Goal: Task Accomplishment & Management: Complete application form

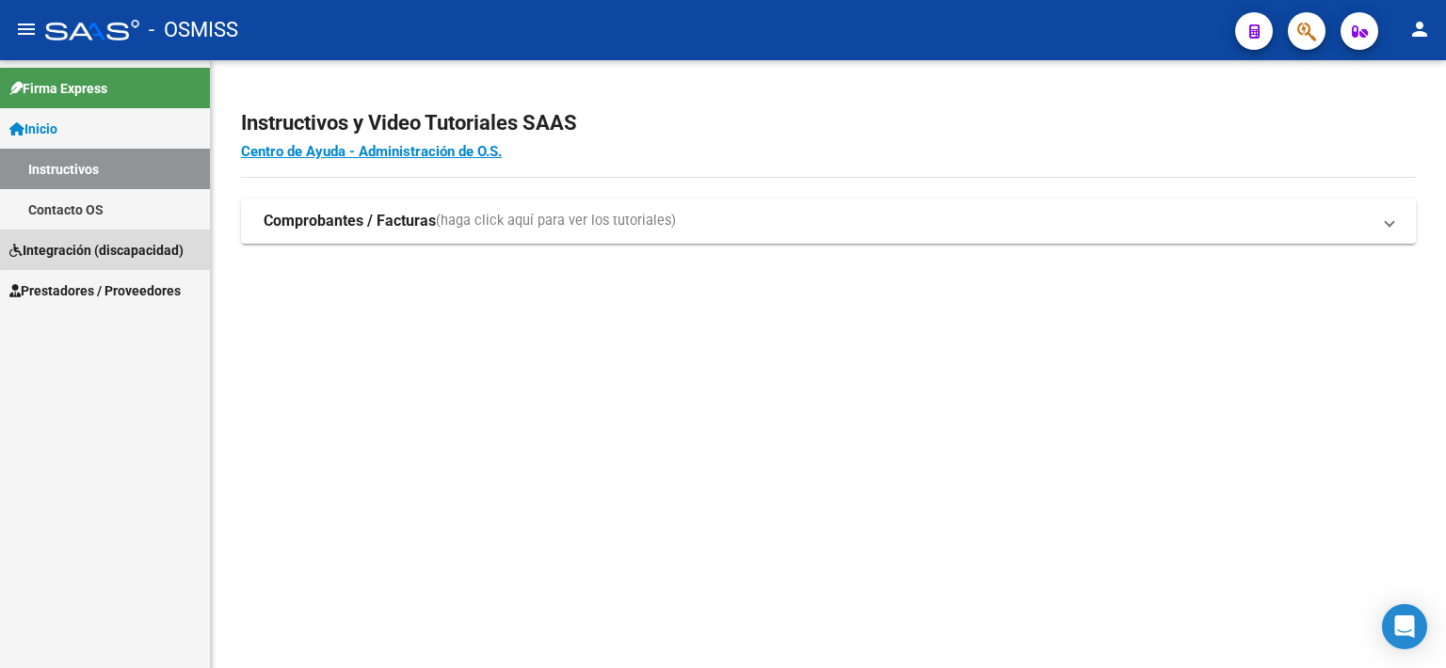
click at [124, 248] on span "Integración (discapacidad)" at bounding box center [96, 250] width 174 height 21
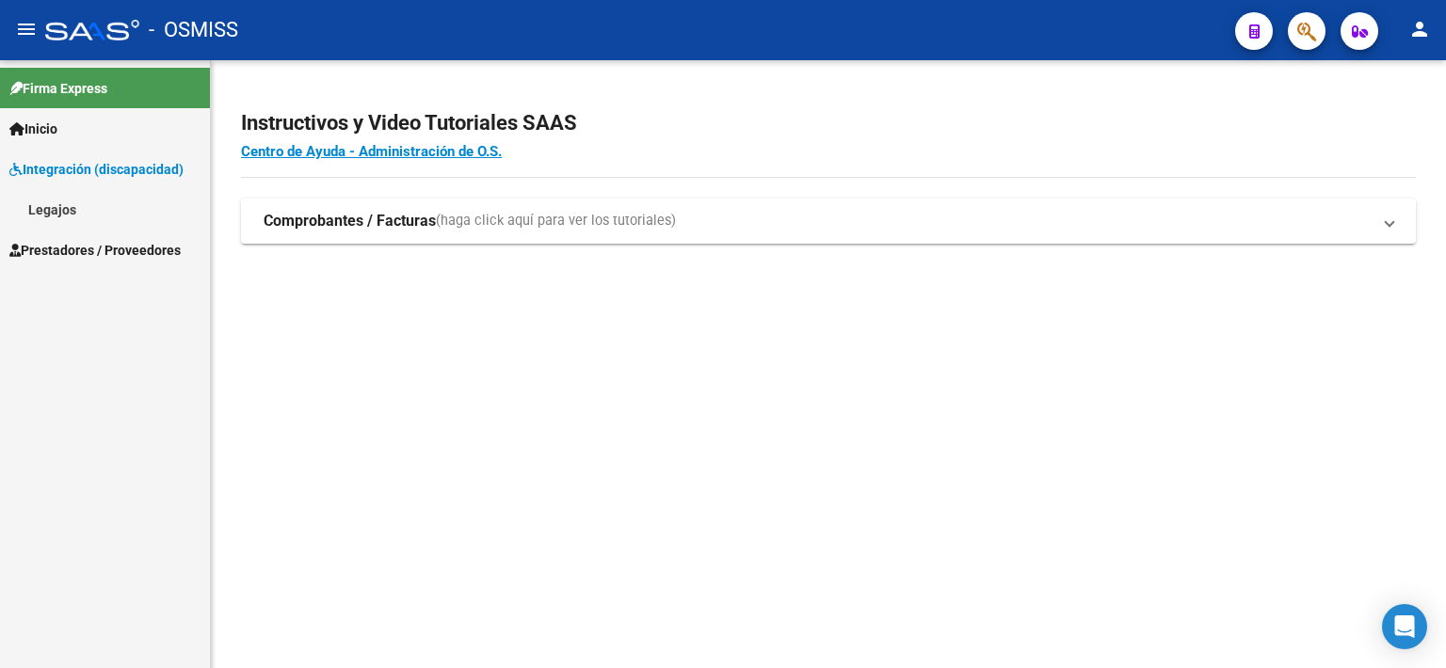
click at [124, 253] on span "Prestadores / Proveedores" at bounding box center [94, 250] width 171 height 21
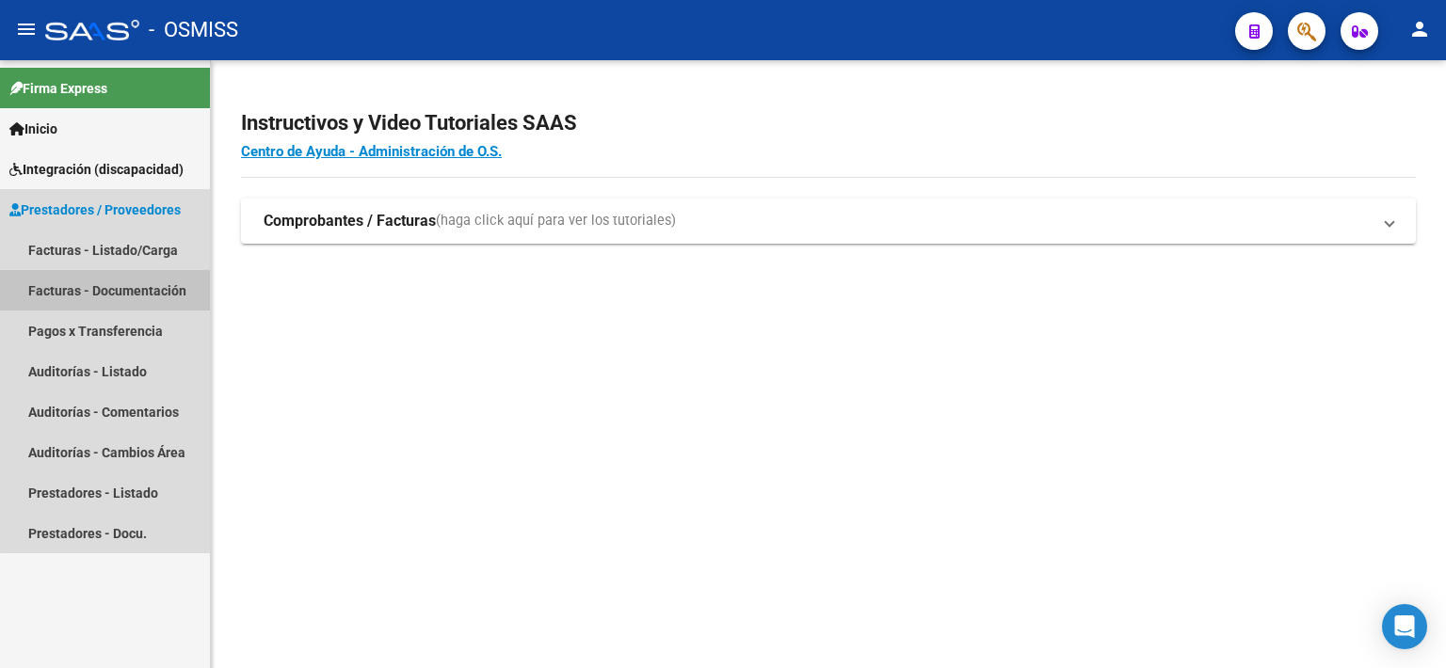
click at [134, 283] on link "Facturas - Documentación" at bounding box center [105, 290] width 210 height 40
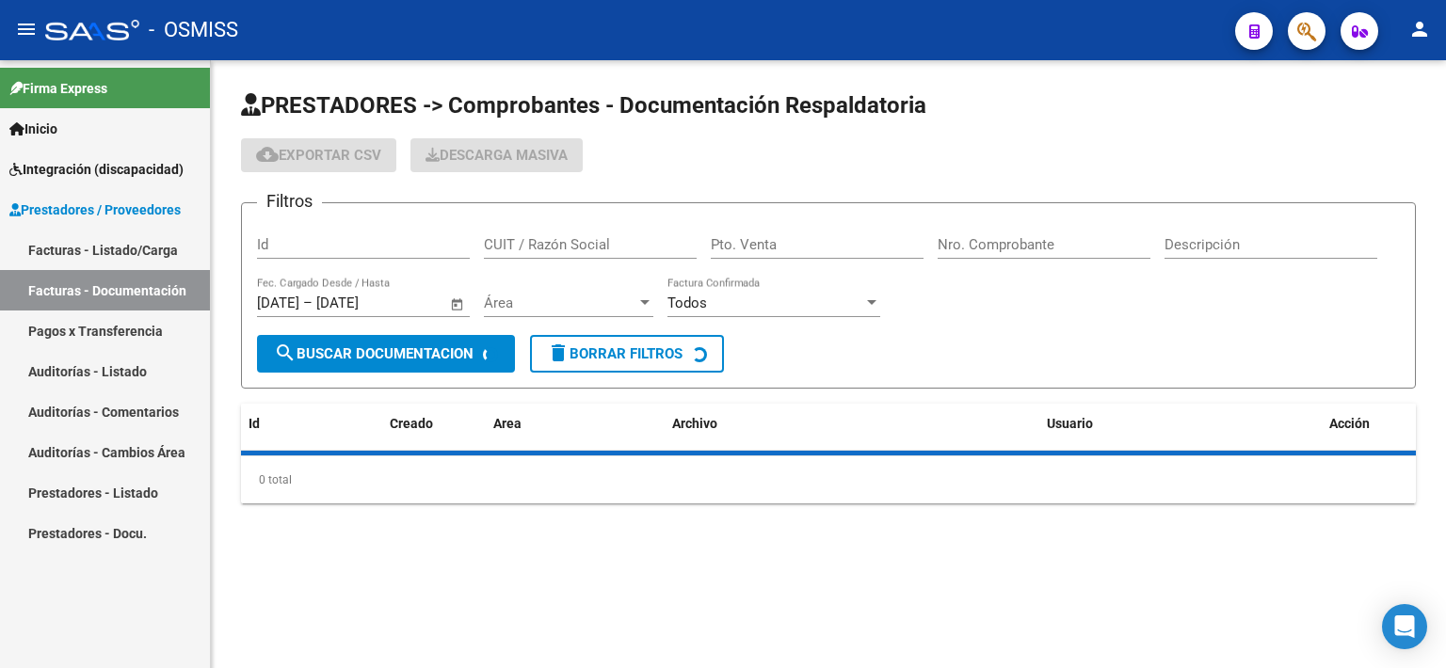
click at [126, 253] on link "Facturas - Listado/Carga" at bounding box center [105, 250] width 210 height 40
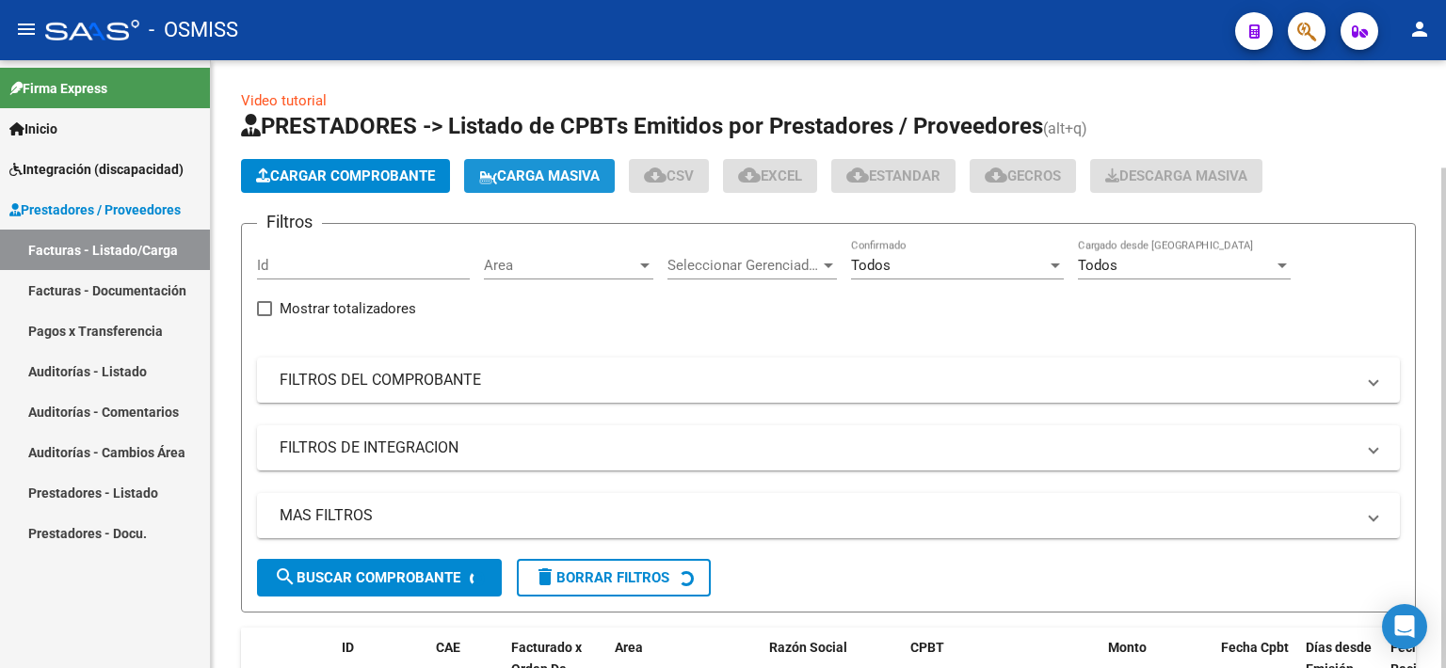
click at [515, 174] on span "Carga Masiva" at bounding box center [539, 176] width 120 height 17
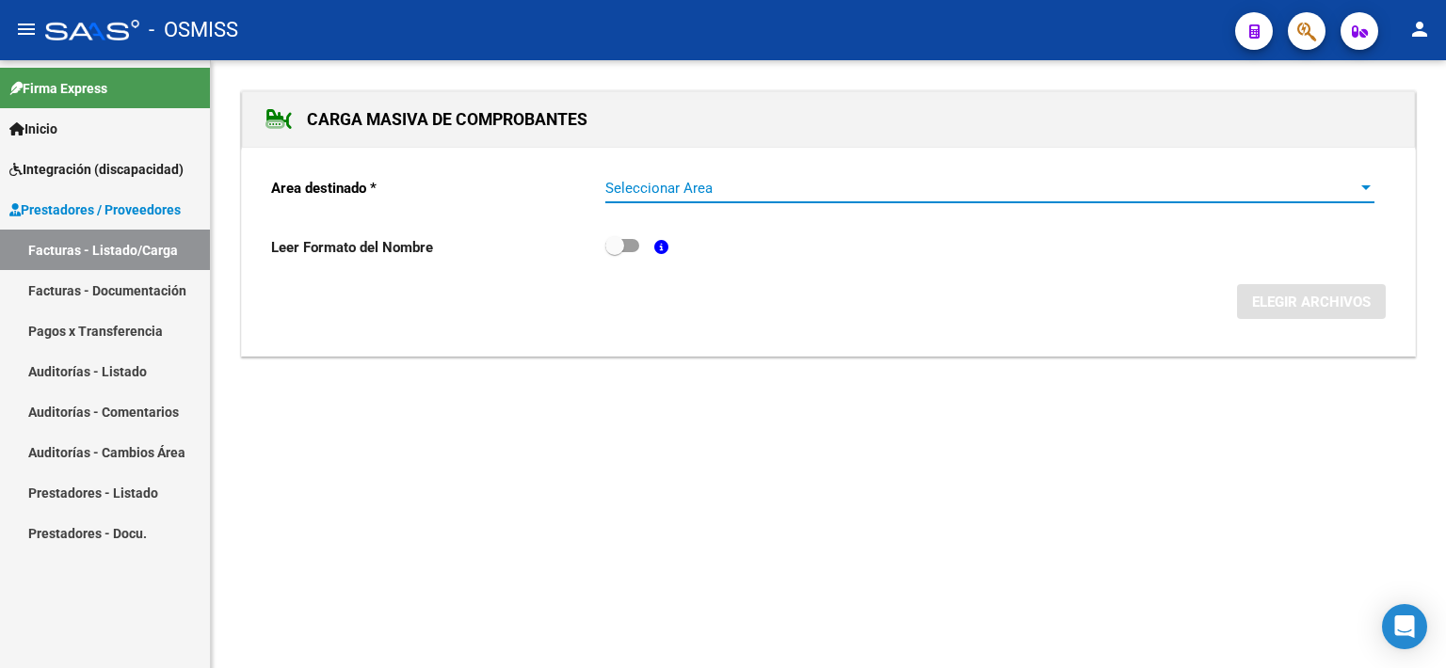
click at [636, 190] on span "Seleccionar Area" at bounding box center [981, 188] width 752 height 17
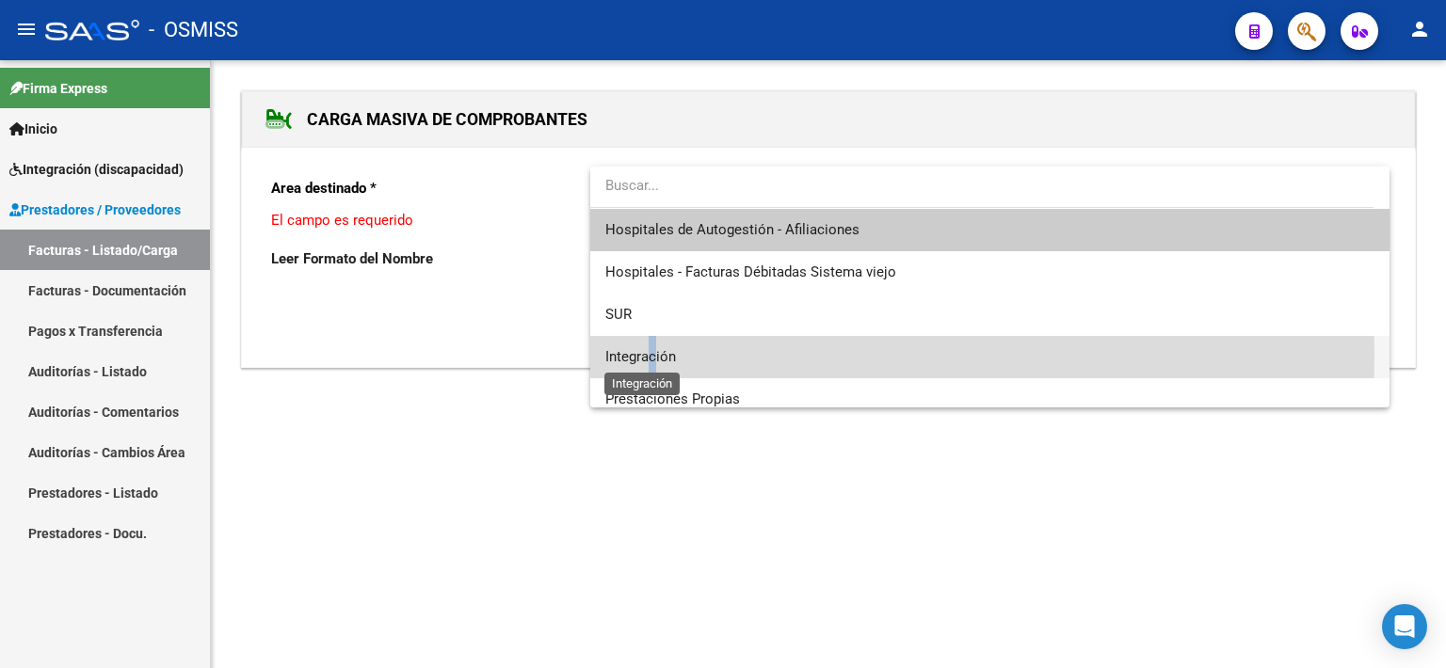
click at [653, 353] on span "Integración" at bounding box center [640, 356] width 71 height 17
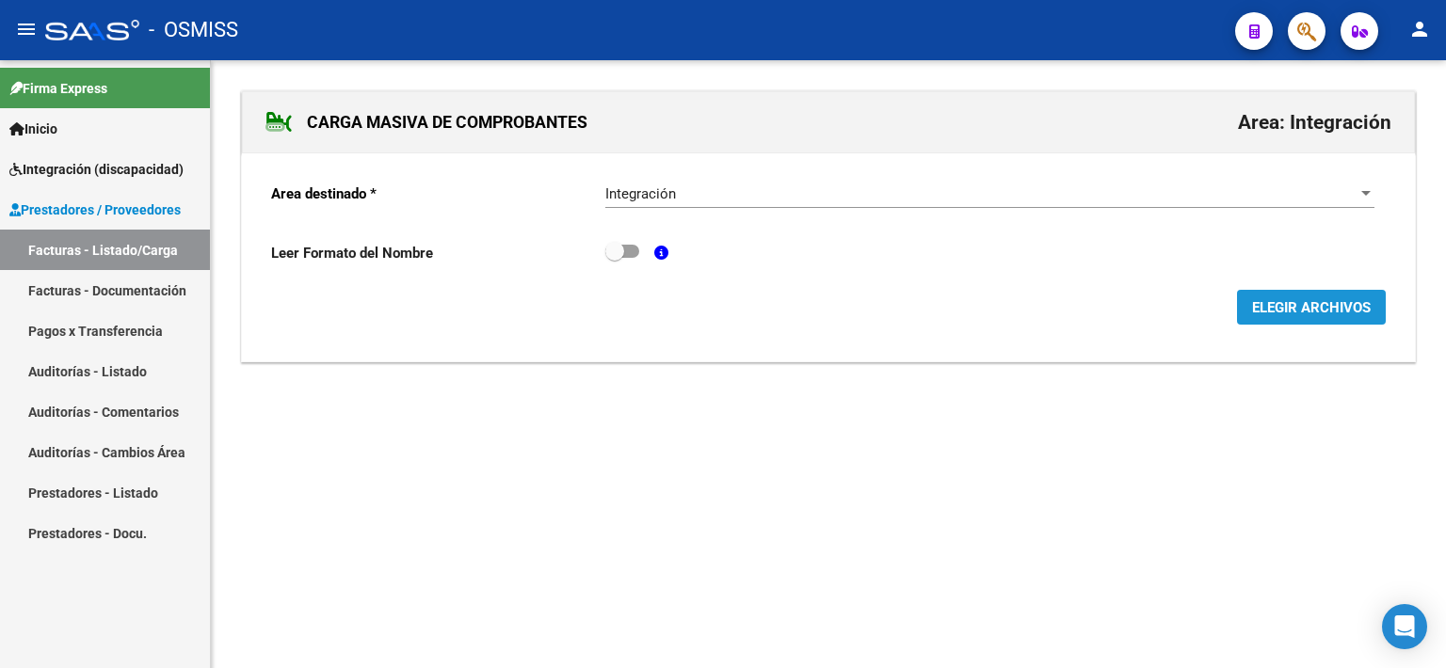
click at [1333, 311] on span "ELEGIR ARCHIVOS" at bounding box center [1311, 307] width 119 height 17
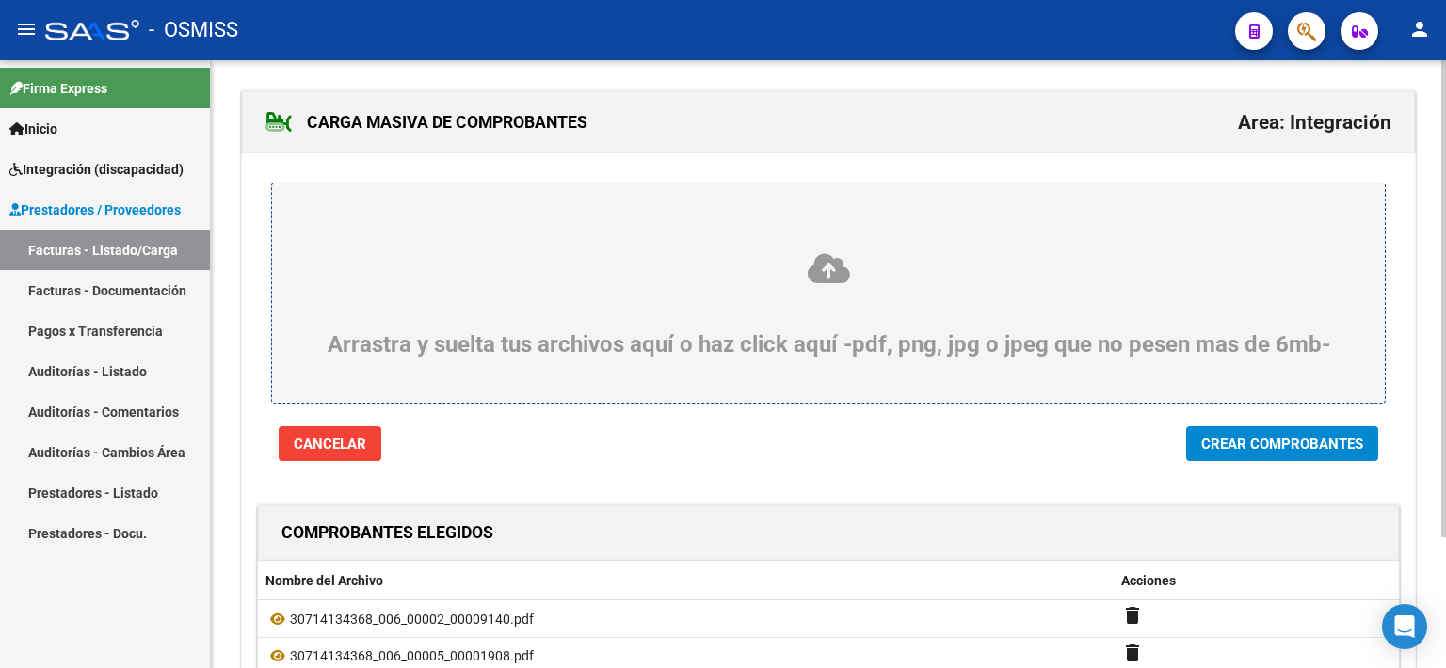
click at [1255, 443] on span "Crear Comprobantes" at bounding box center [1282, 444] width 162 height 17
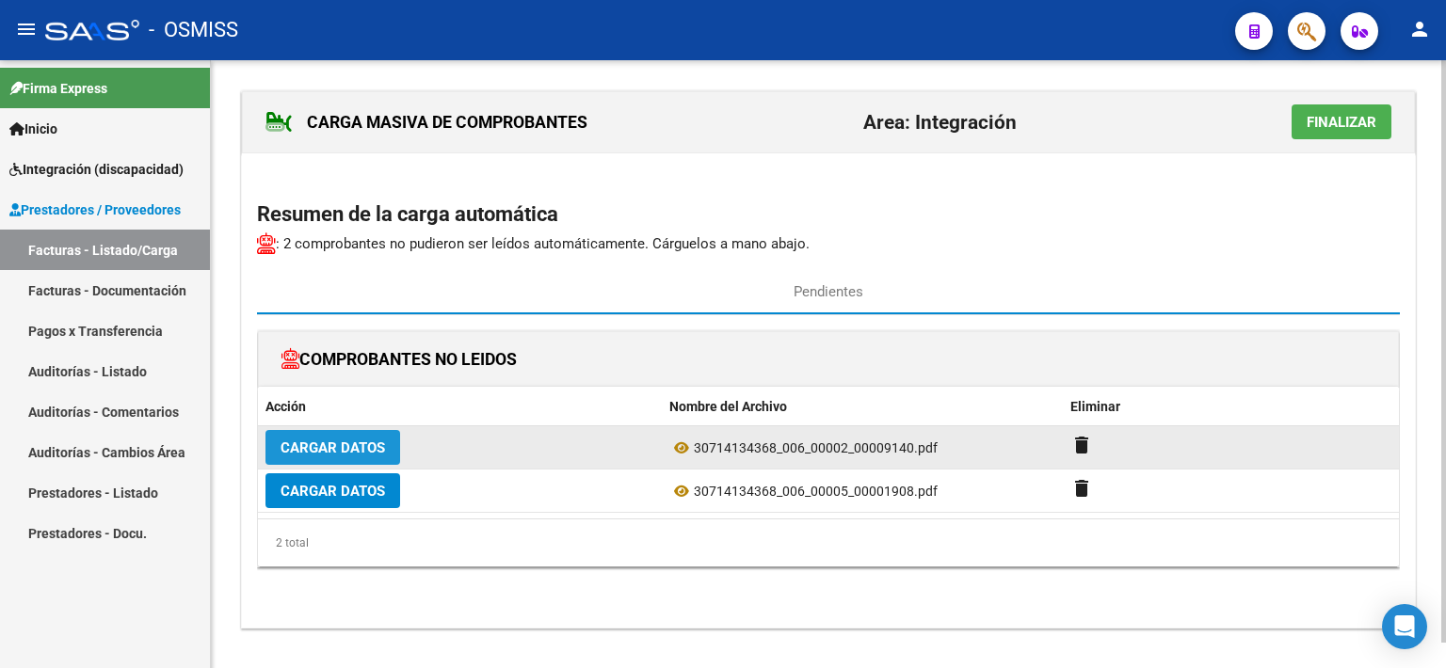
click at [349, 443] on span "Cargar Datos" at bounding box center [332, 448] width 104 height 17
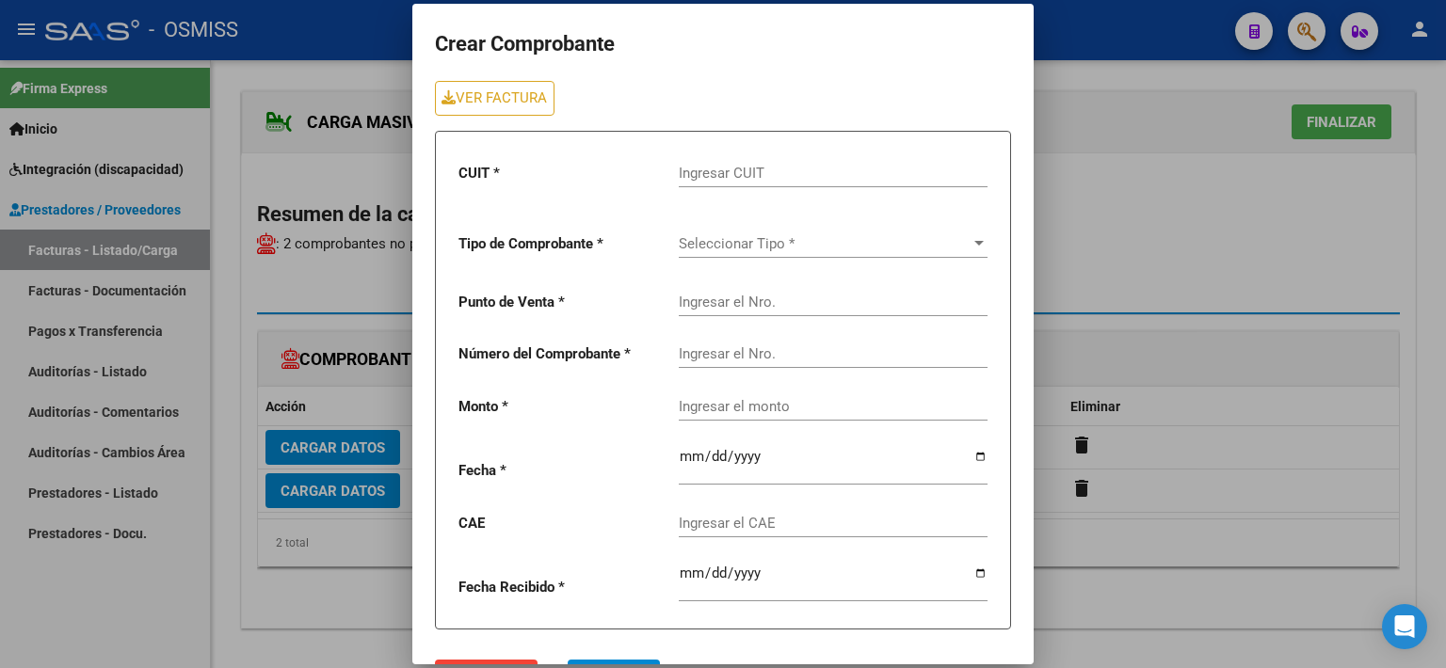
click at [749, 159] on div "Ingresar CUIT" at bounding box center [833, 167] width 309 height 40
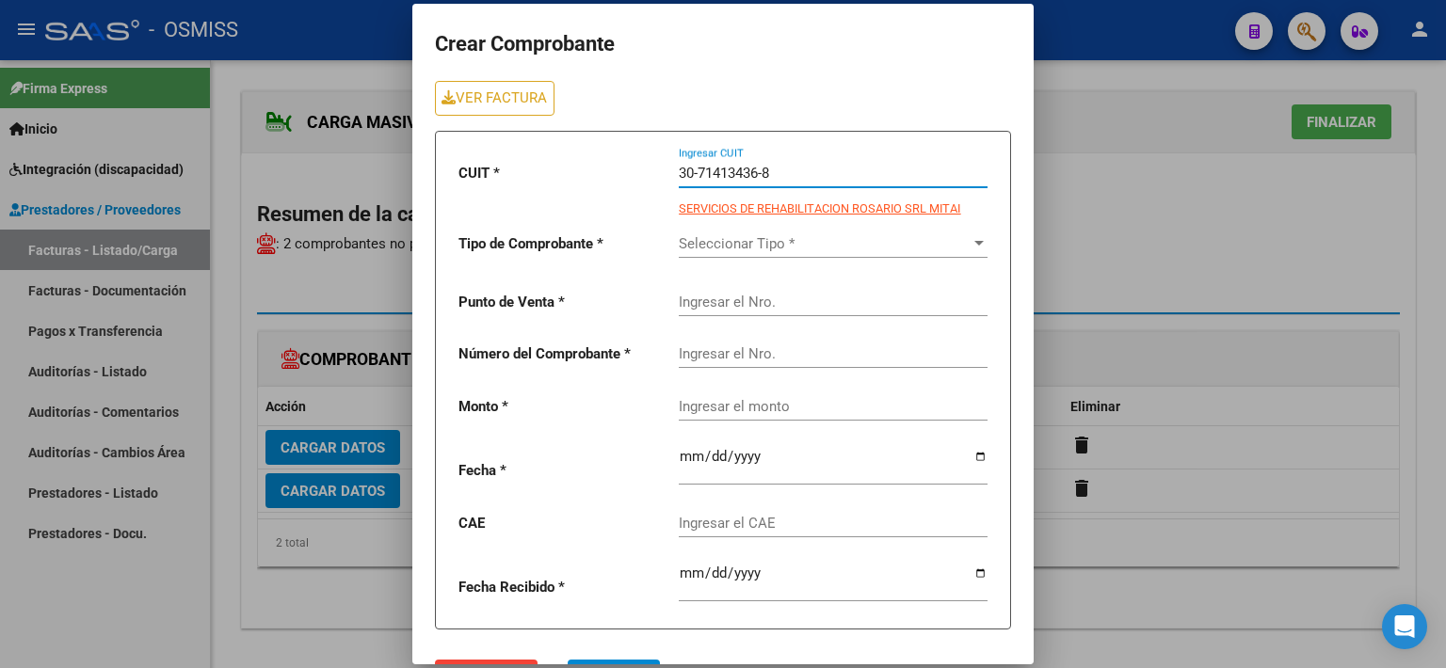
type input "30-71413436-8"
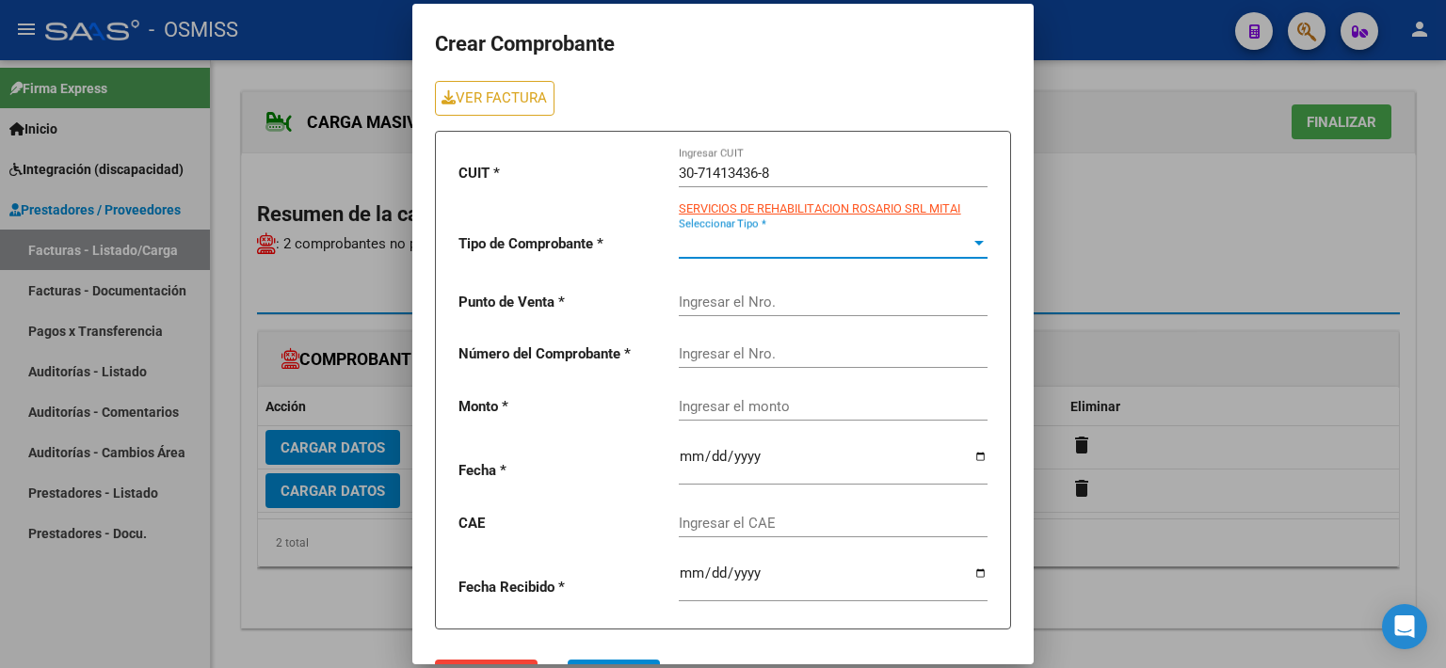
click at [779, 242] on span "Seleccionar Tipo *" at bounding box center [825, 243] width 292 height 17
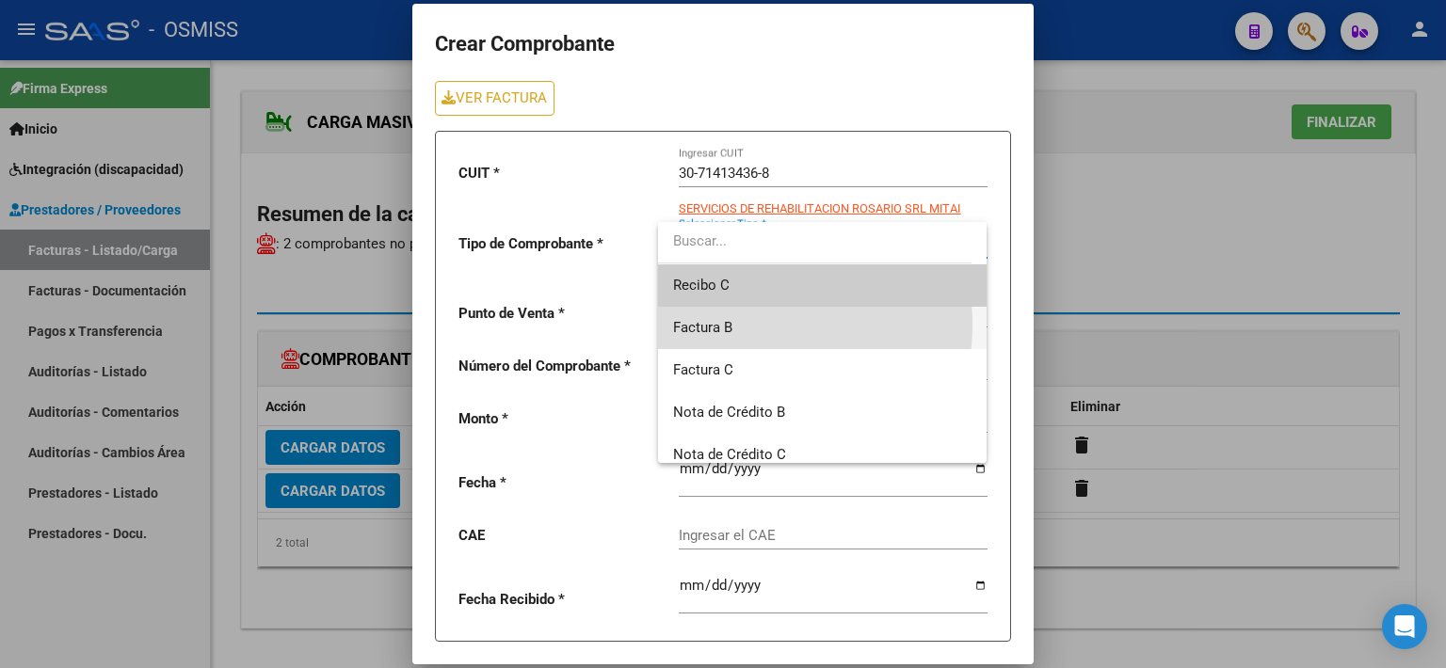
click at [738, 325] on span "Factura B" at bounding box center [822, 328] width 299 height 42
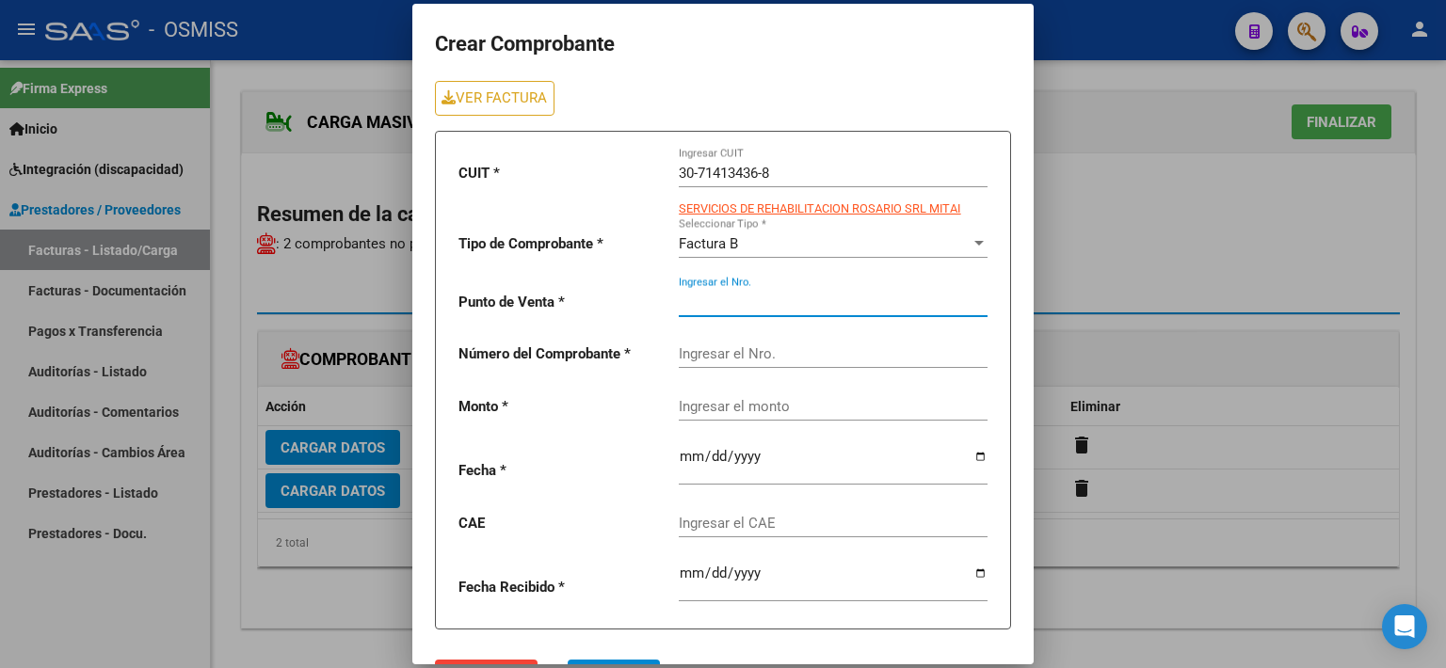
click at [732, 296] on input "Ingresar el Nro." at bounding box center [833, 302] width 309 height 17
type input "2"
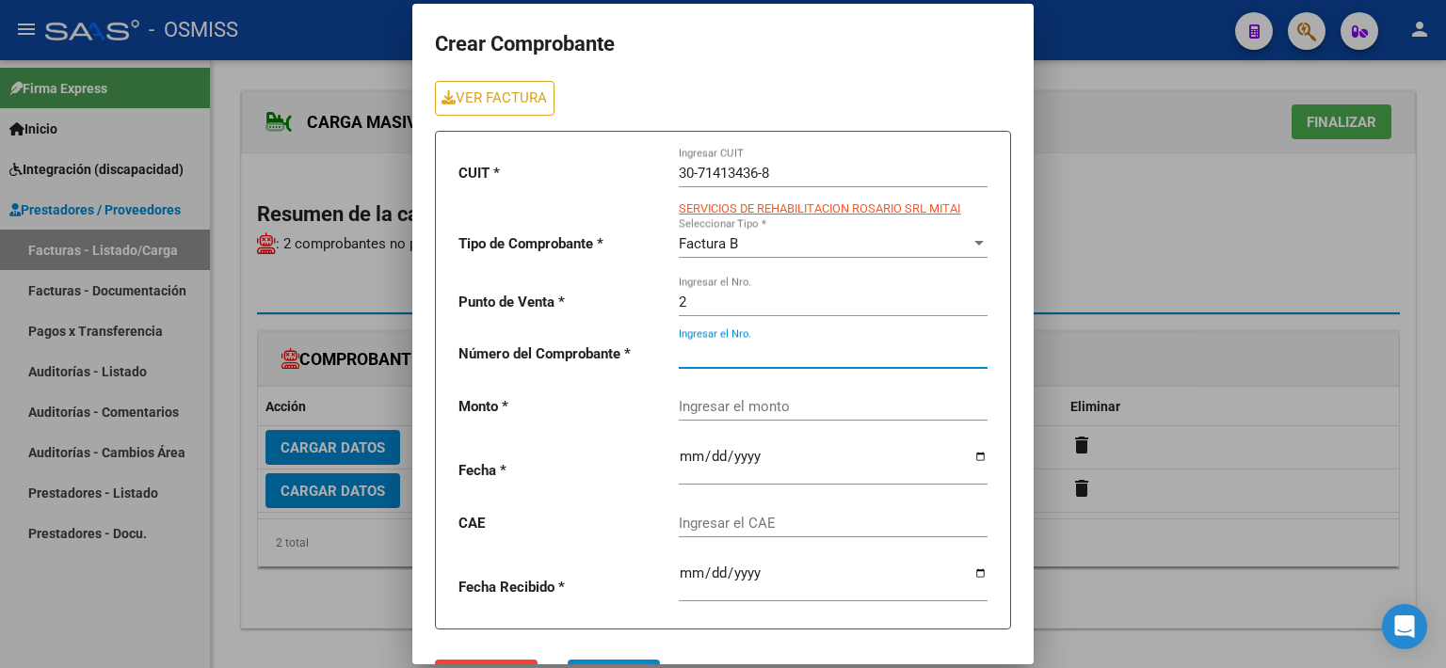
click at [692, 345] on input "Ingresar el Nro." at bounding box center [833, 353] width 309 height 17
type input "9140"
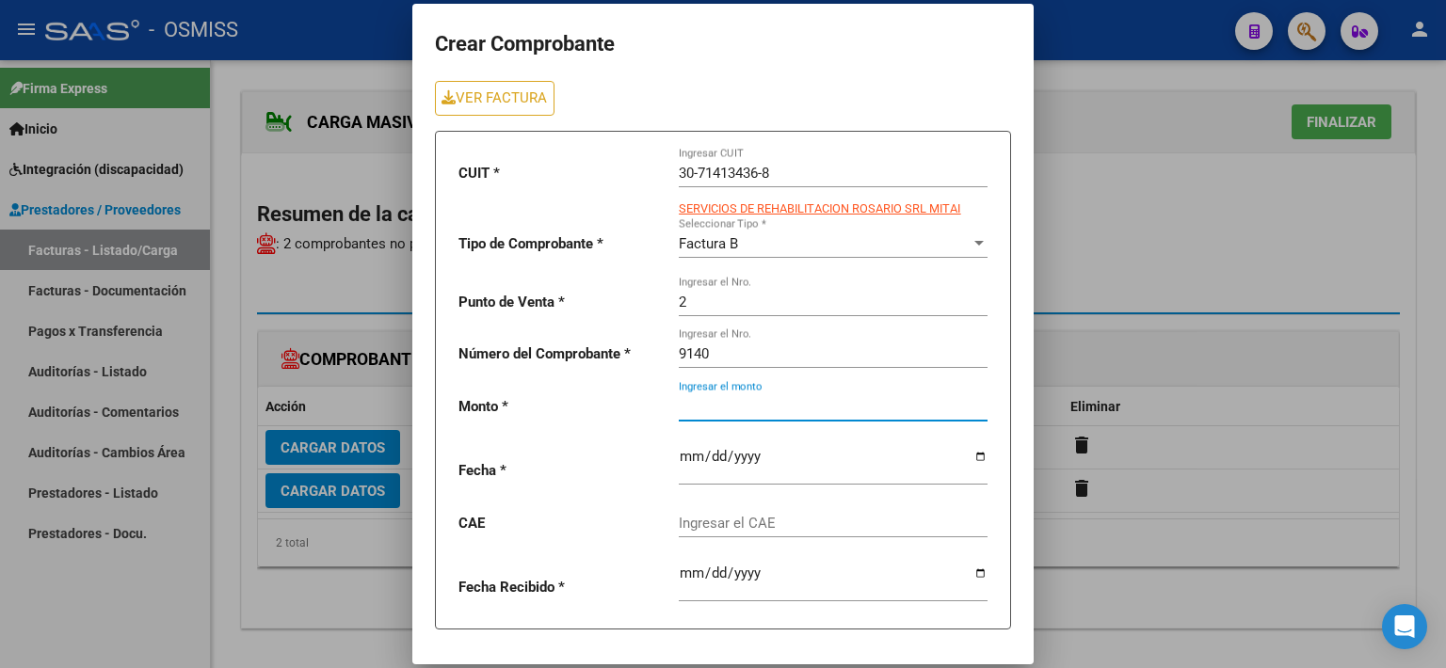
click at [696, 408] on input "Ingresar el monto" at bounding box center [833, 406] width 309 height 17
paste input "435376.56"
type input "435376.56"
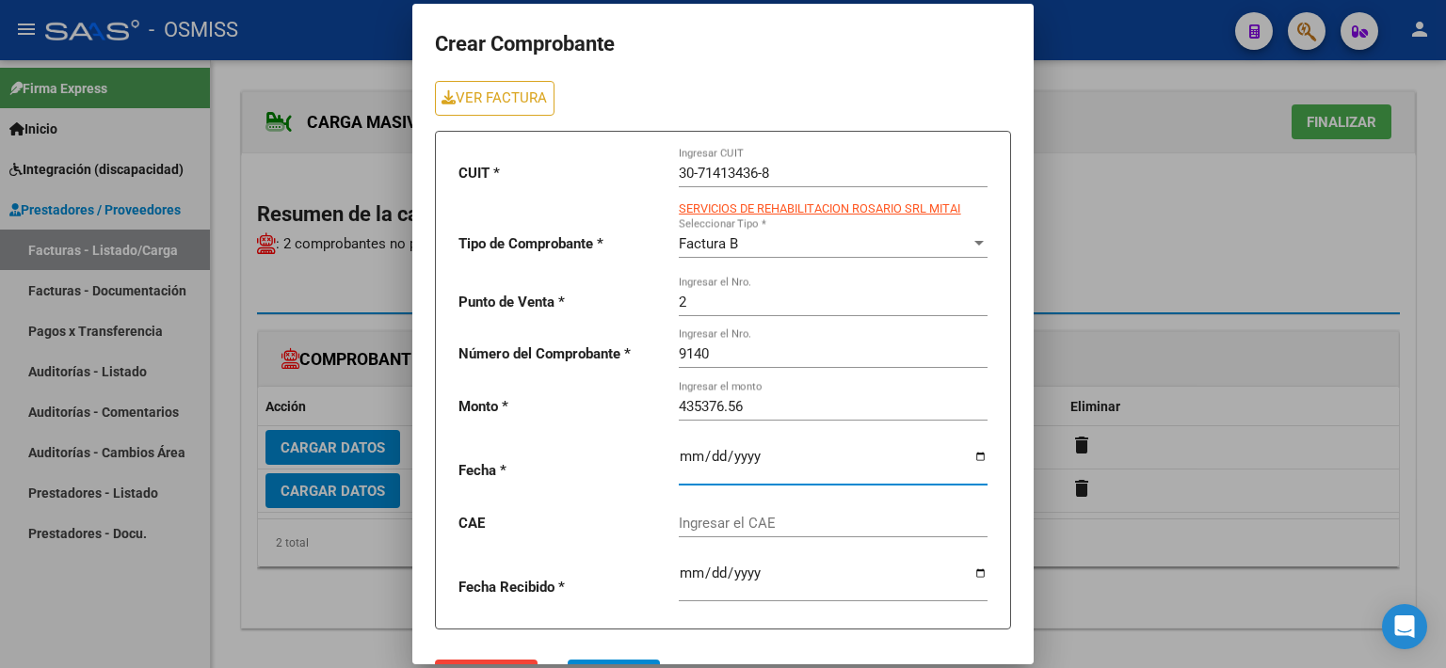
click at [679, 457] on input "date" at bounding box center [833, 464] width 309 height 30
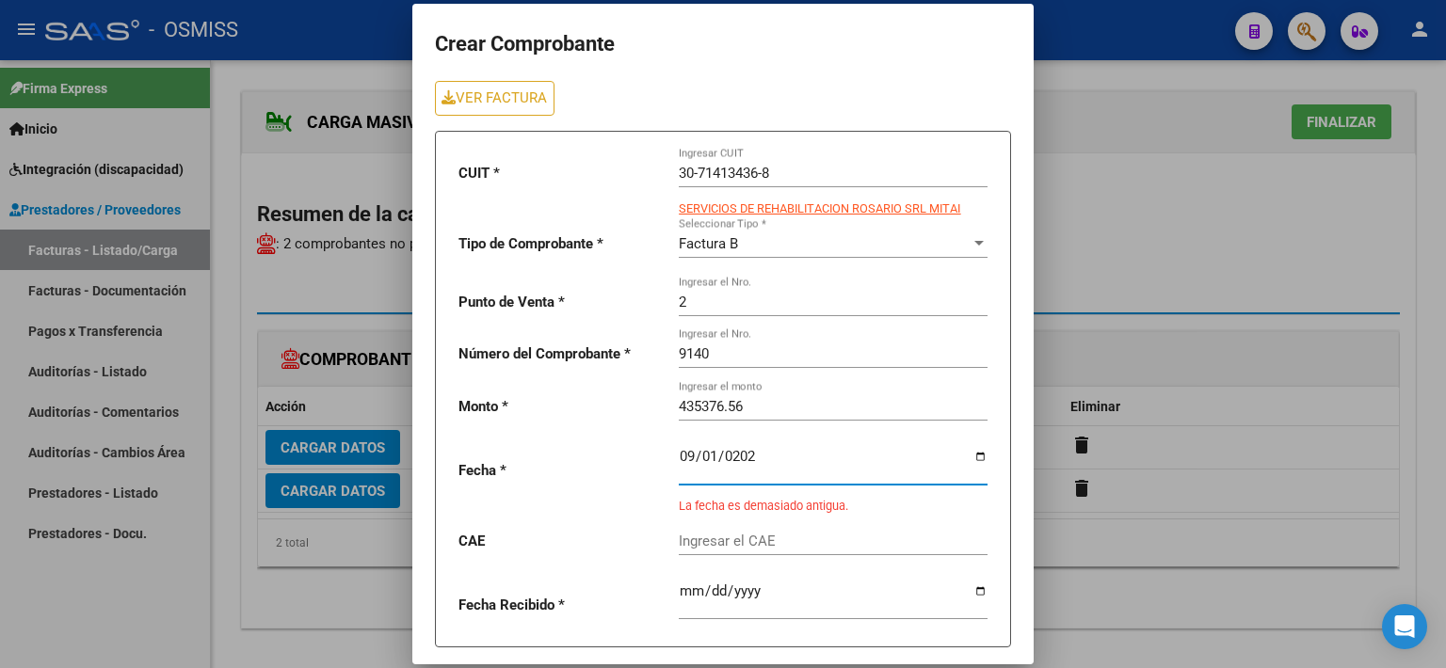
type input "[DATE]"
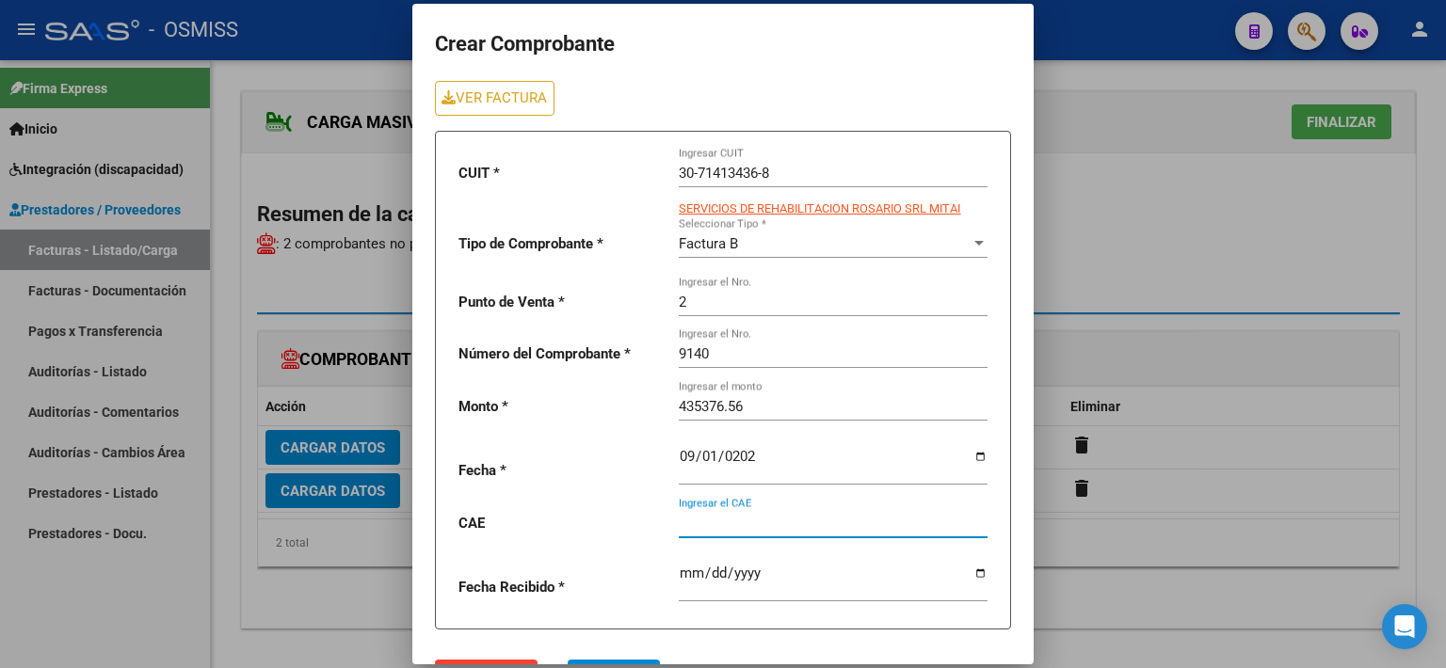
drag, startPoint x: 688, startPoint y: 513, endPoint x: 664, endPoint y: 520, distance: 25.6
click at [689, 515] on input "Ingresar el CAE" at bounding box center [833, 523] width 309 height 17
paste input "75358442329619"
type input "75358442329619"
click at [622, 667] on span "Aceptar" at bounding box center [614, 676] width 62 height 17
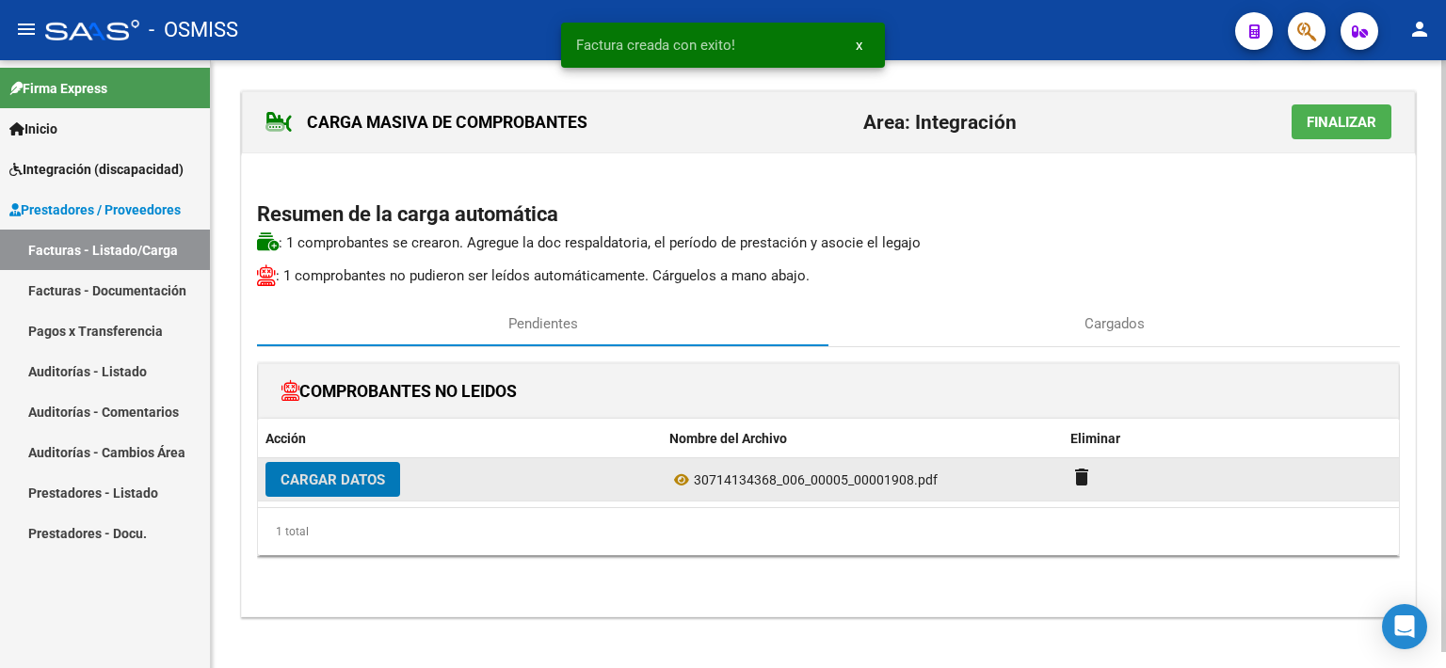
click at [353, 477] on span "Cargar Datos" at bounding box center [332, 480] width 104 height 17
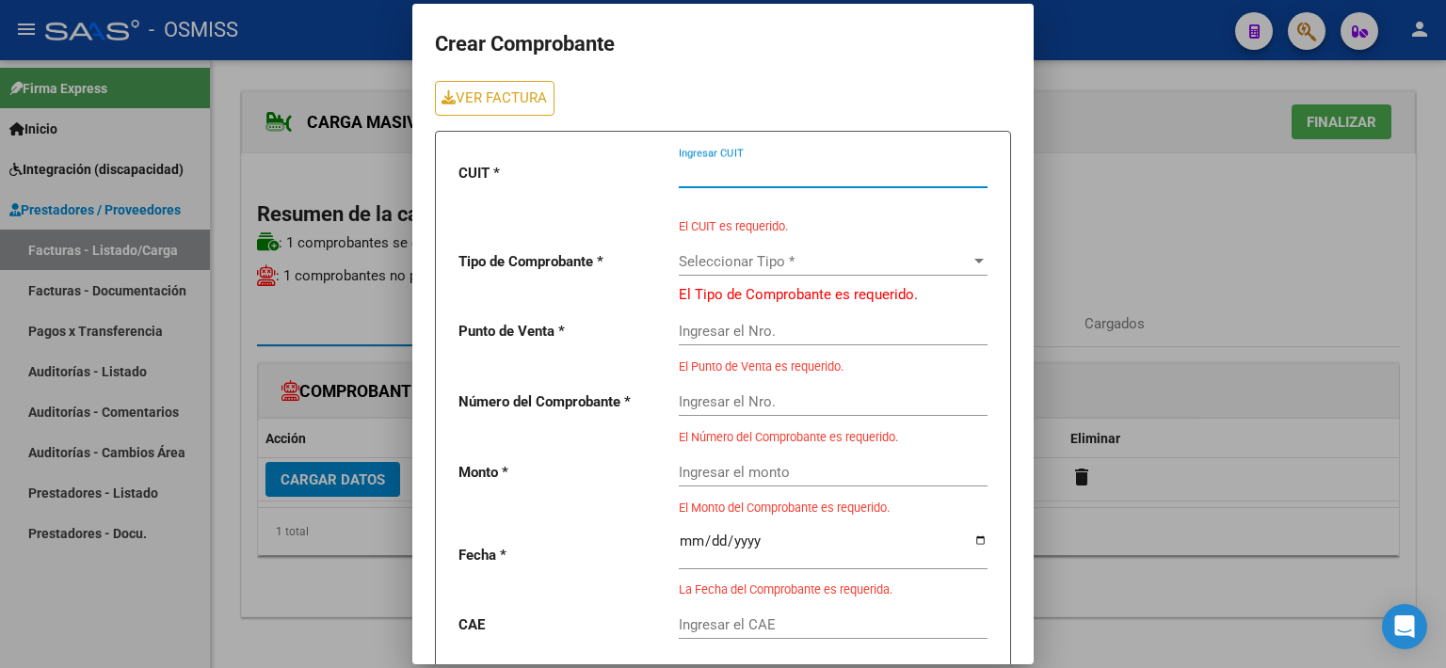
click at [726, 168] on input "Ingresar CUIT" at bounding box center [833, 173] width 309 height 17
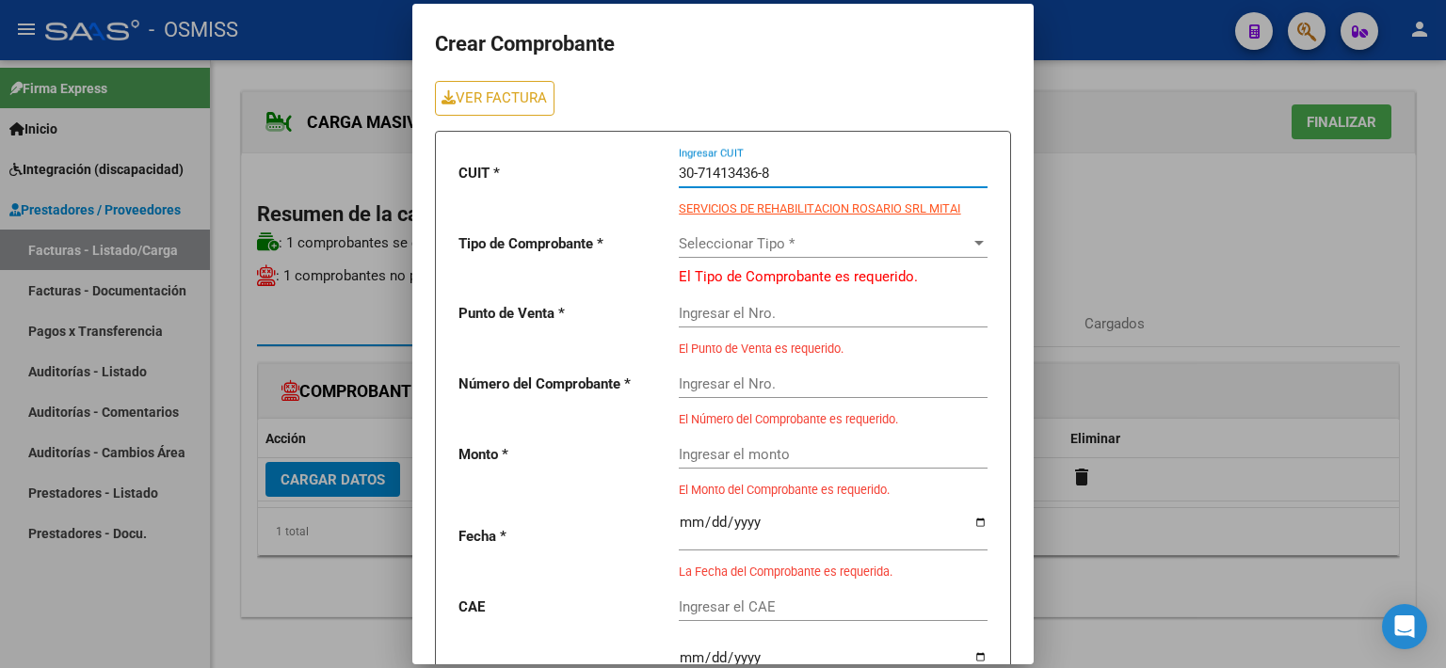
type input "30-71413436-8"
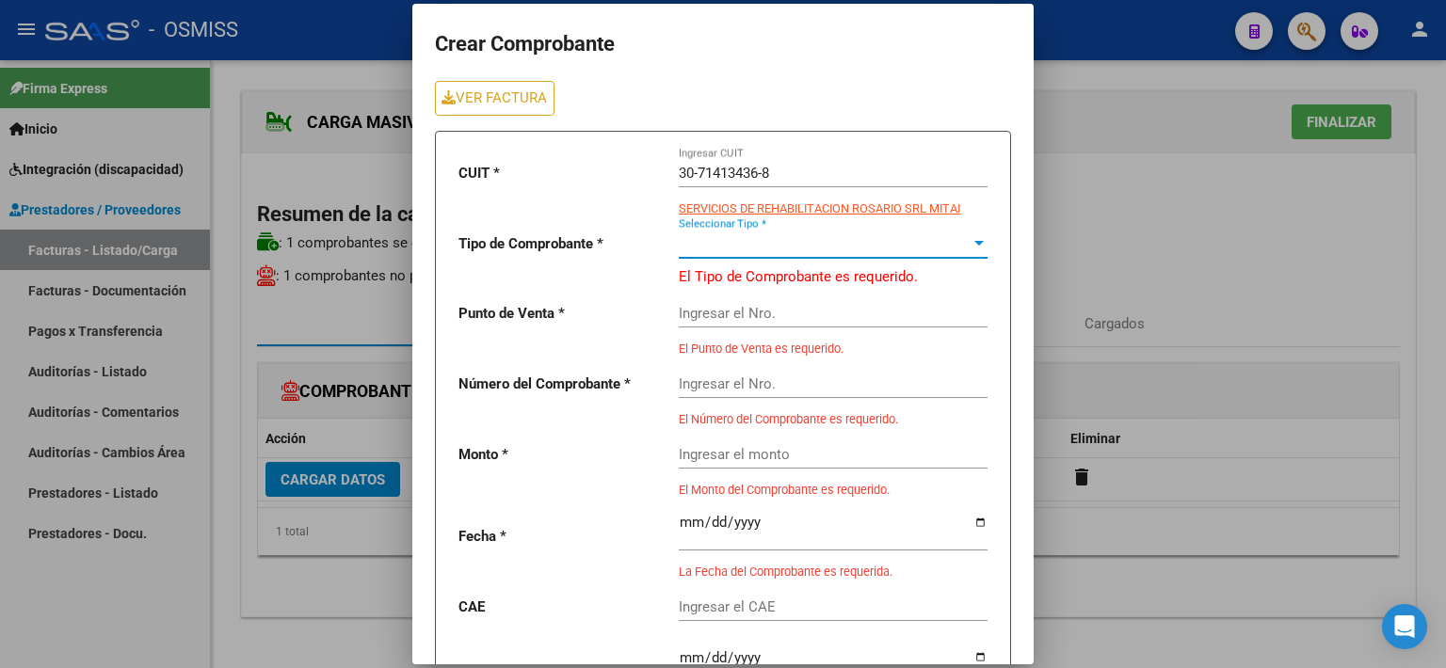
click at [729, 238] on span "Seleccionar Tipo *" at bounding box center [825, 243] width 292 height 17
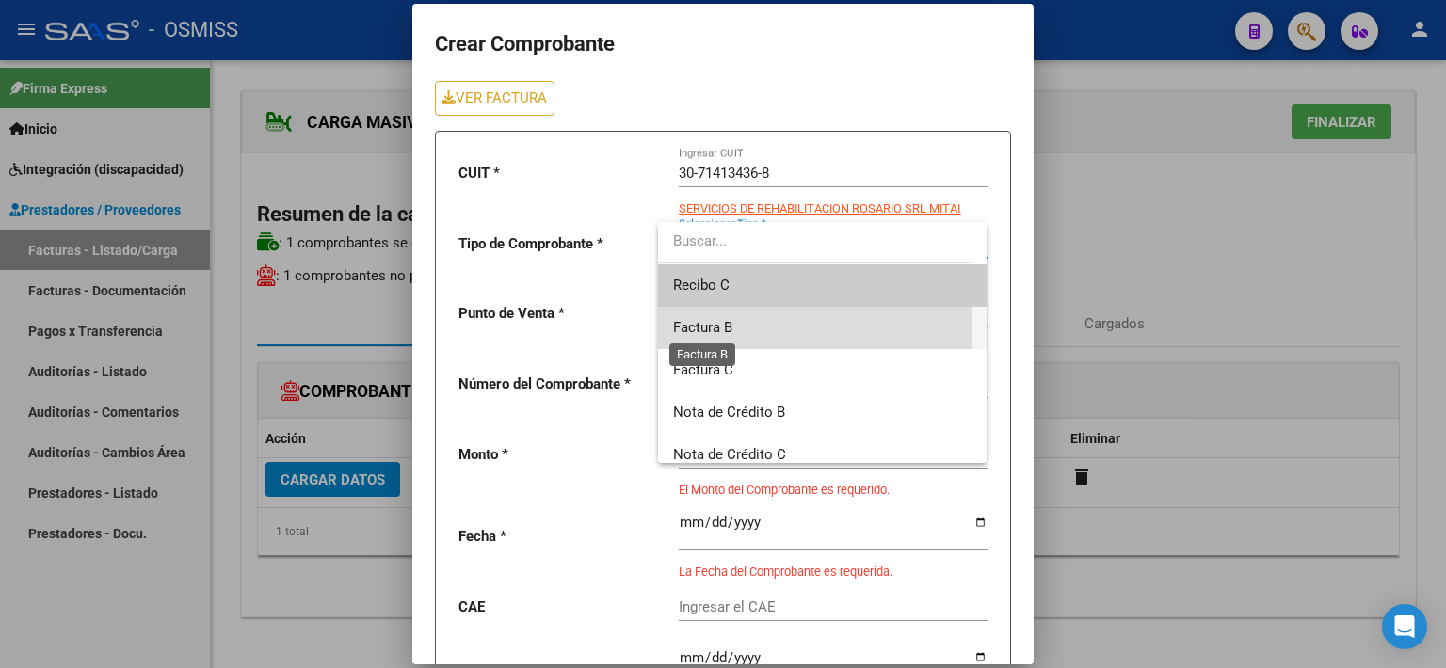
click at [729, 332] on span "Factura B" at bounding box center [702, 327] width 59 height 17
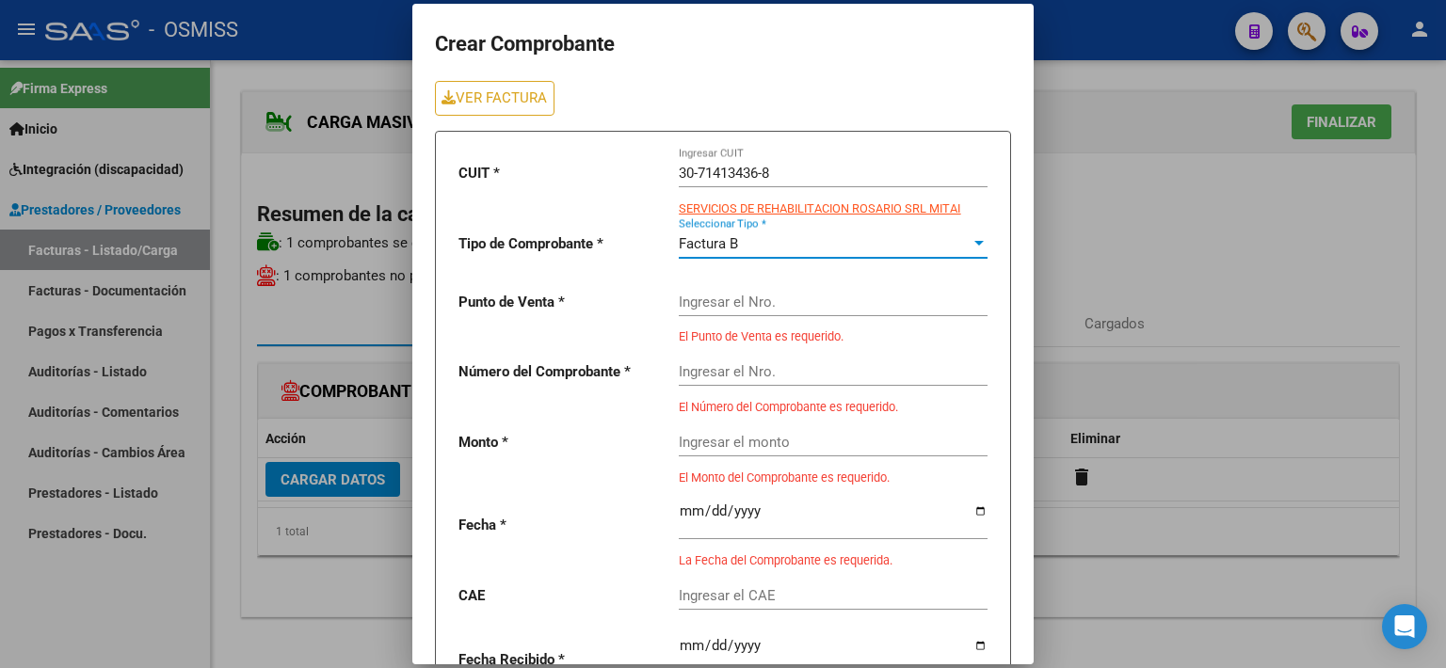
click at [720, 299] on input "Ingresar el Nro." at bounding box center [833, 302] width 309 height 17
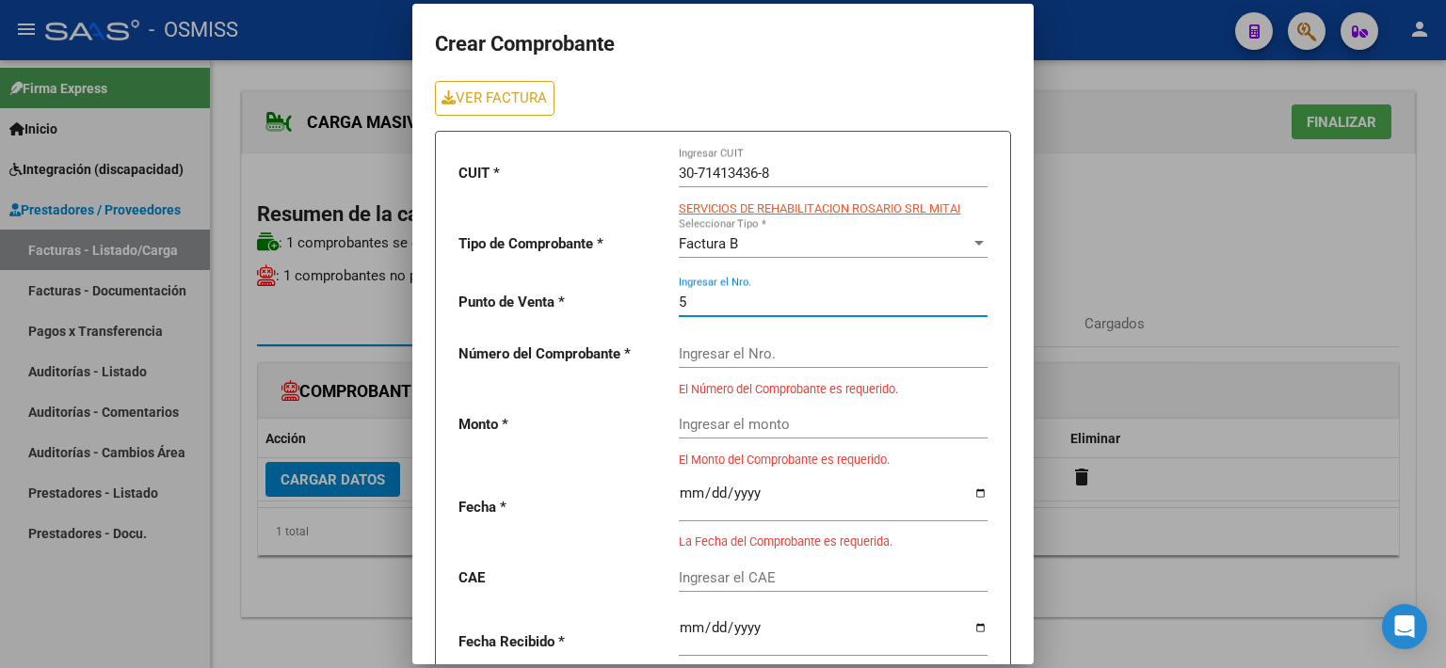
type input "5"
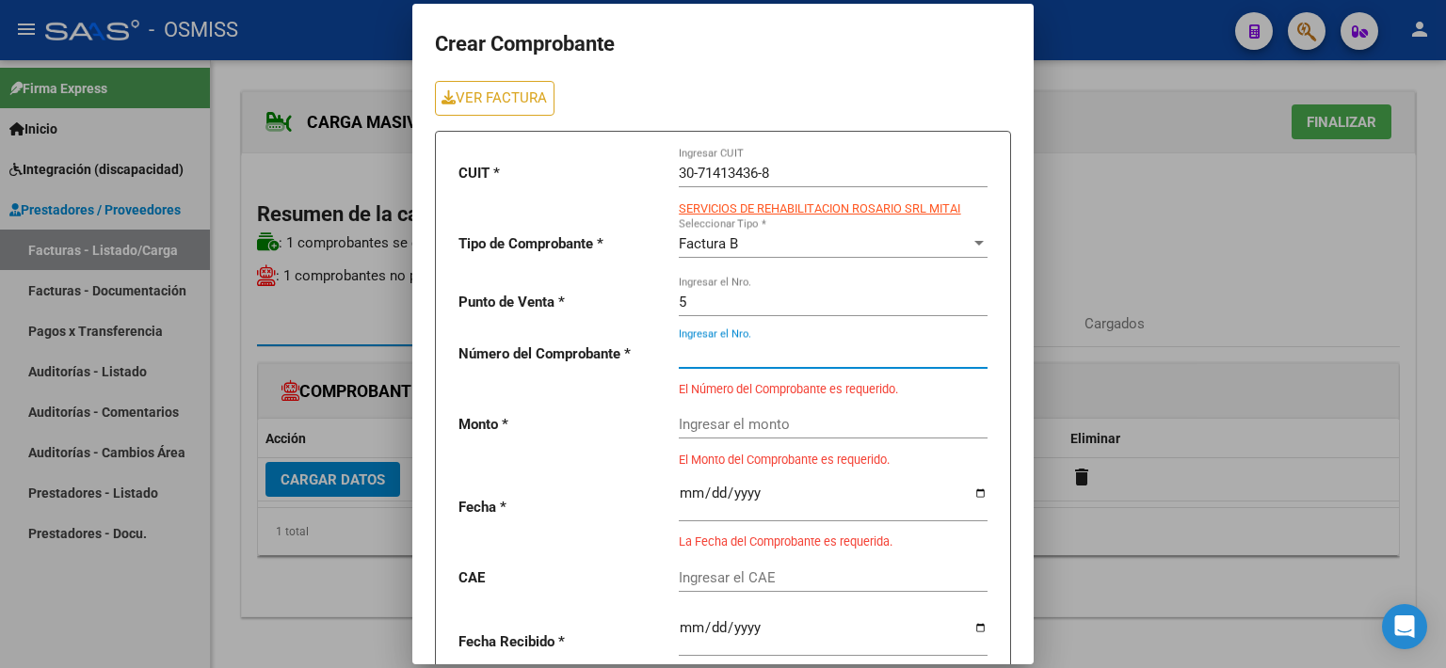
click at [716, 355] on input "Ingresar el Nro." at bounding box center [833, 353] width 309 height 17
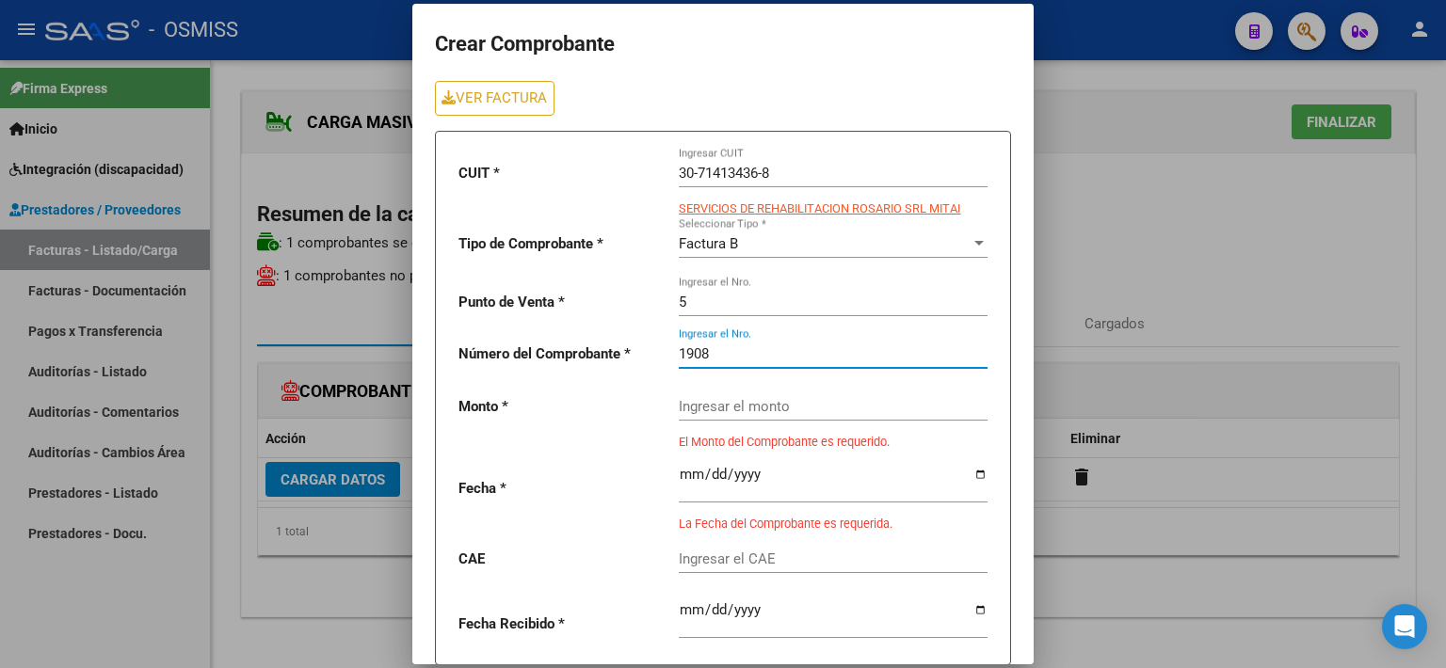
type input "1908"
click at [719, 408] on input "Ingresar el monto" at bounding box center [833, 406] width 309 height 17
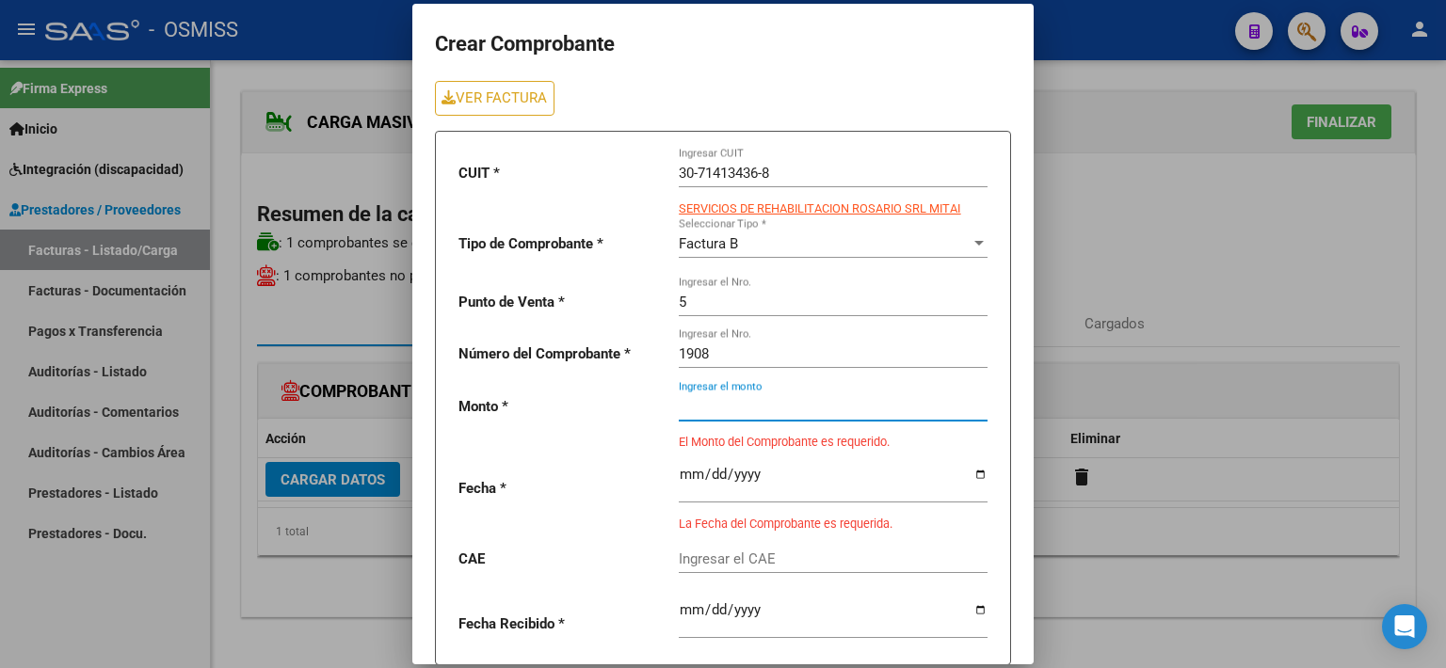
paste input "475830.36"
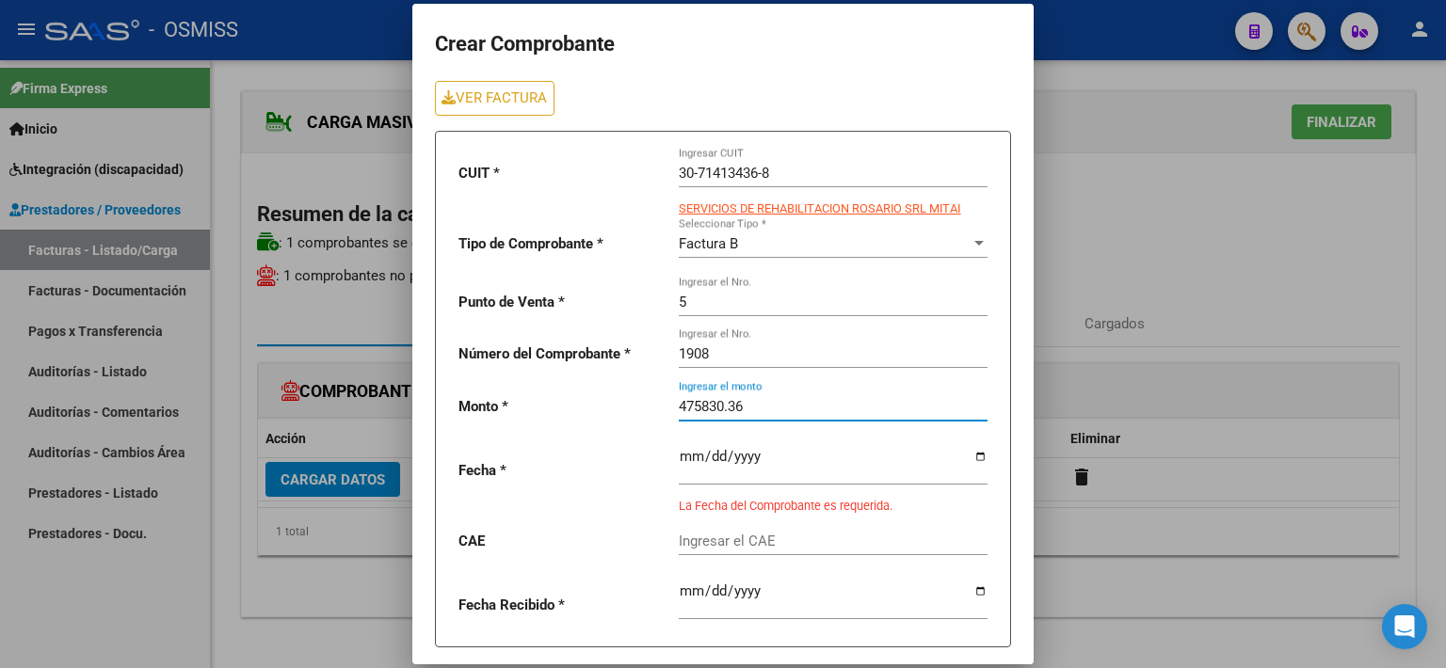
type input "475830.36"
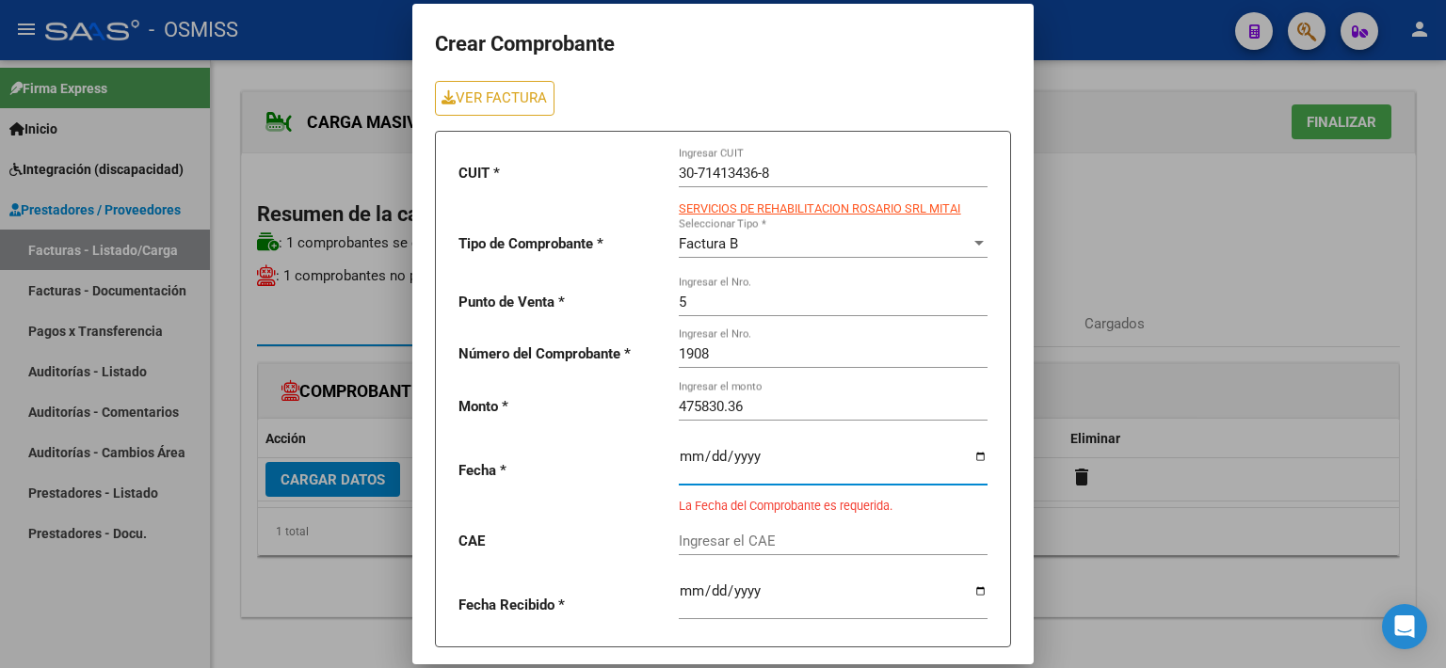
click at [679, 456] on input "date" at bounding box center [833, 464] width 309 height 30
type input "[DATE]"
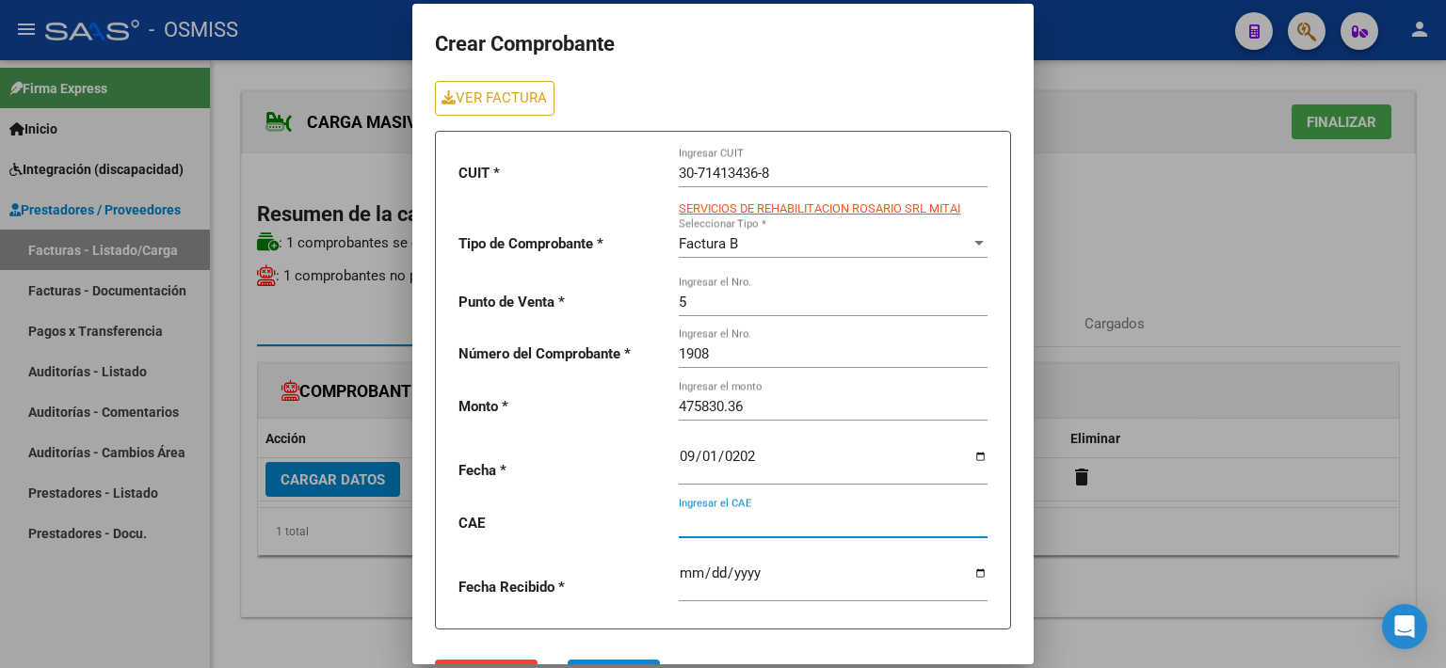
click at [704, 515] on input "Ingresar el CAE" at bounding box center [833, 523] width 309 height 17
paste input "75358430685251"
type input "75358430685251"
click at [608, 667] on span "Aceptar" at bounding box center [614, 676] width 62 height 17
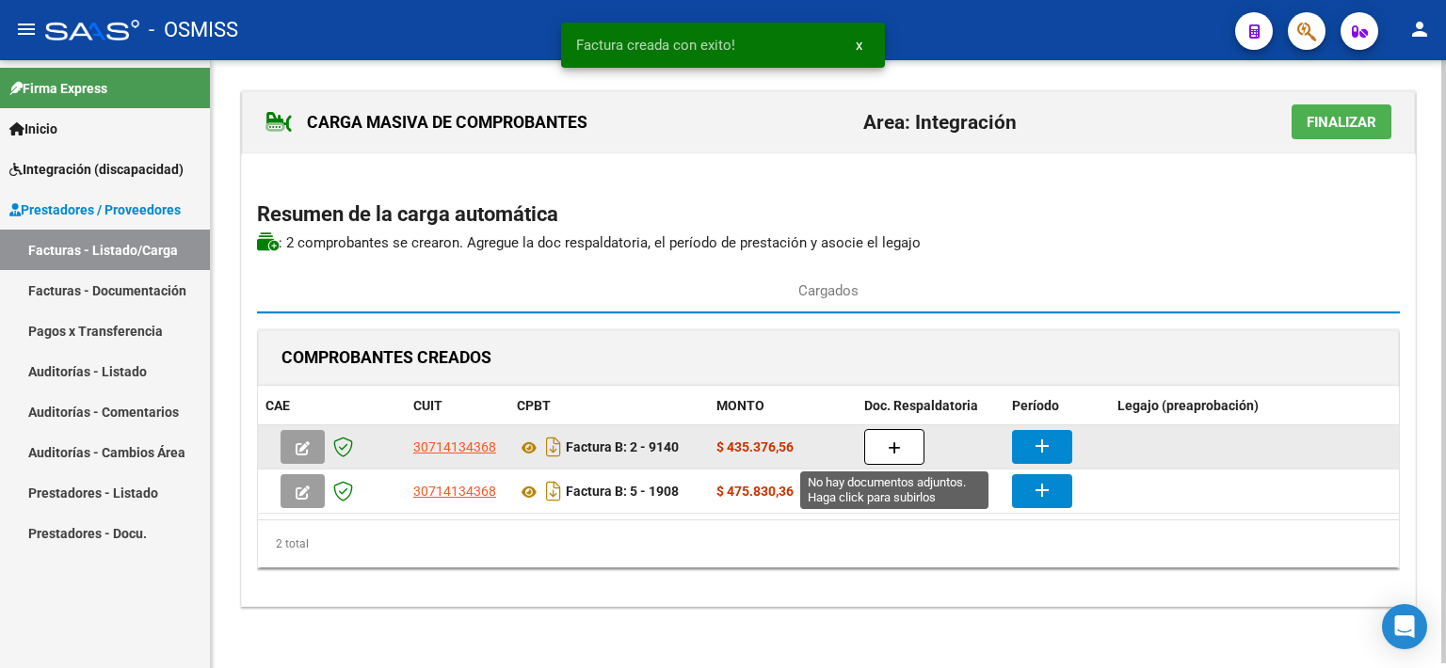
click at [899, 441] on icon "button" at bounding box center [894, 448] width 13 height 14
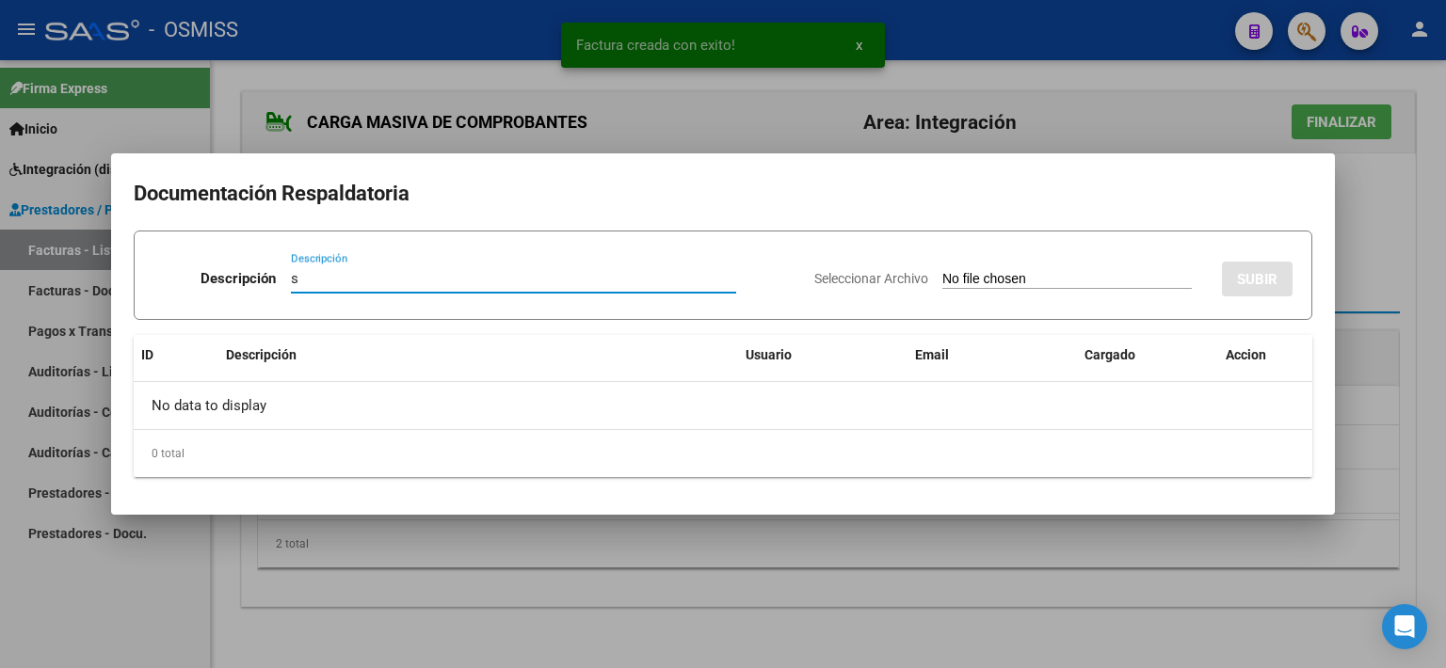
type input "s"
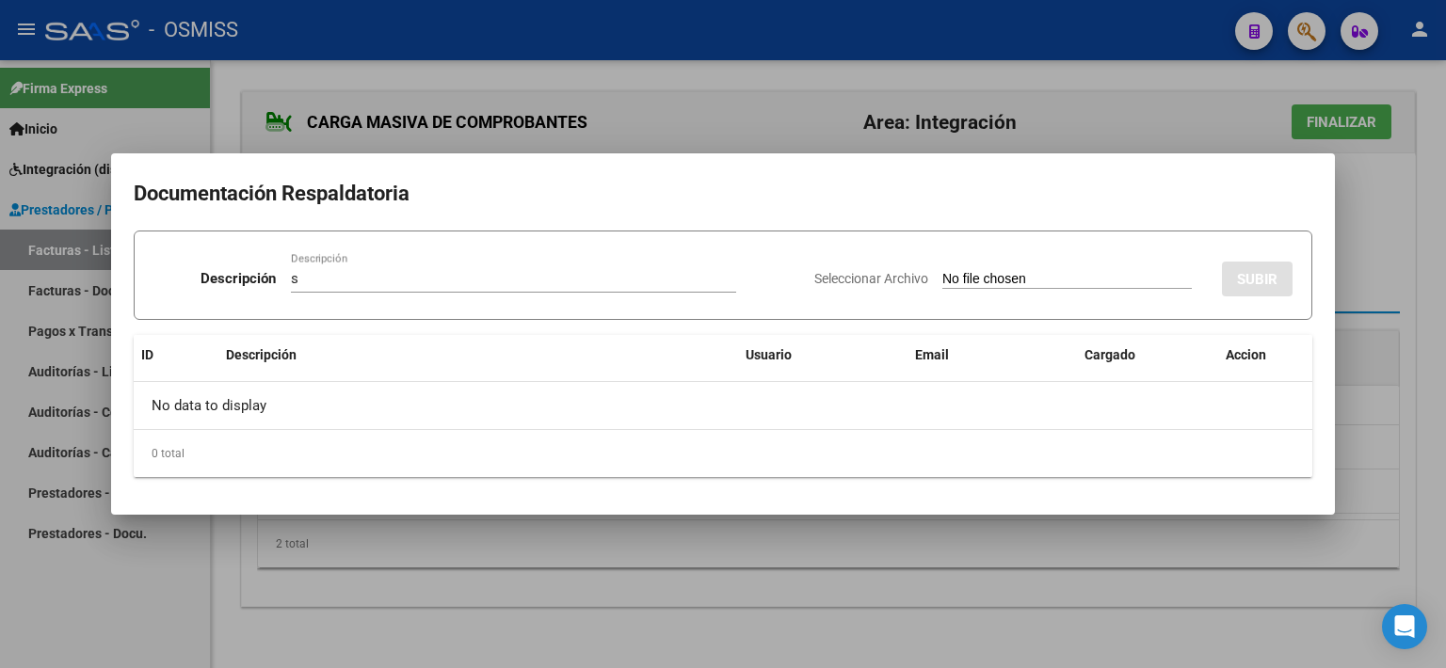
click at [962, 276] on input "Seleccionar Archivo" at bounding box center [1066, 280] width 249 height 18
type input "C:\fakepath\[PERSON_NAME].pdf"
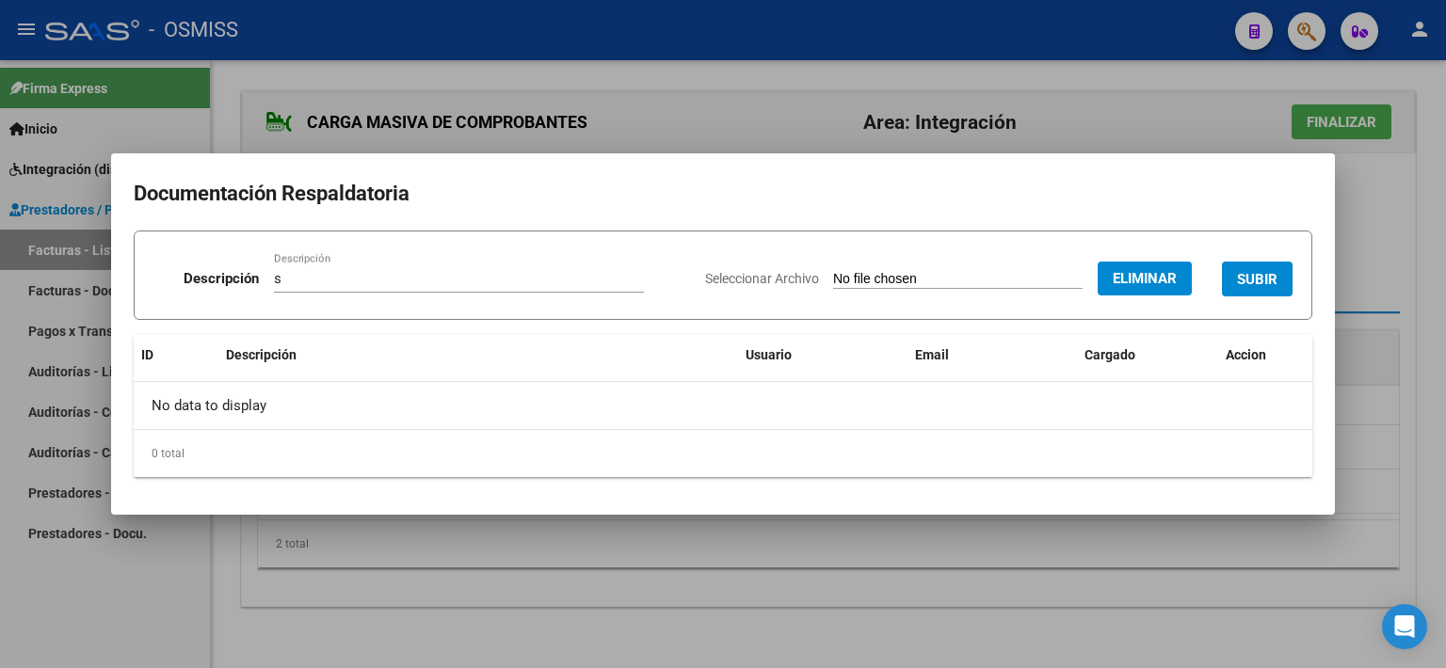
click at [1246, 268] on button "SUBIR" at bounding box center [1257, 279] width 71 height 35
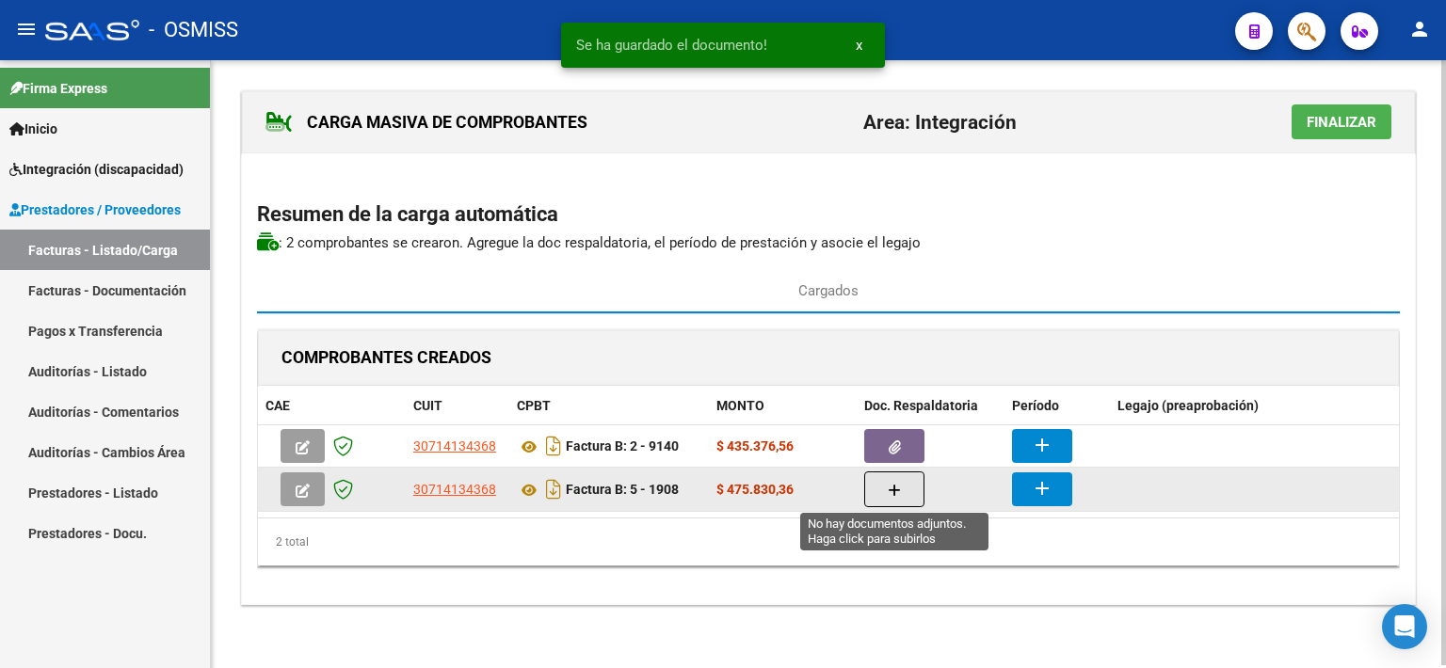
click at [904, 491] on button "button" at bounding box center [894, 490] width 60 height 36
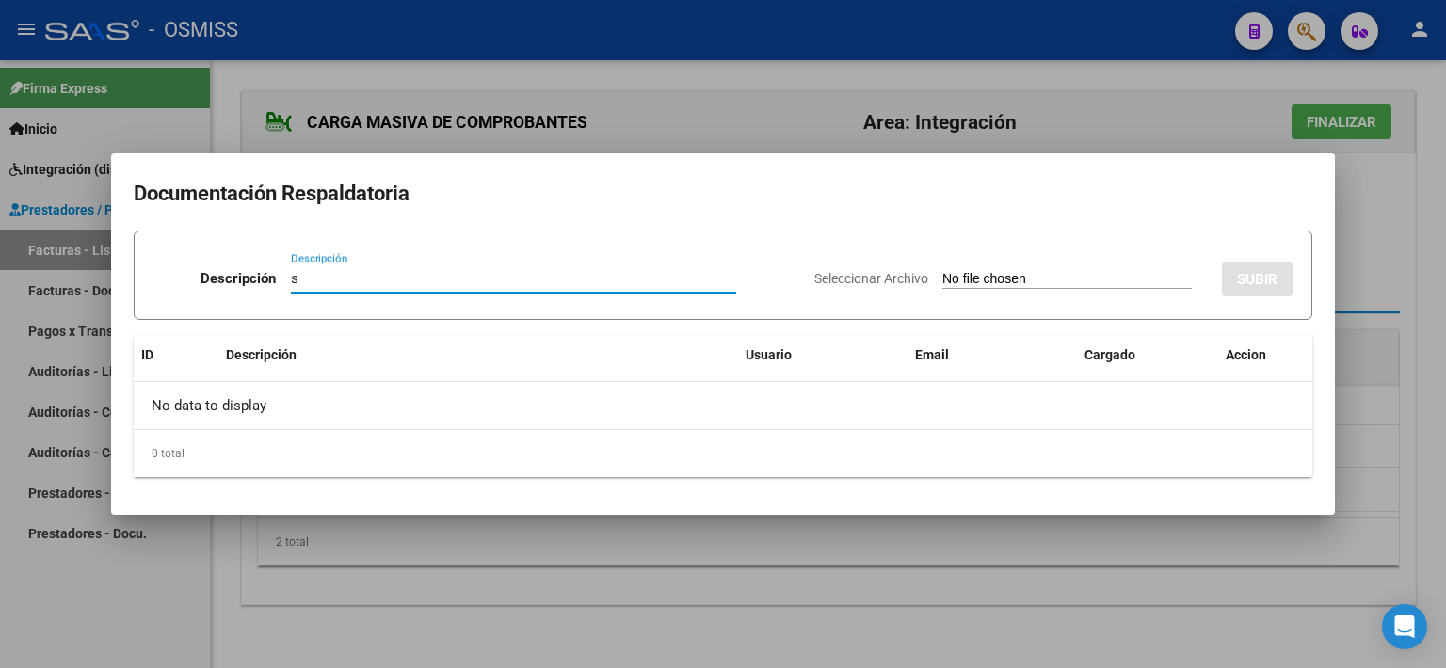
type input "s"
click at [964, 277] on input "Seleccionar Archivo" at bounding box center [1066, 280] width 249 height 18
type input "C:\fakepath\[PERSON_NAME].pdf"
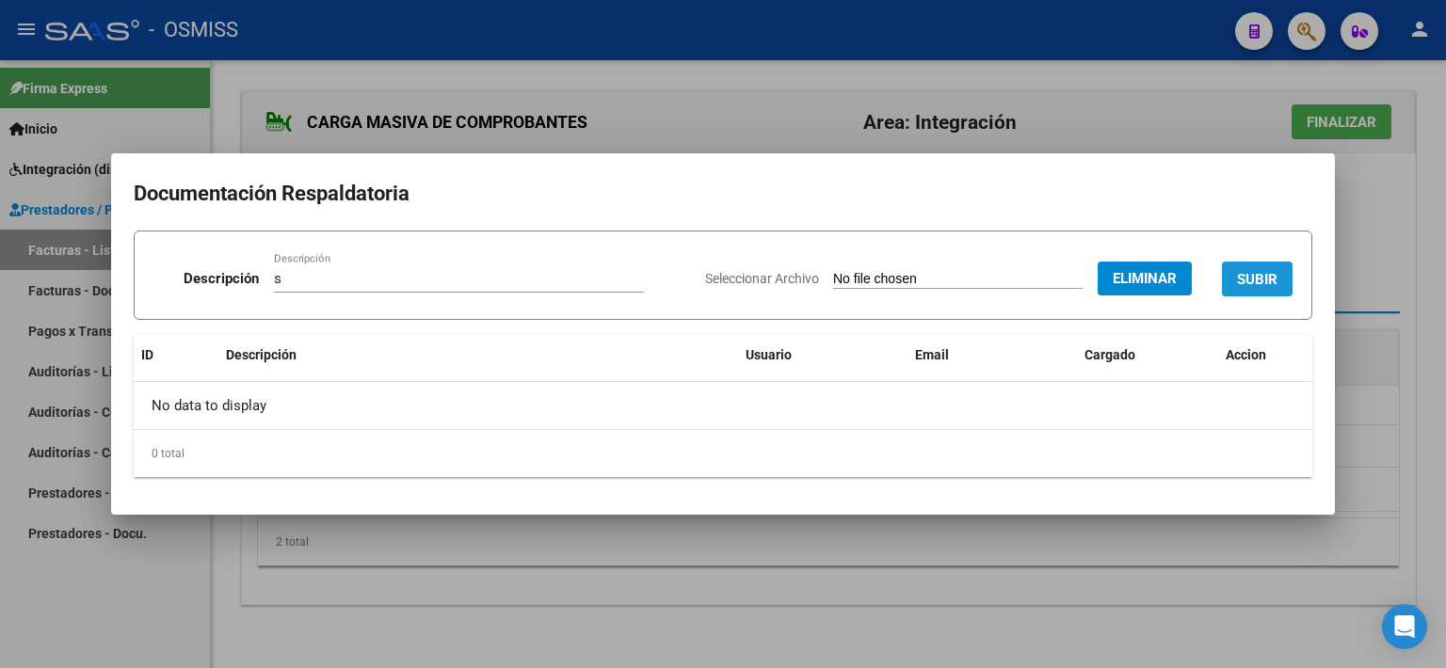
click at [1239, 283] on span "SUBIR" at bounding box center [1257, 279] width 40 height 17
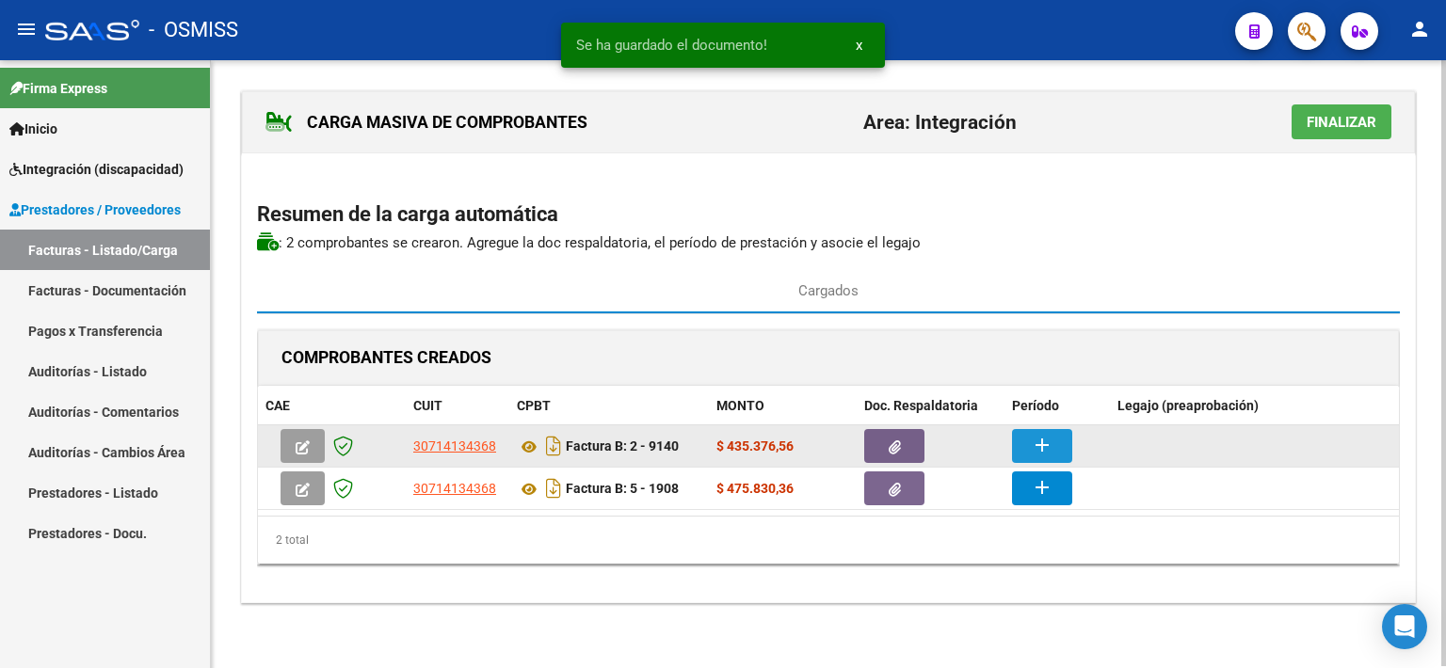
click at [1033, 441] on mat-icon "add" at bounding box center [1042, 445] width 23 height 23
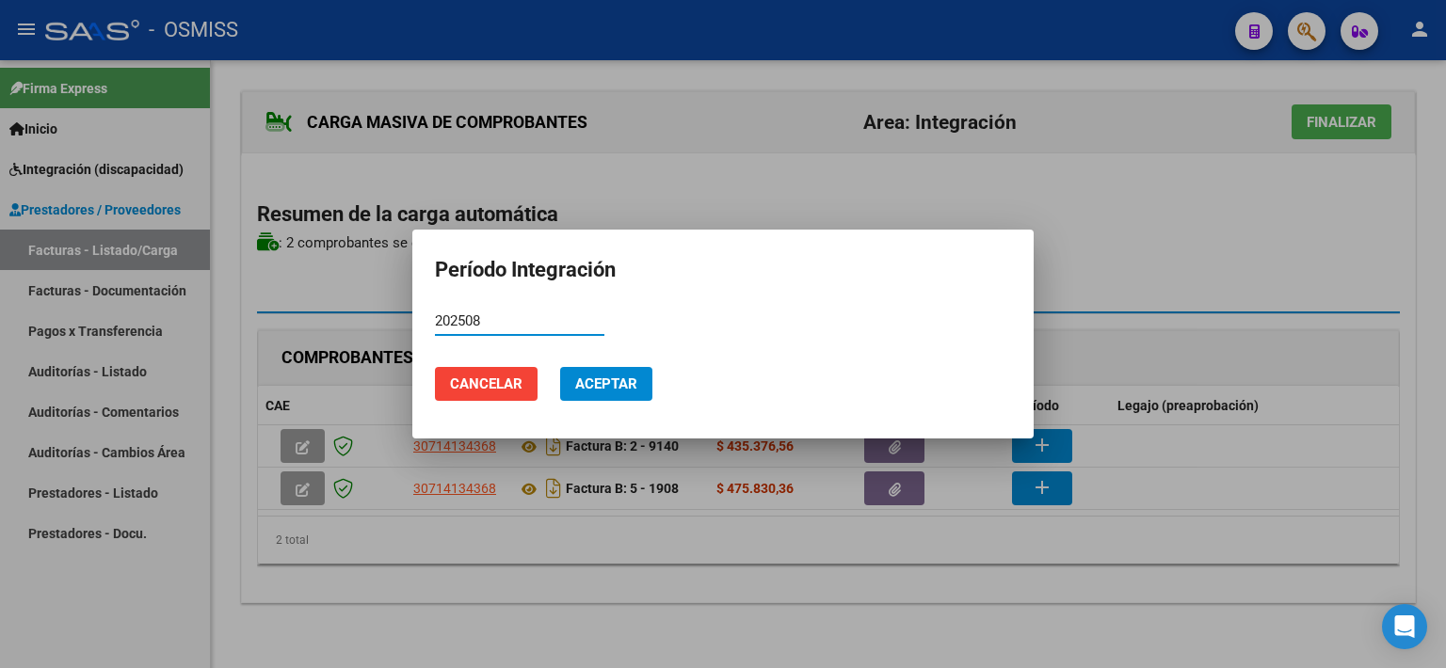
type input "202508"
click at [625, 395] on button "Aceptar" at bounding box center [606, 384] width 92 height 34
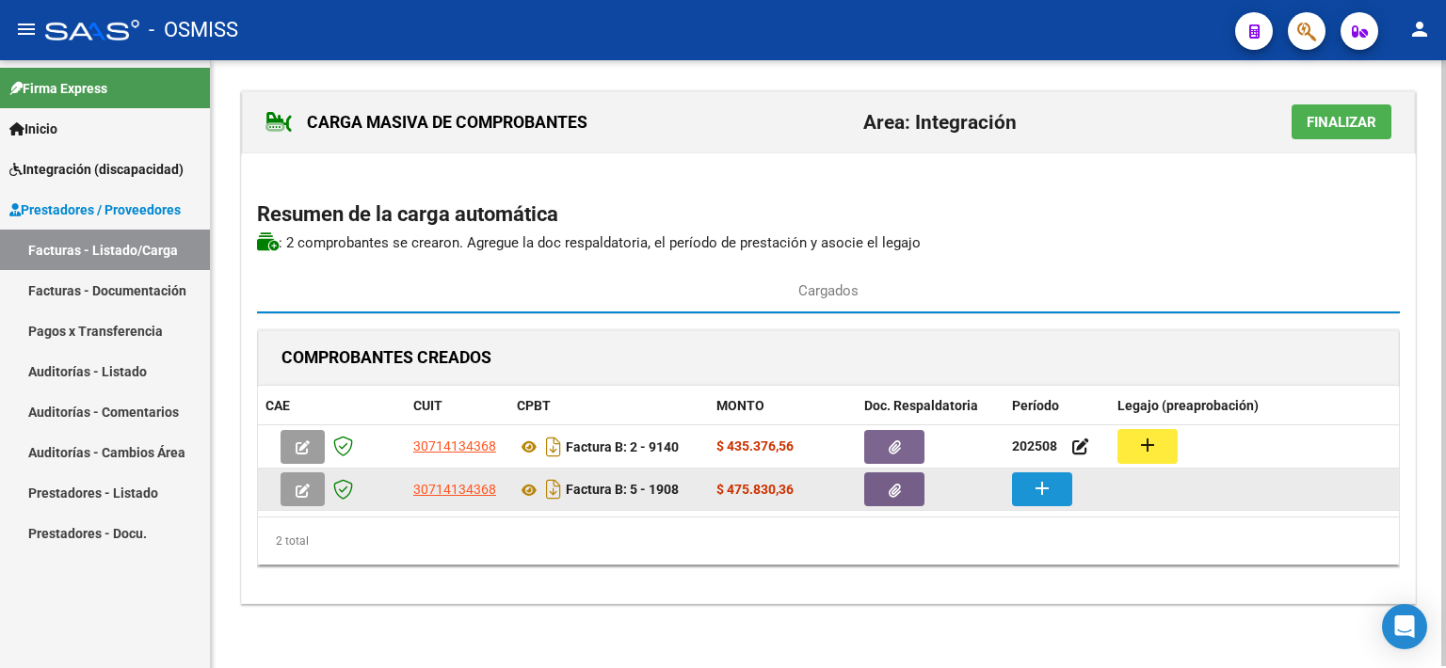
click at [1043, 492] on mat-icon "add" at bounding box center [1042, 488] width 23 height 23
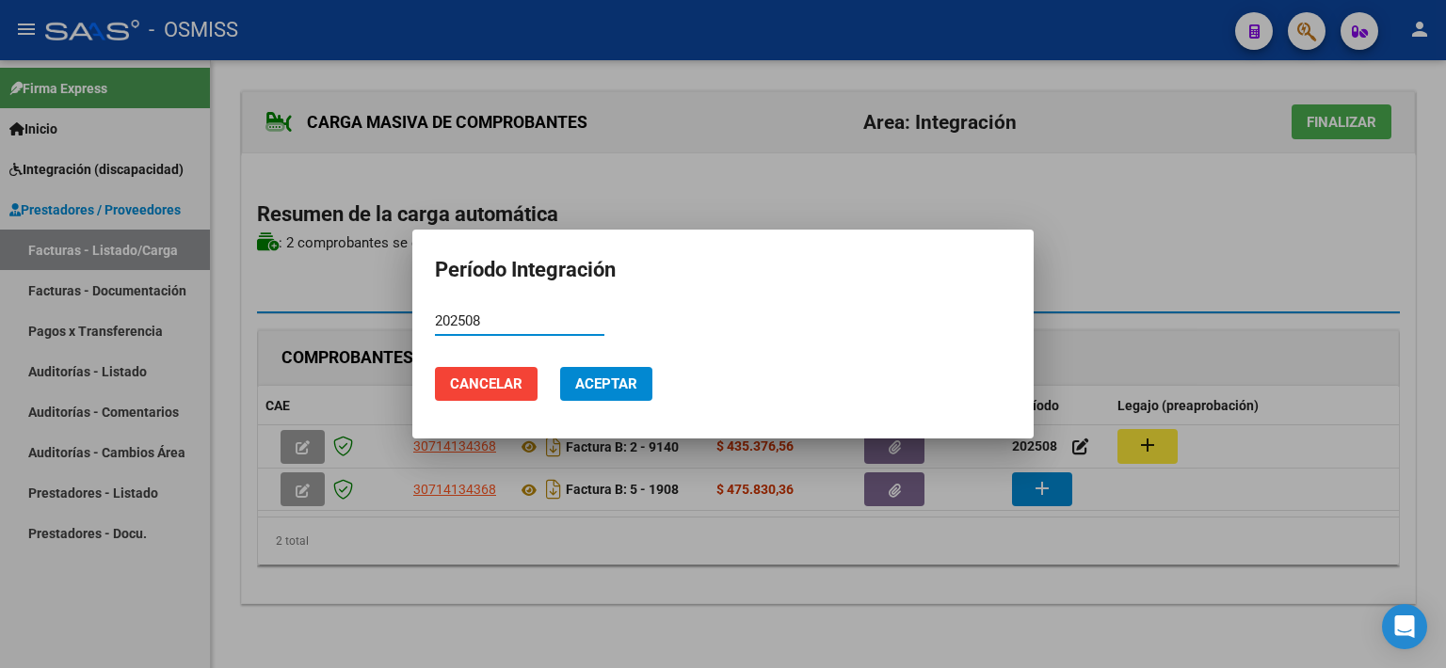
type input "202508"
click at [613, 395] on button "Aceptar" at bounding box center [606, 384] width 92 height 34
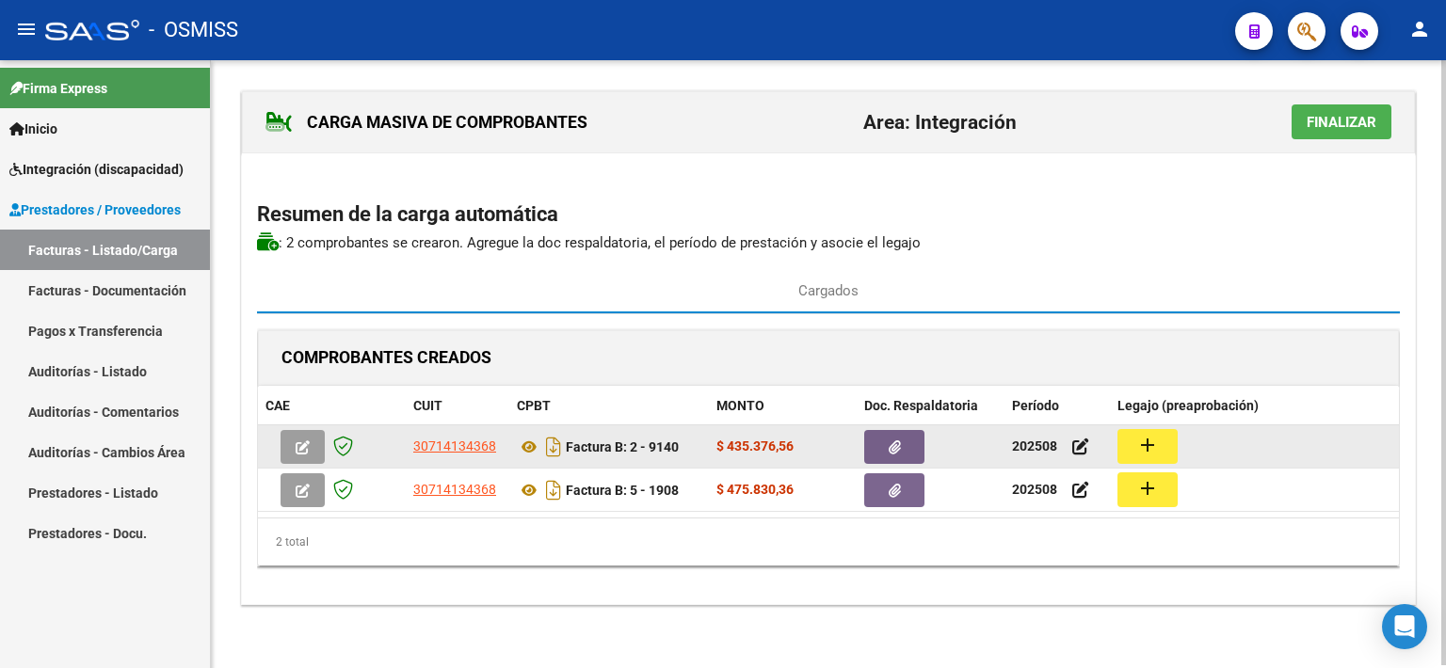
click at [1156, 447] on mat-icon "add" at bounding box center [1147, 445] width 23 height 23
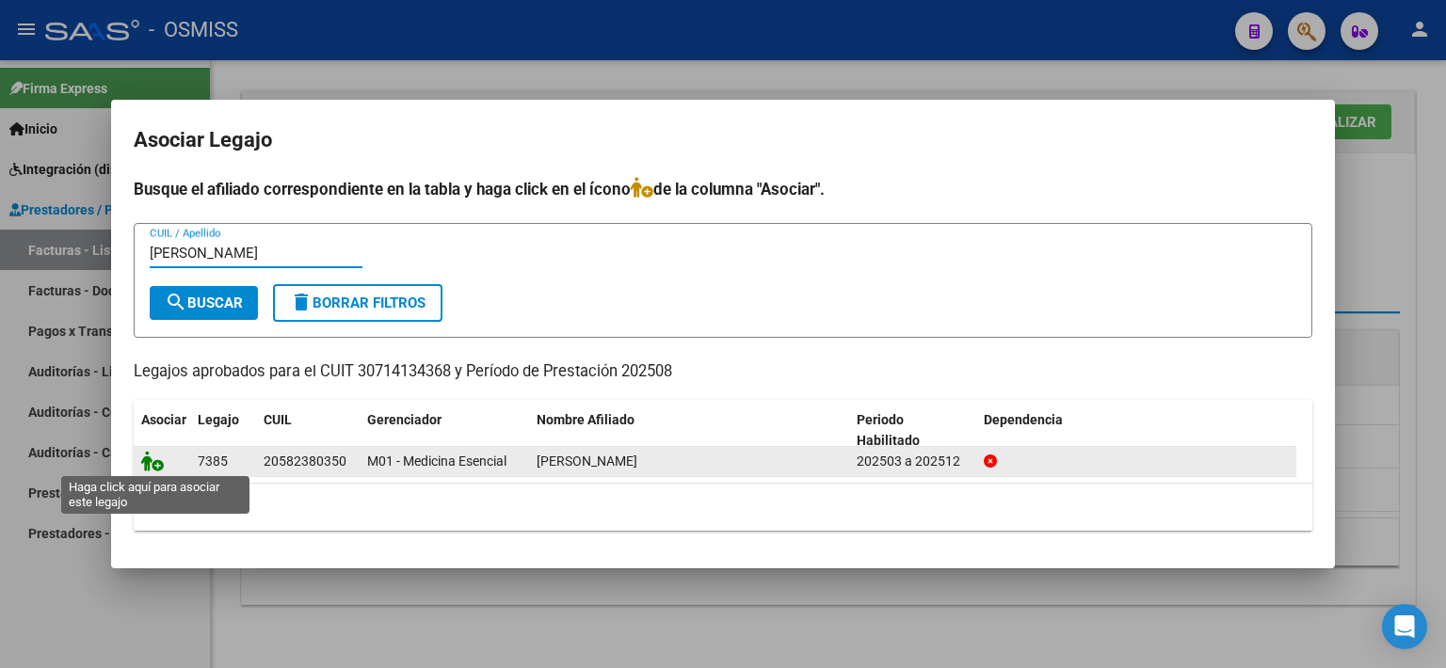
type input "[PERSON_NAME]"
click at [151, 460] on icon at bounding box center [152, 461] width 23 height 21
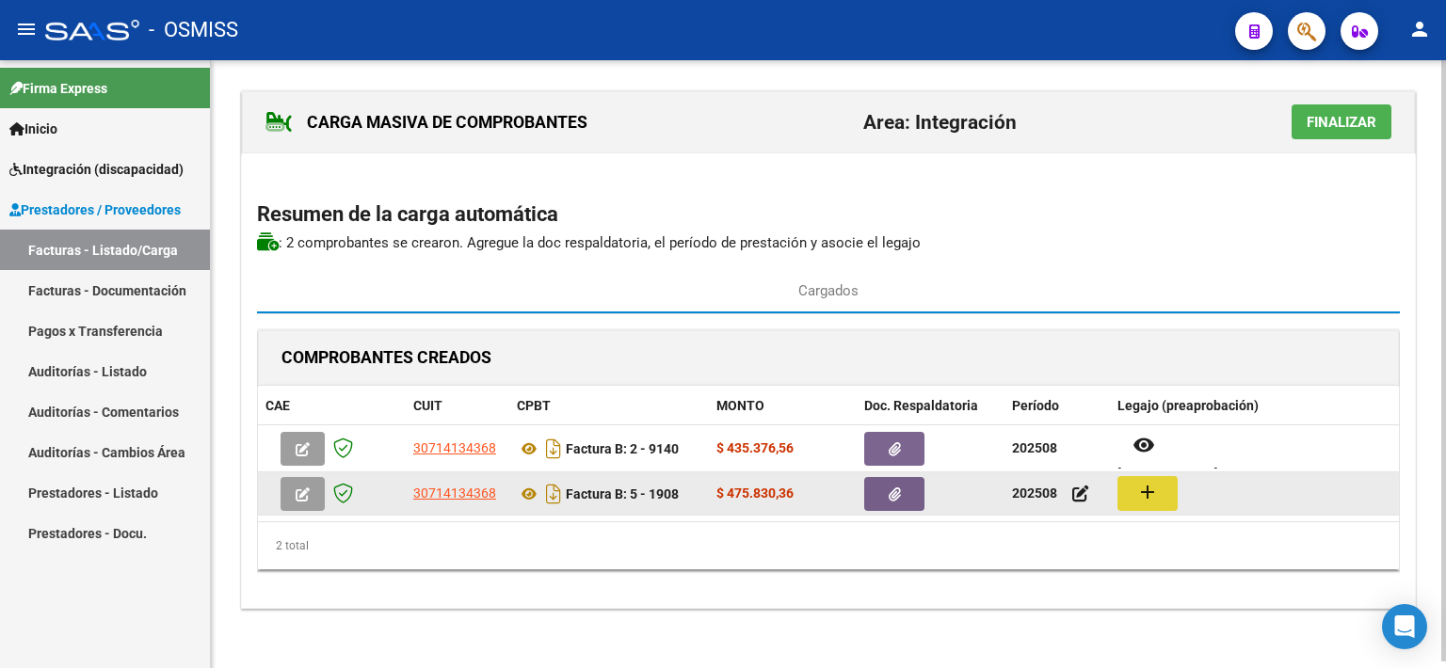
click at [1136, 488] on mat-icon "add" at bounding box center [1147, 492] width 23 height 23
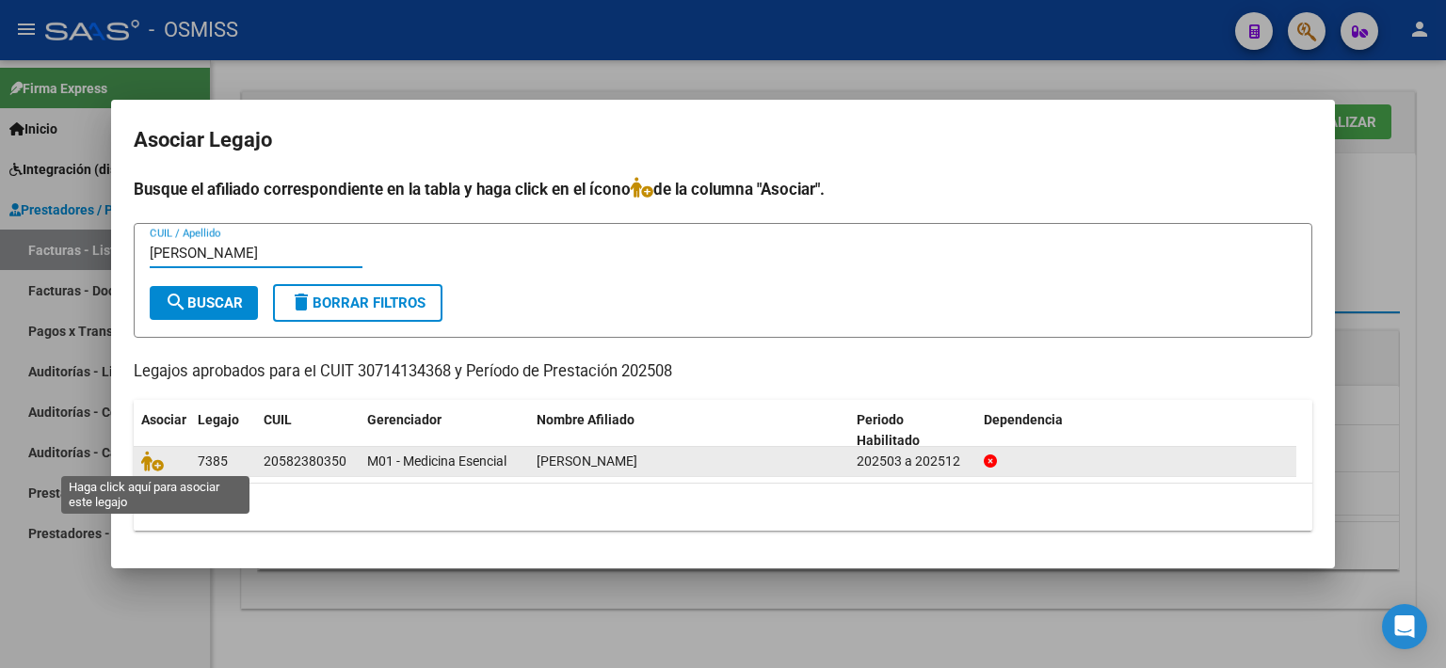
type input "[PERSON_NAME]"
click at [149, 472] on datatable-body-cell at bounding box center [162, 461] width 56 height 29
click at [147, 464] on icon at bounding box center [152, 461] width 23 height 21
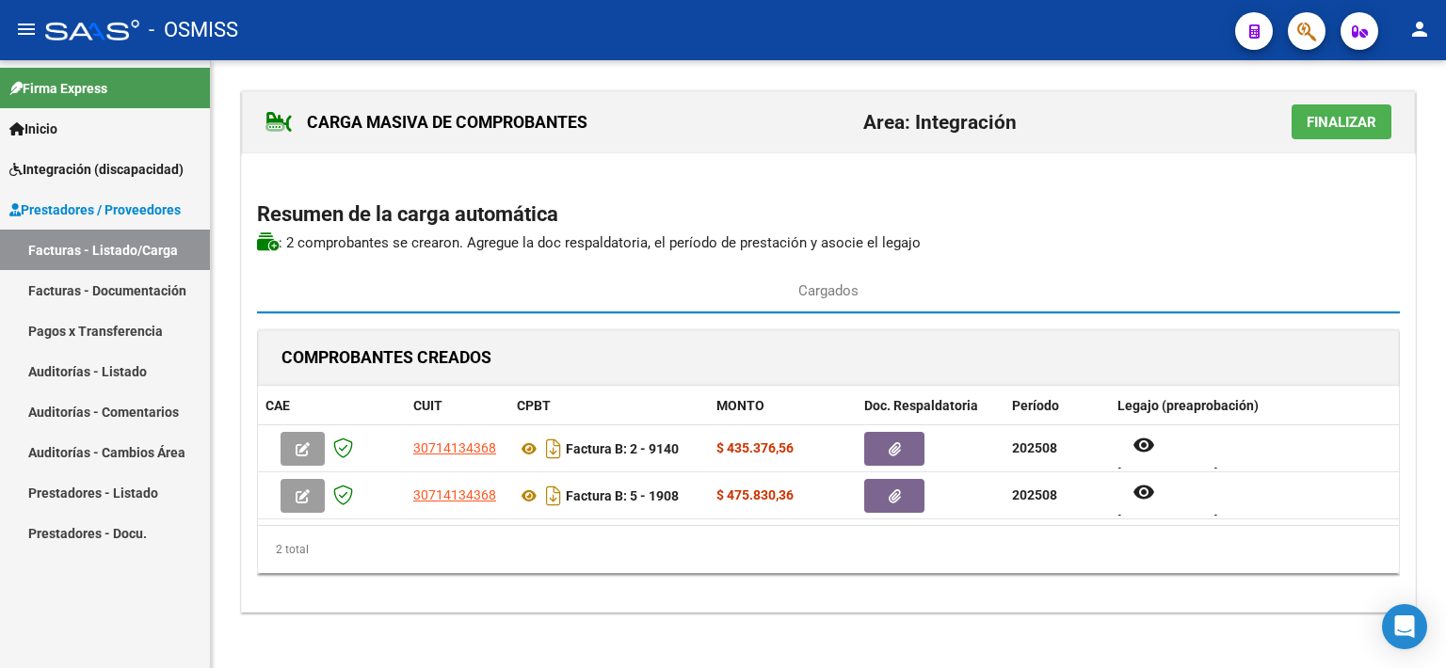
click at [1324, 119] on span "Finalizar" at bounding box center [1341, 122] width 70 height 17
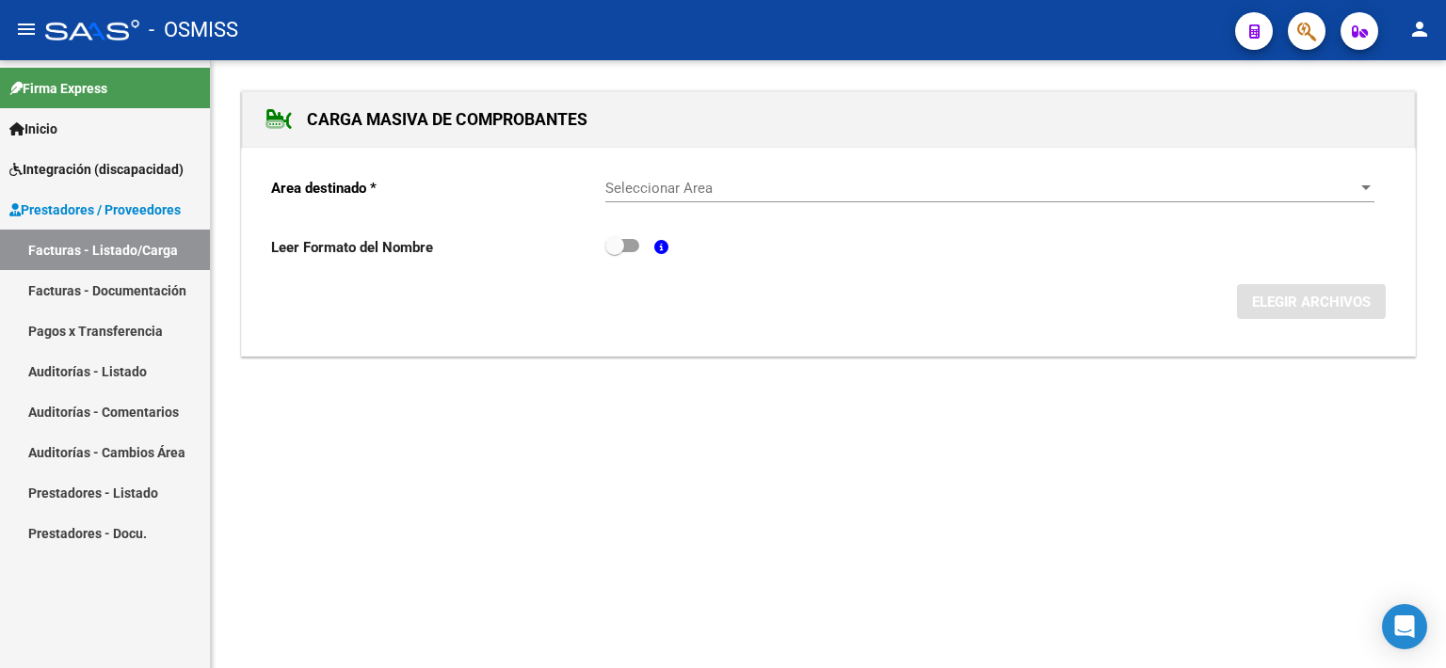
click at [725, 181] on span "Seleccionar Area" at bounding box center [981, 188] width 752 height 17
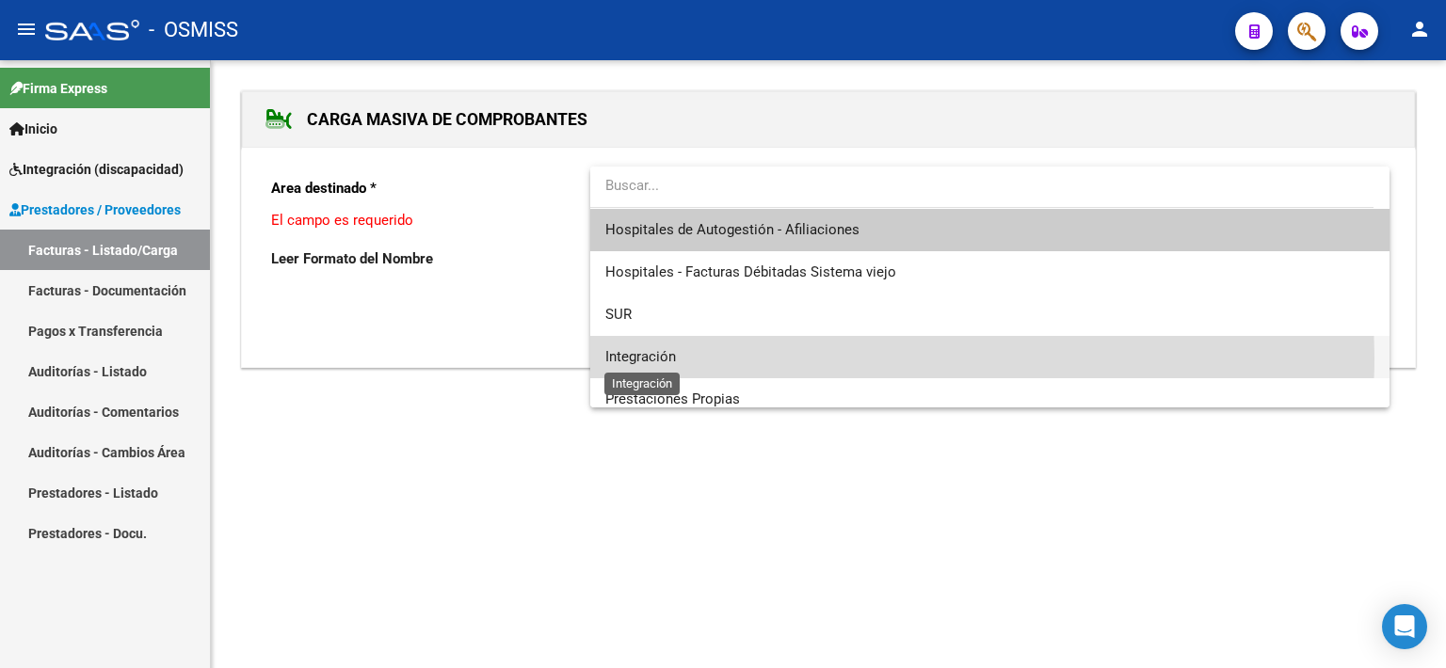
click at [669, 357] on span "Integración" at bounding box center [640, 356] width 71 height 17
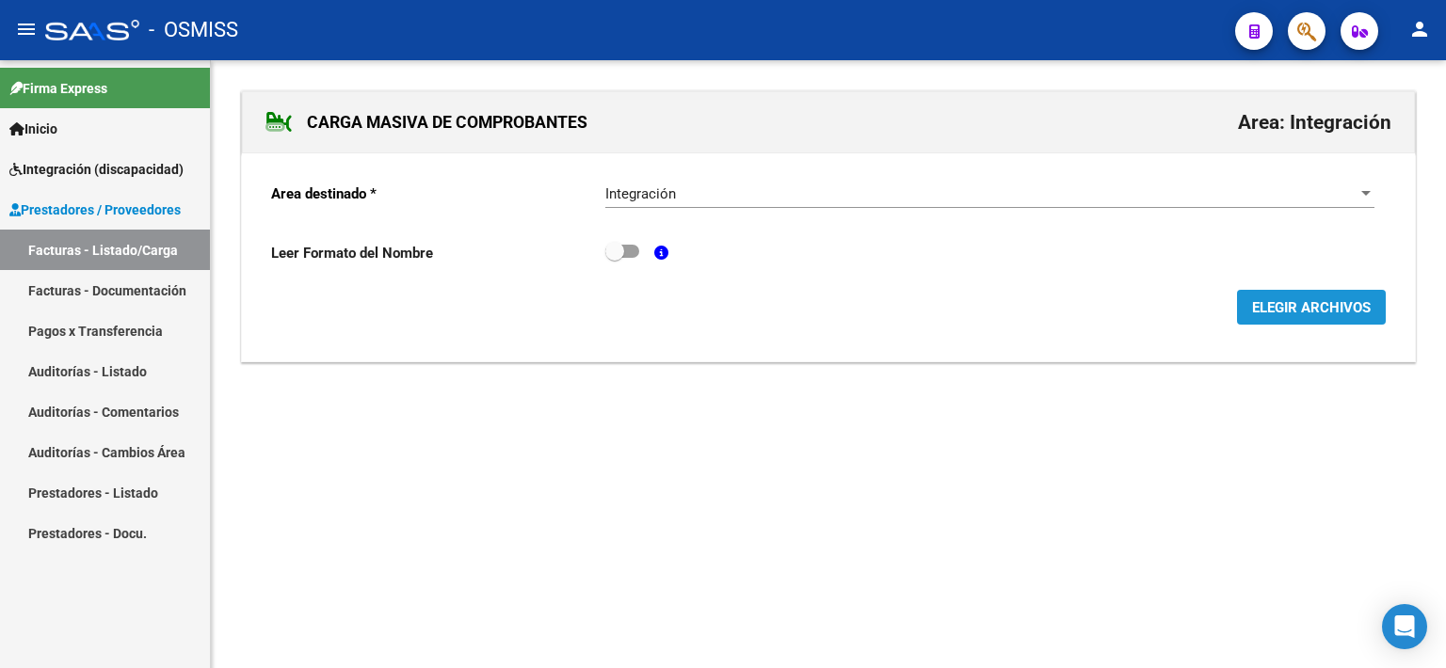
click at [1303, 307] on span "ELEGIR ARCHIVOS" at bounding box center [1311, 307] width 119 height 17
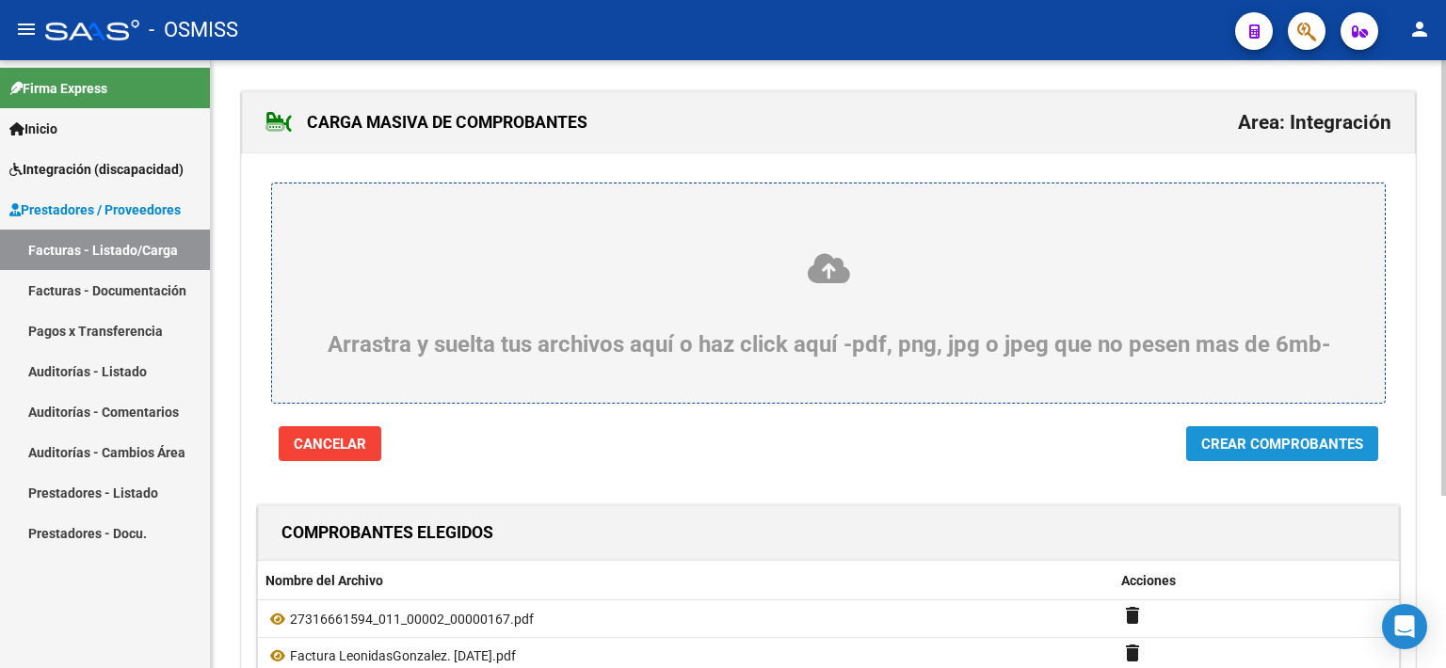
click at [1303, 445] on span "Crear Comprobantes" at bounding box center [1282, 444] width 162 height 17
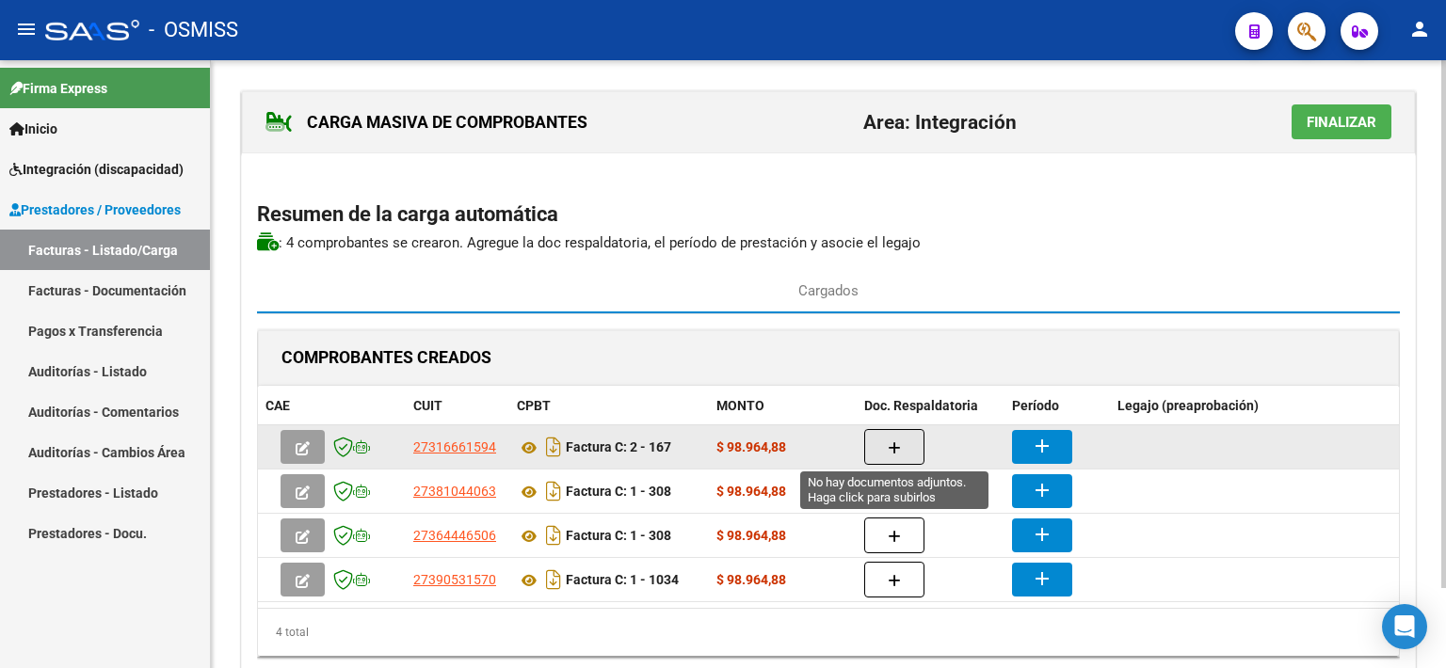
click at [875, 446] on button "button" at bounding box center [894, 447] width 60 height 36
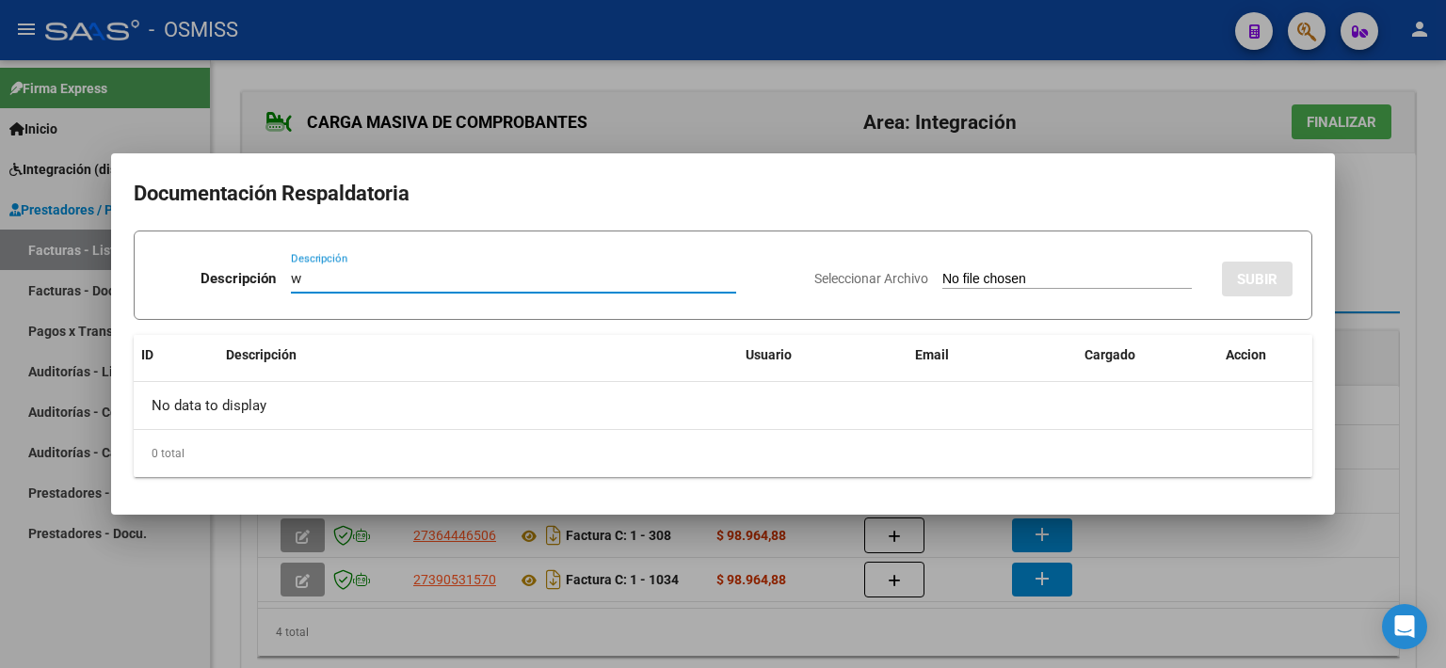
type input "w"
click at [984, 281] on input "Seleccionar Archivo" at bounding box center [1066, 280] width 249 height 18
type input "C:\fakepath\Asistencia agosto 2025.pdf"
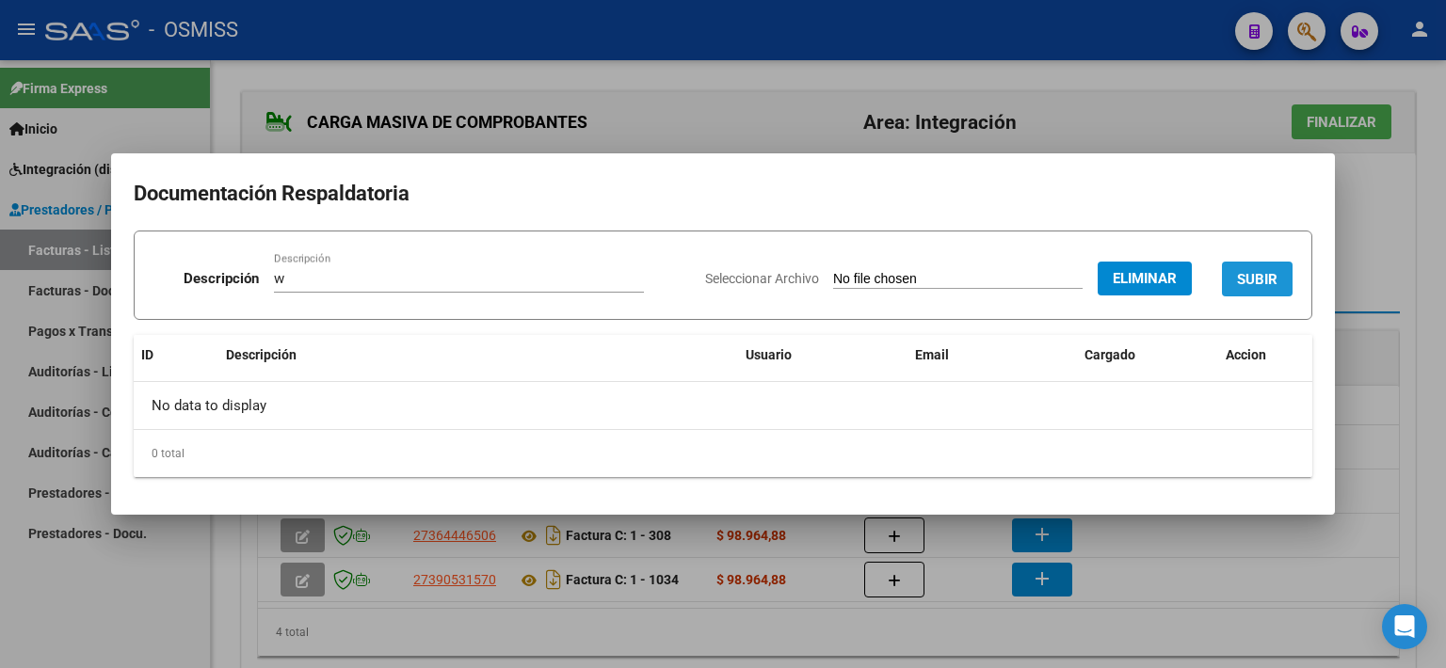
click at [1237, 283] on span "SUBIR" at bounding box center [1257, 279] width 40 height 17
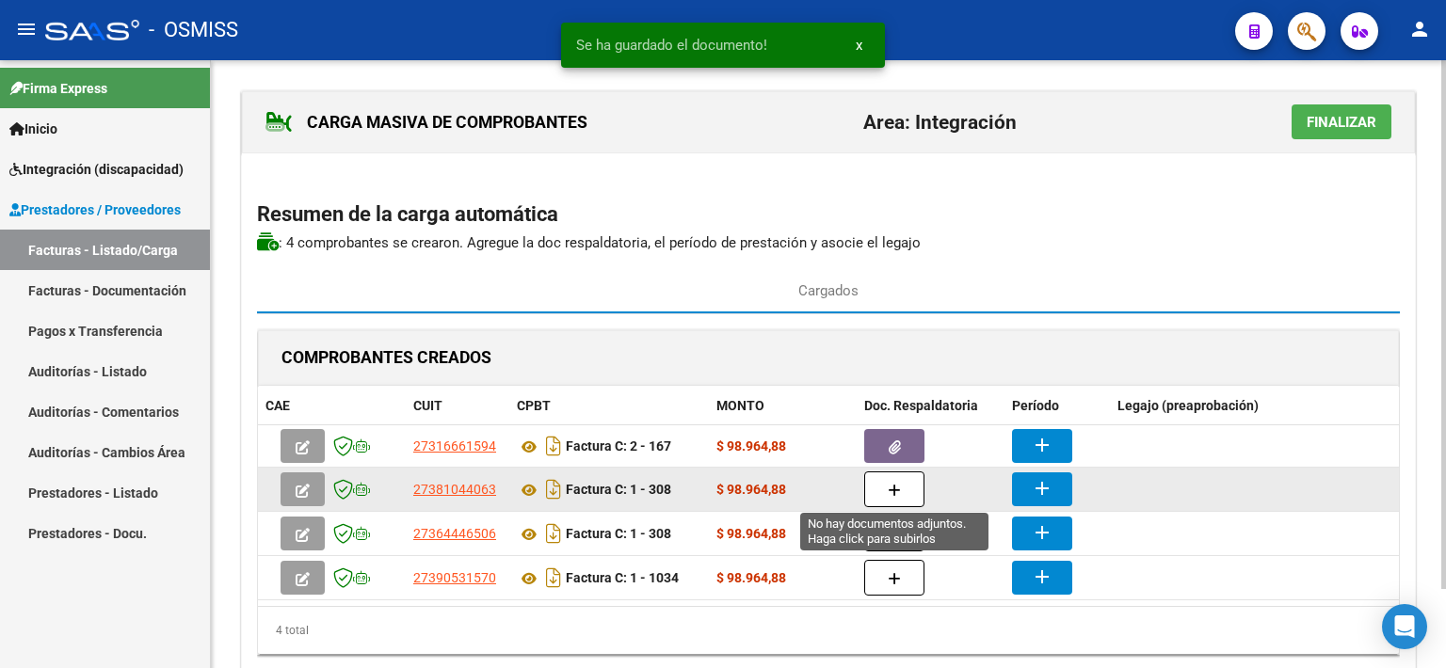
click at [918, 493] on button "button" at bounding box center [894, 490] width 60 height 36
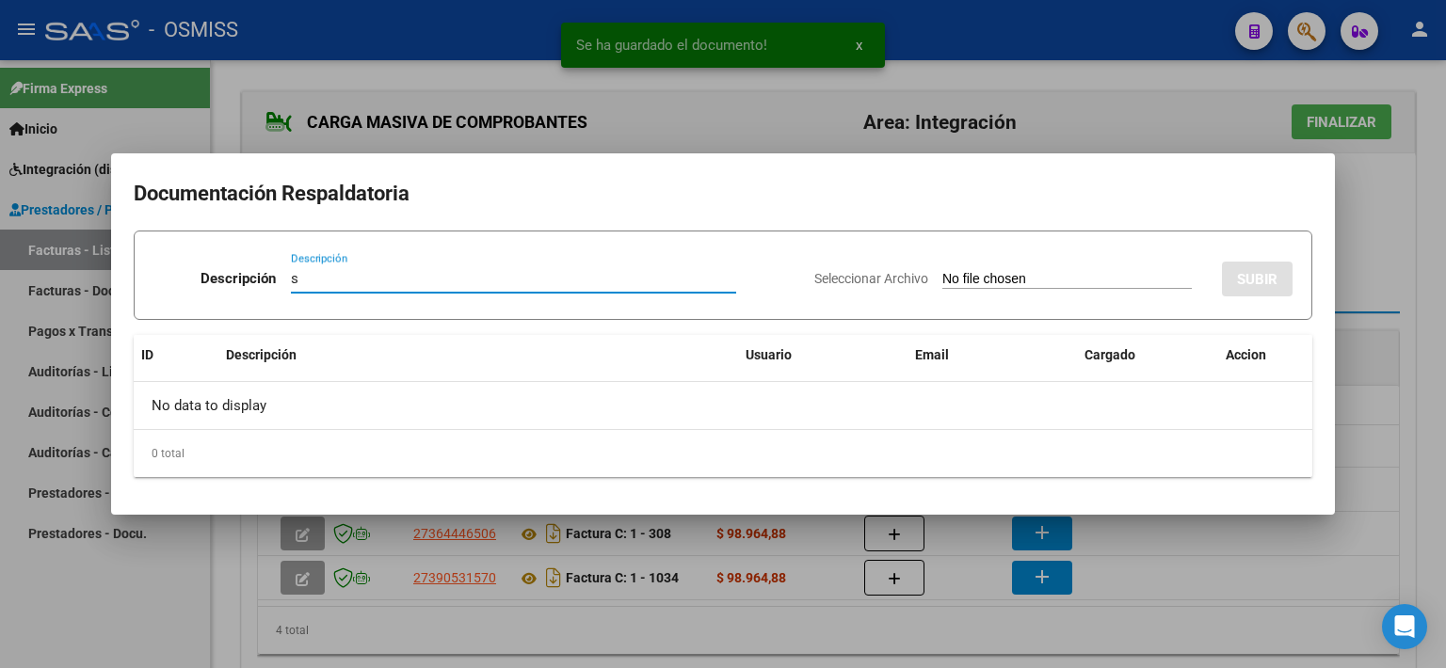
type input "s"
click at [974, 280] on input "Seleccionar Archivo" at bounding box center [1066, 280] width 249 height 18
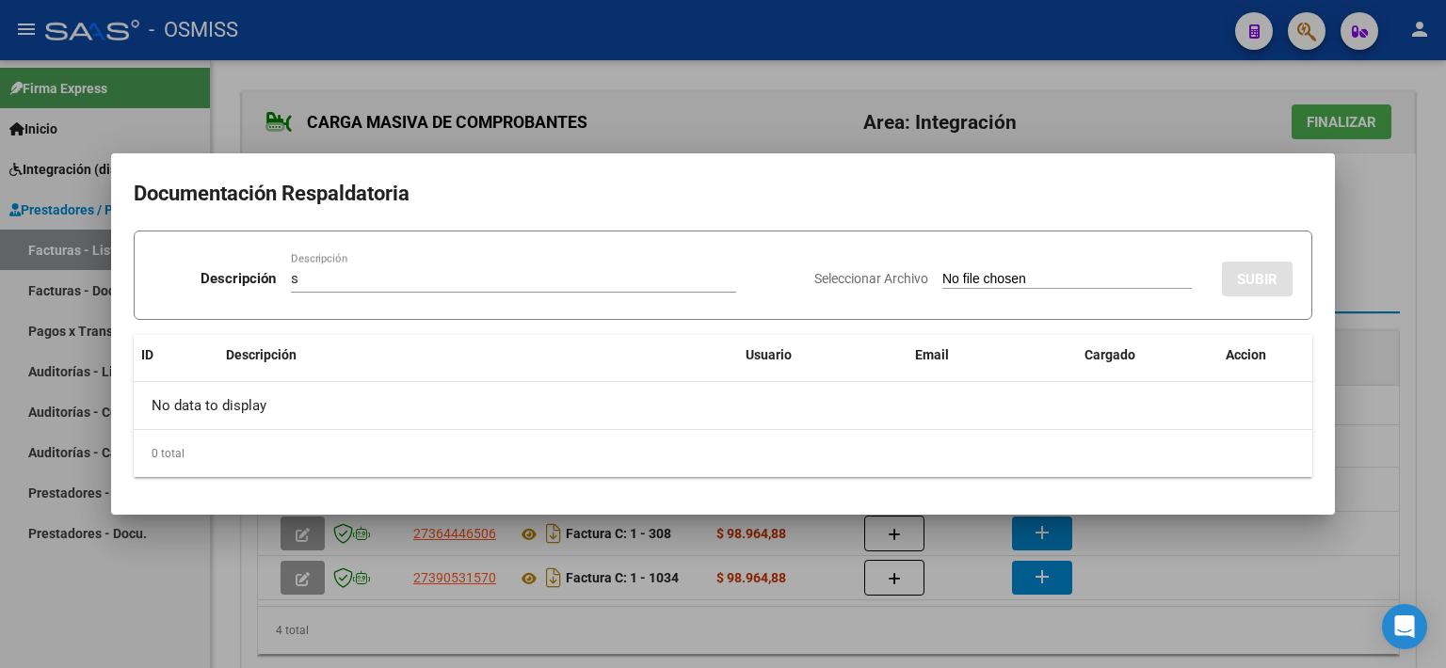
type input "C:\fakepath\Asistencia [PERSON_NAME] 202.pdf"
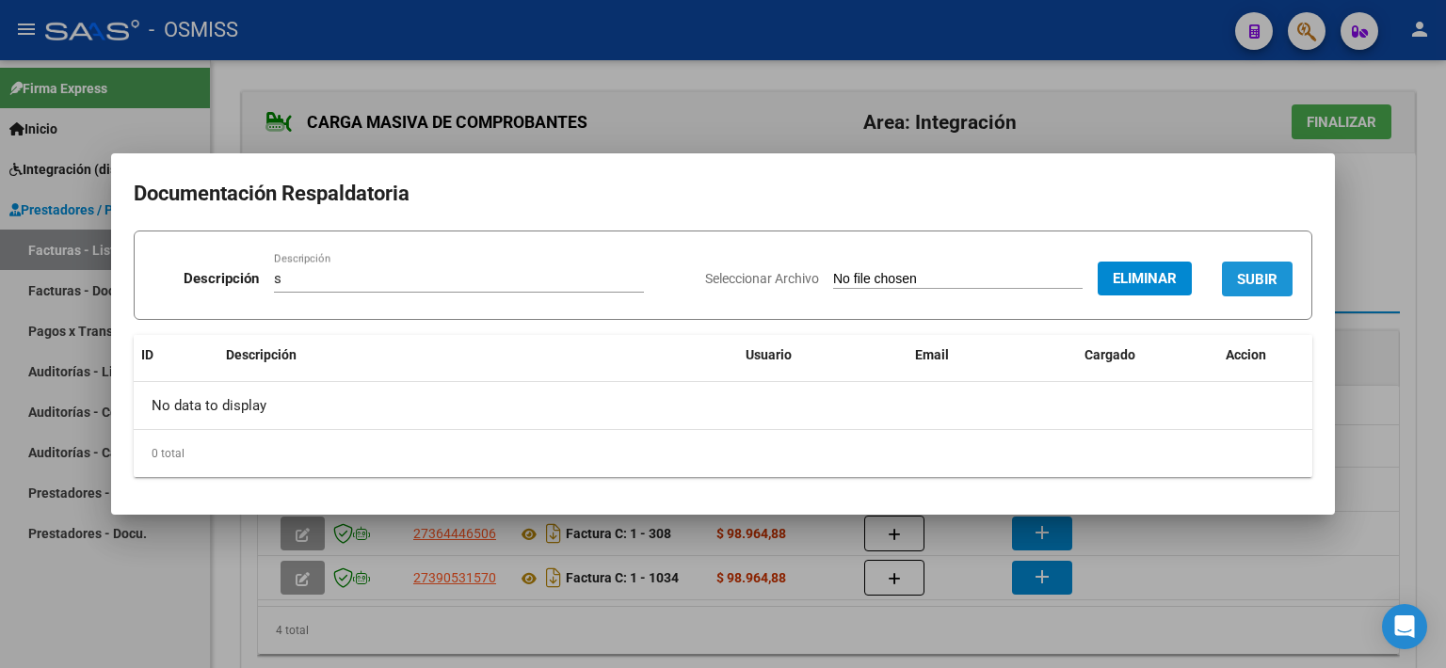
click at [1268, 271] on span "SUBIR" at bounding box center [1257, 279] width 40 height 17
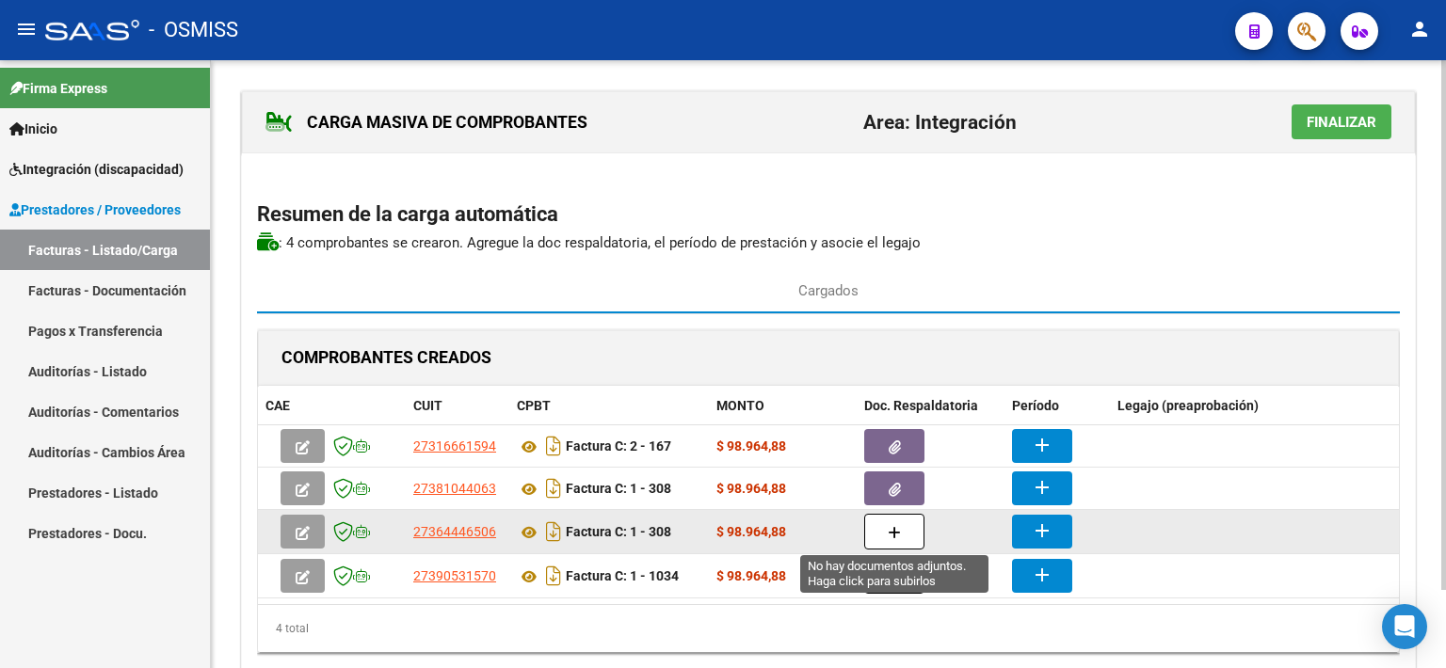
click at [885, 530] on button "button" at bounding box center [894, 532] width 60 height 36
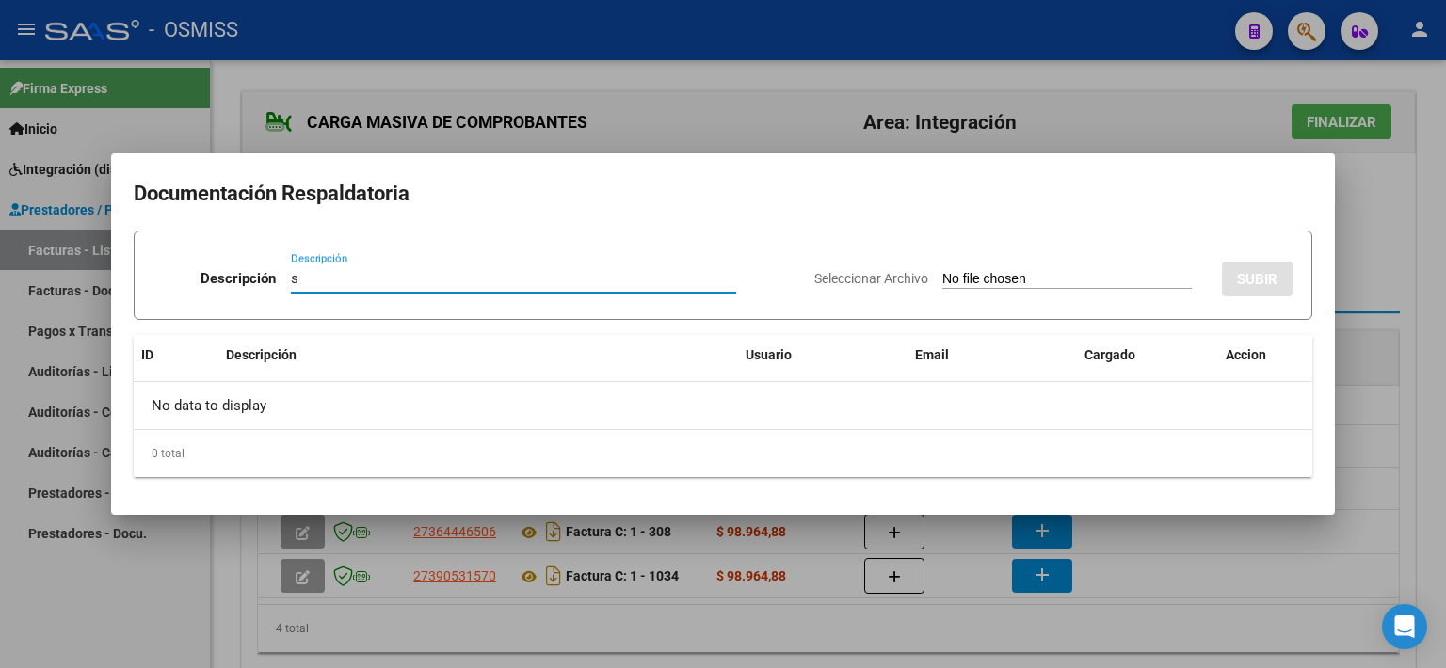
type input "s"
click at [1013, 277] on input "Seleccionar Archivo" at bounding box center [1066, 280] width 249 height 18
type input "C:\fakepath\ASISTENCIA AGOSTO.pdf"
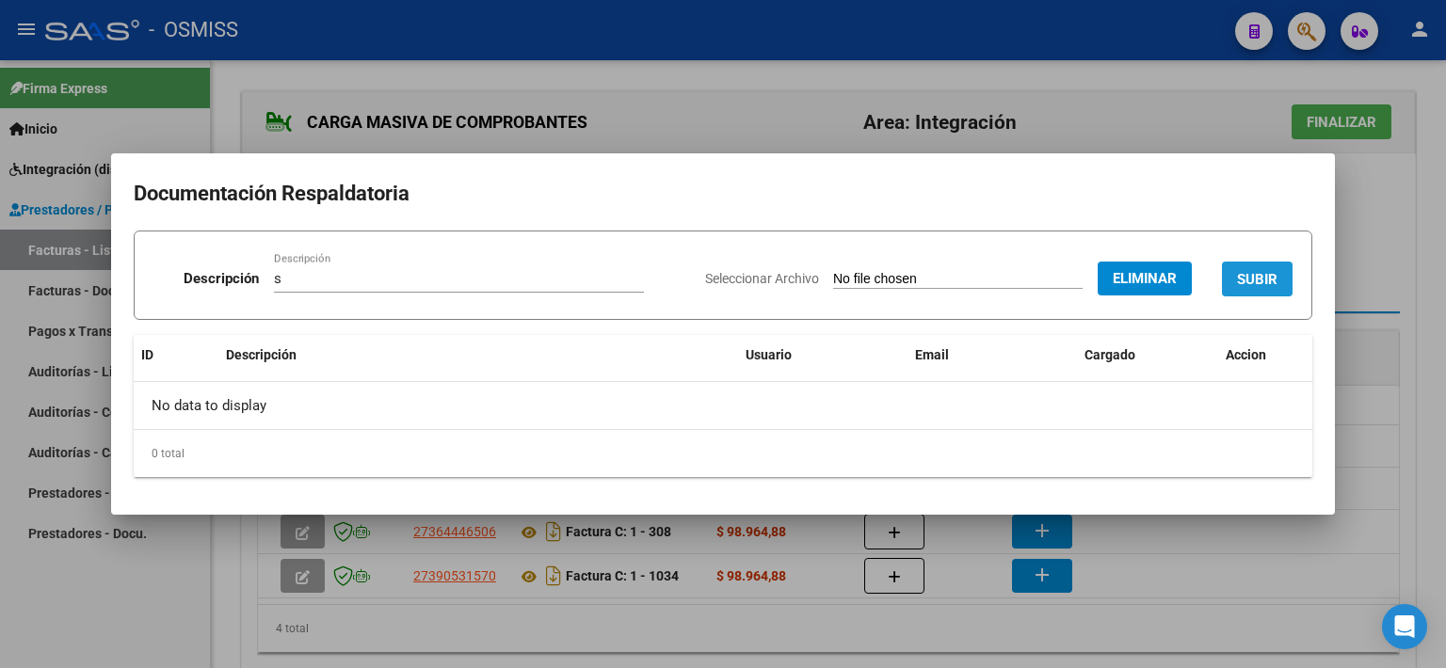
click at [1269, 274] on span "SUBIR" at bounding box center [1257, 279] width 40 height 17
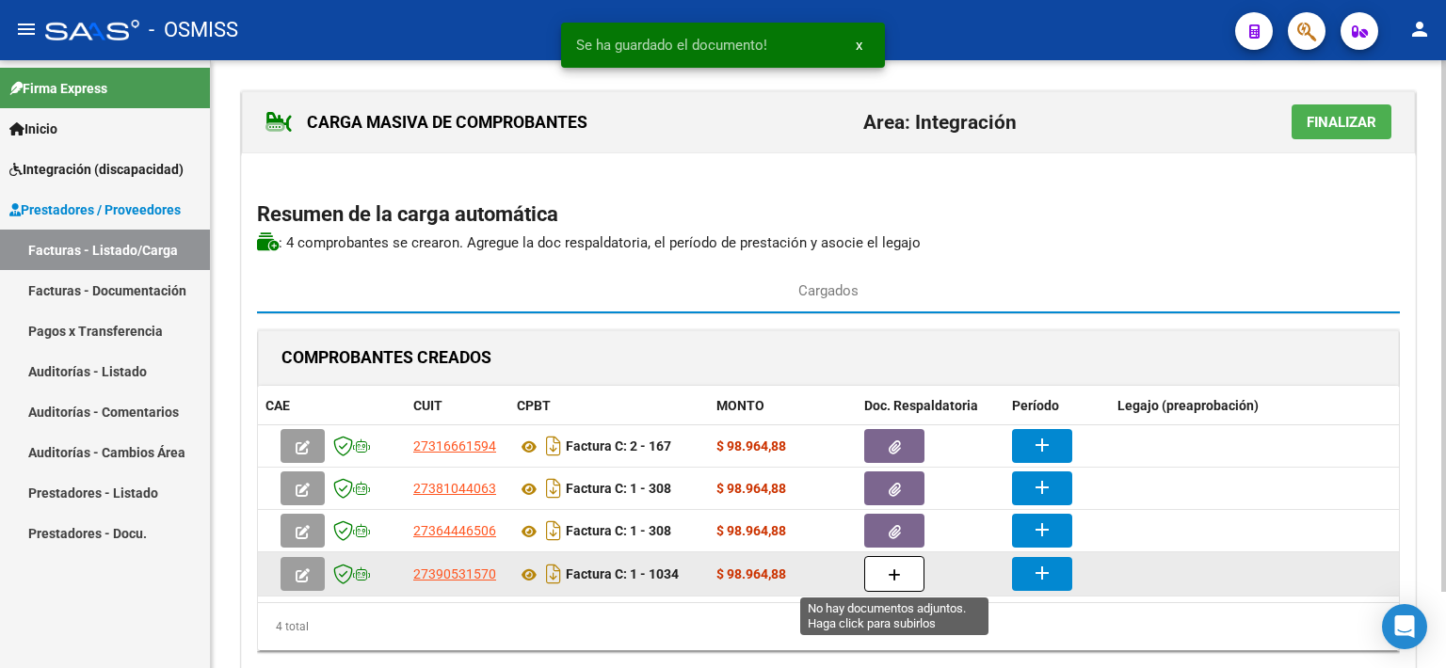
click at [904, 567] on button "button" at bounding box center [894, 574] width 60 height 36
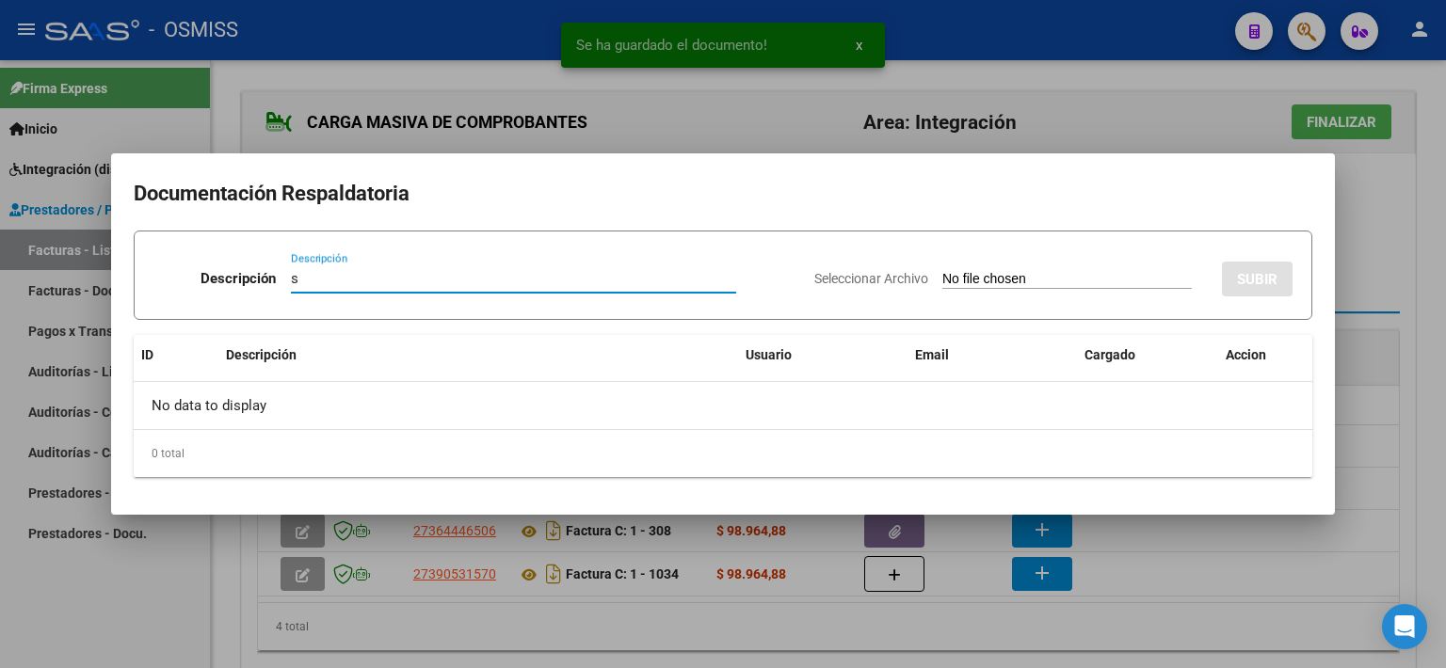
type input "s"
click at [1005, 284] on input "Seleccionar Archivo" at bounding box center [1066, 280] width 249 height 18
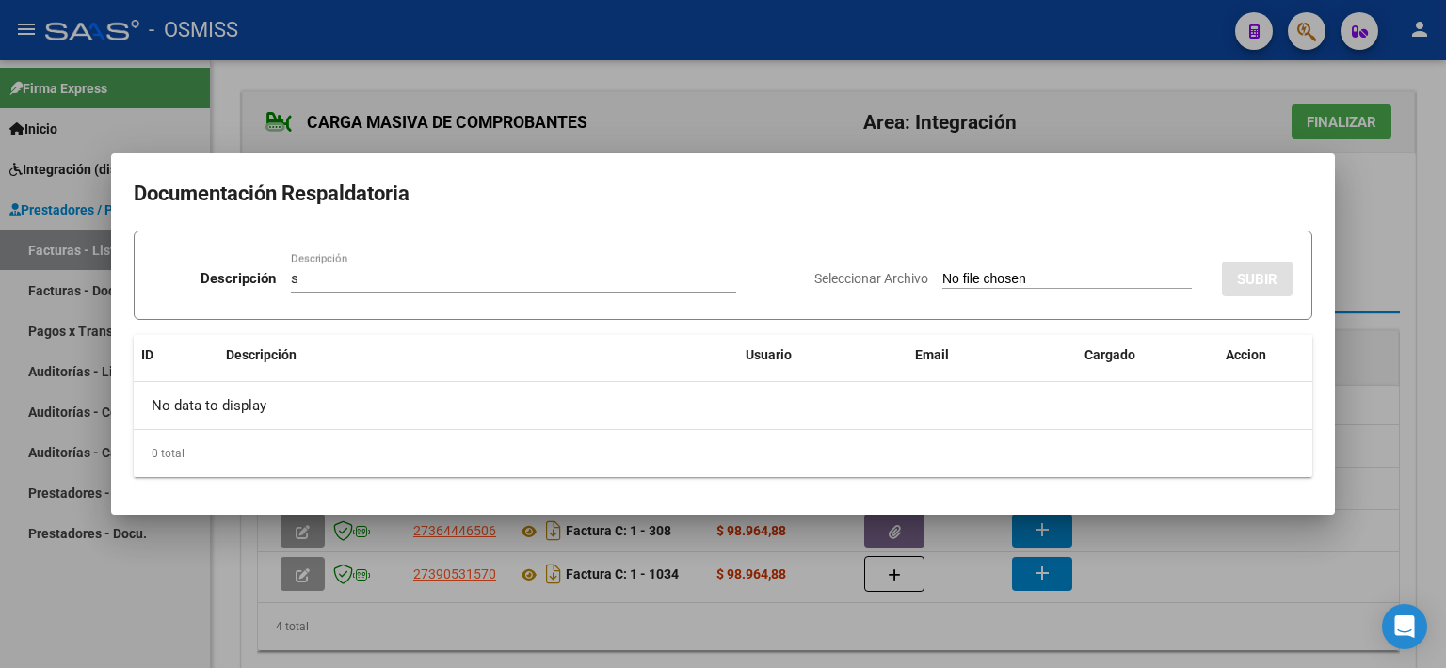
type input "C:\fakepath\[PERSON_NAME] .pdf"
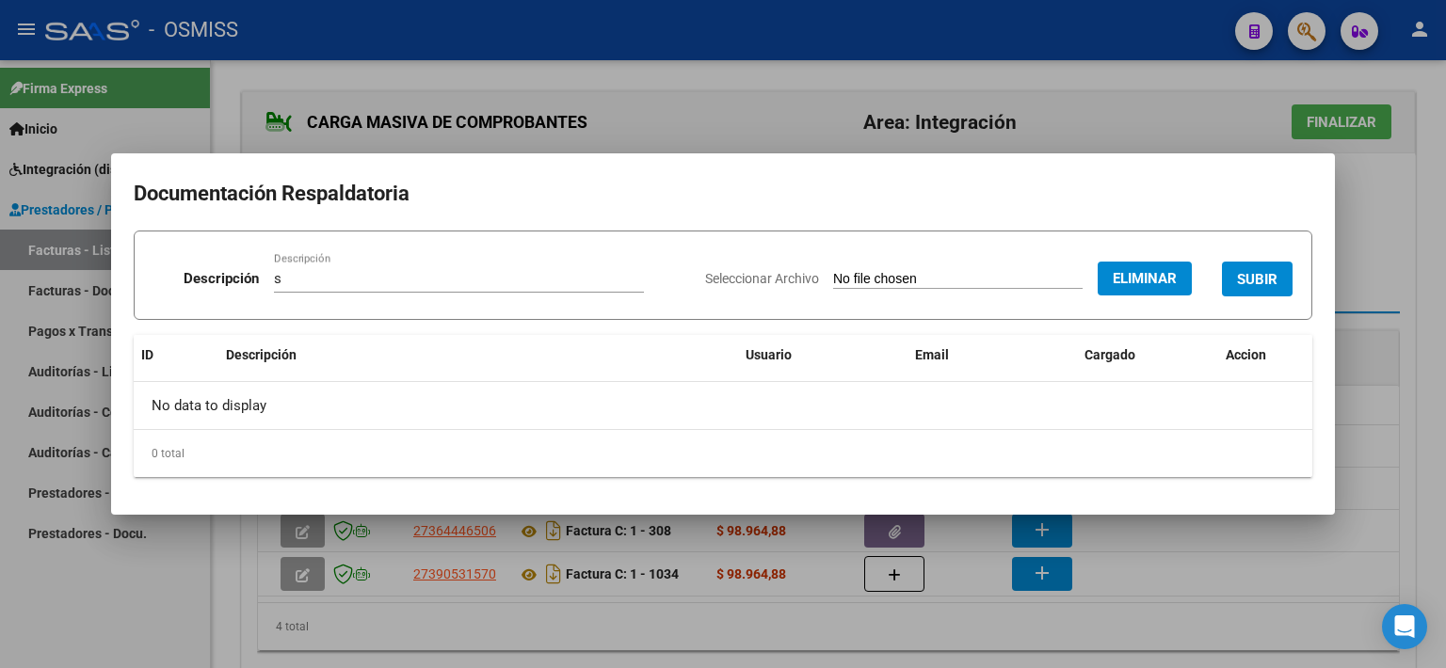
click at [1249, 280] on span "SUBIR" at bounding box center [1257, 279] width 40 height 17
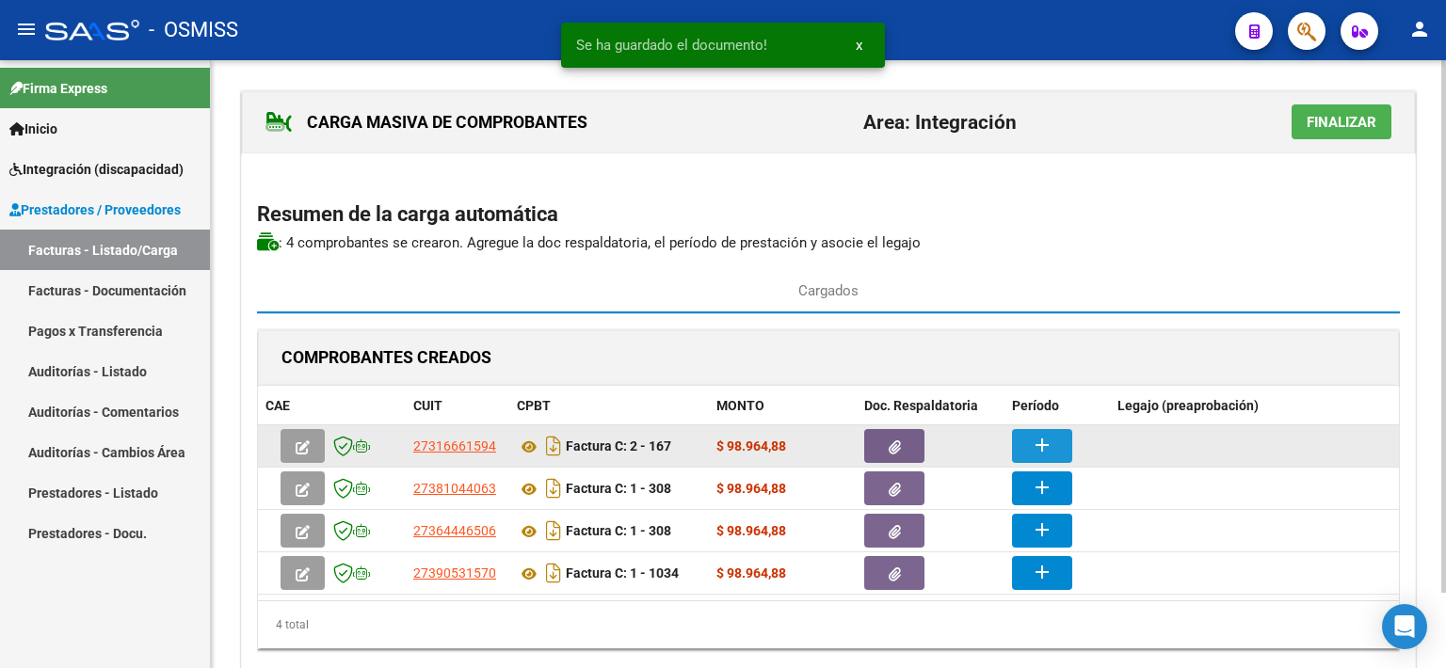
click at [1046, 452] on mat-icon "add" at bounding box center [1042, 445] width 23 height 23
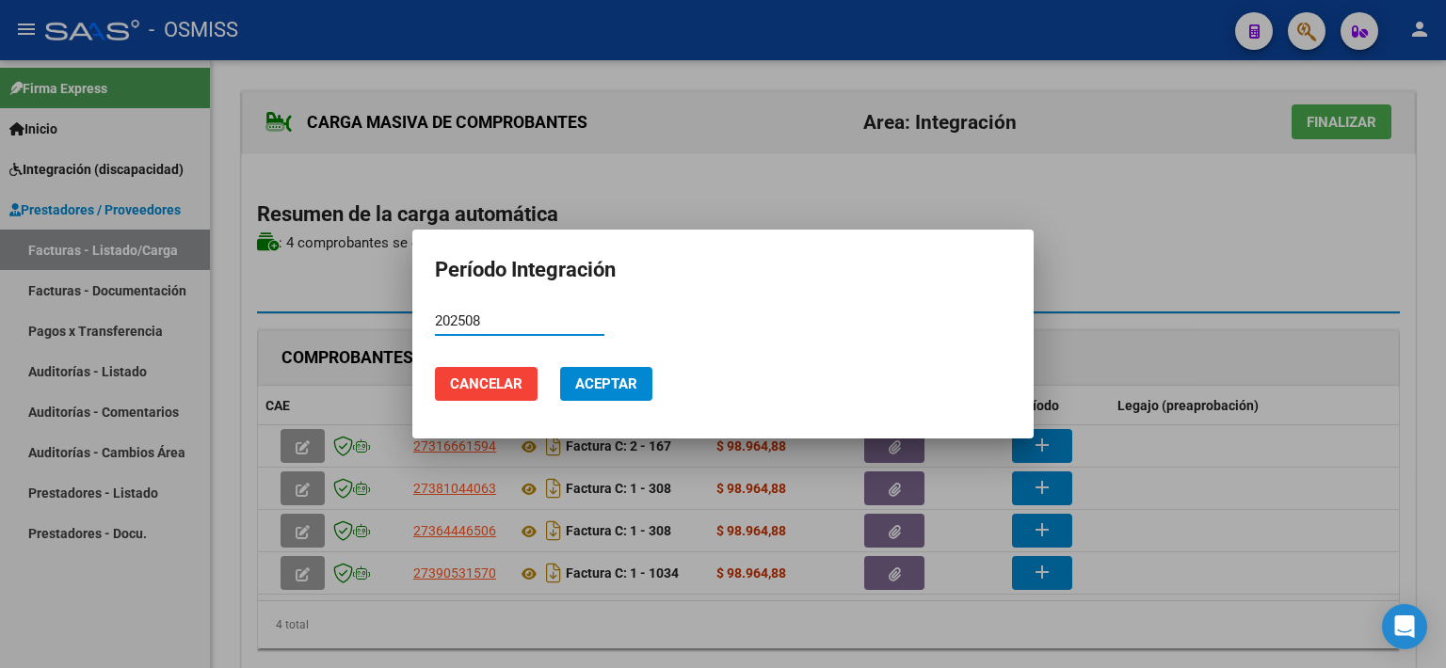
type input "202508"
click at [600, 370] on button "Aceptar" at bounding box center [606, 384] width 92 height 34
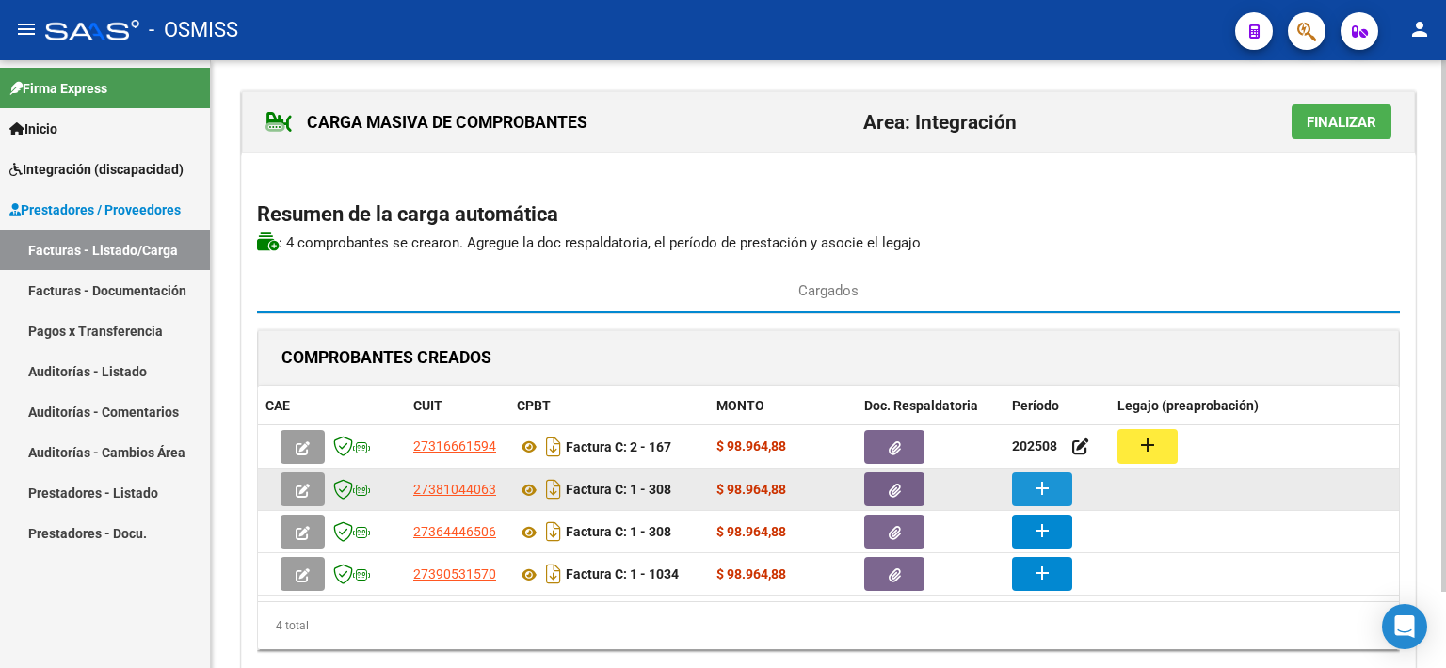
click at [1031, 490] on mat-icon "add" at bounding box center [1042, 488] width 23 height 23
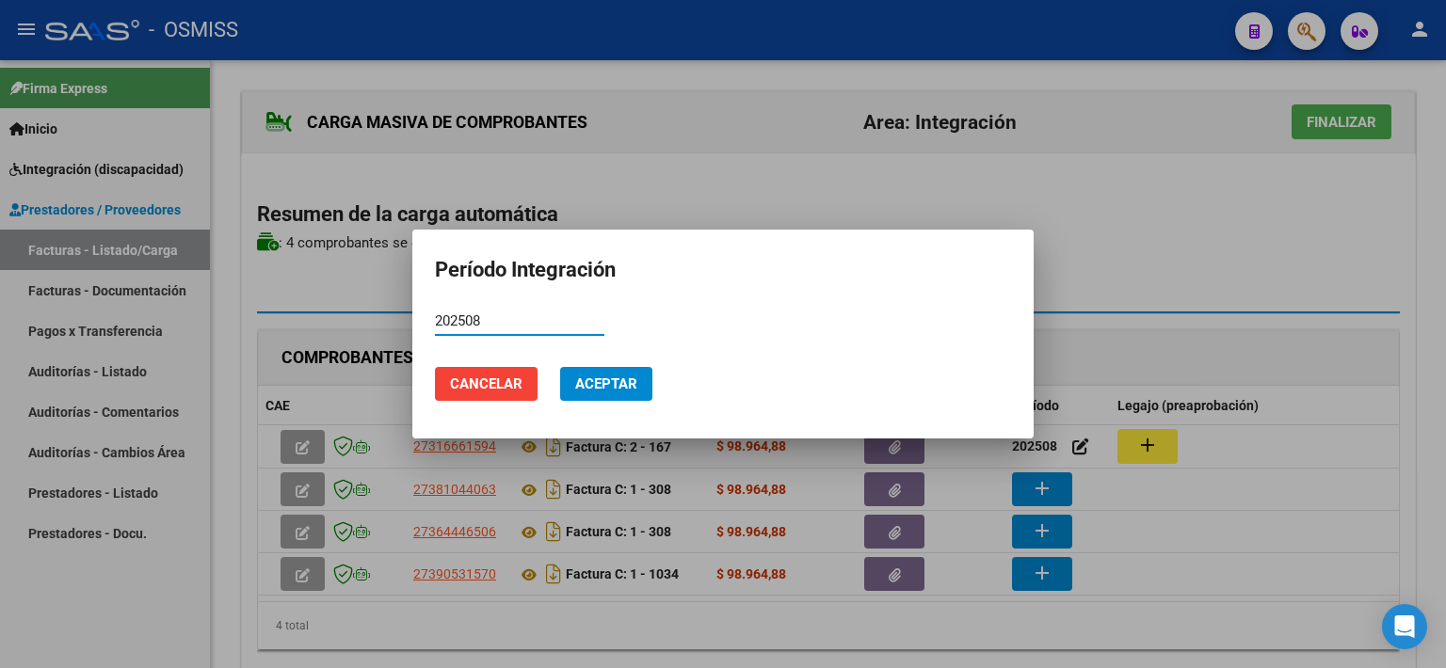
type input "202508"
click at [644, 384] on button "Aceptar" at bounding box center [606, 384] width 92 height 34
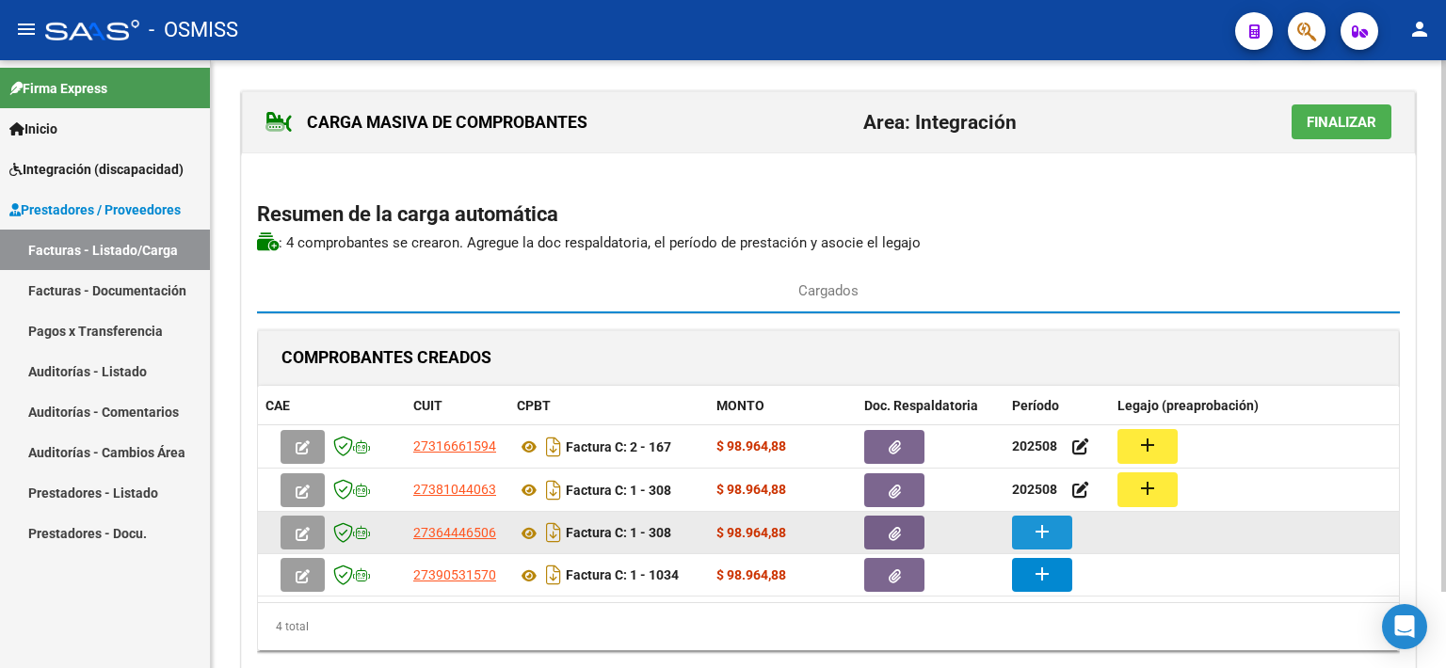
click at [1051, 529] on mat-icon "add" at bounding box center [1042, 531] width 23 height 23
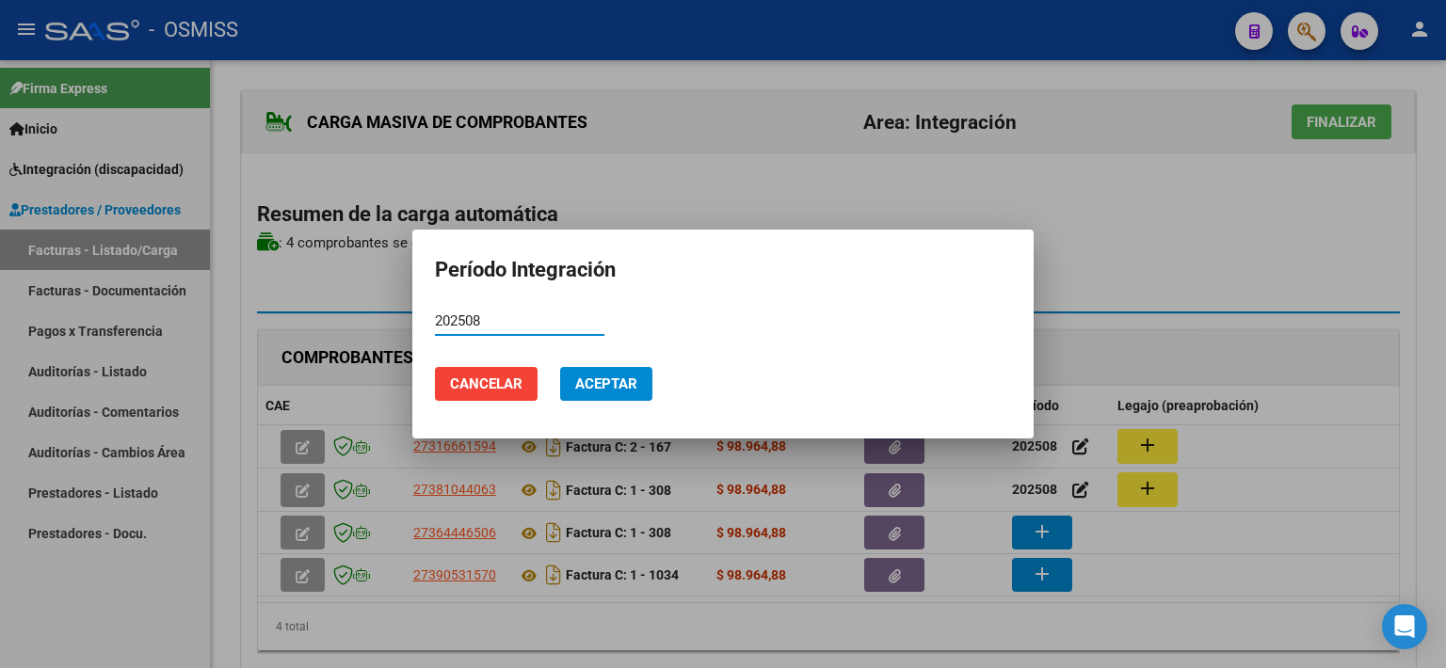
type input "202508"
click at [630, 392] on button "Aceptar" at bounding box center [606, 384] width 92 height 34
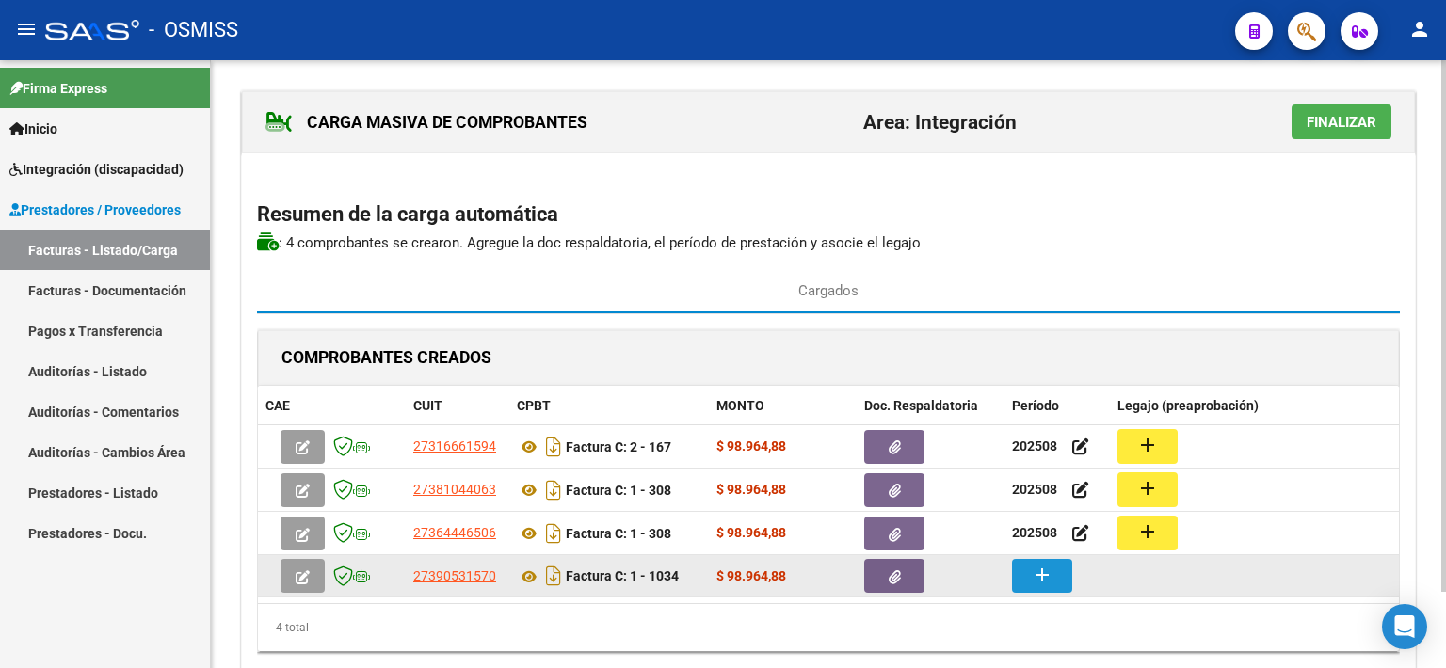
click at [1047, 581] on mat-icon "add" at bounding box center [1042, 575] width 23 height 23
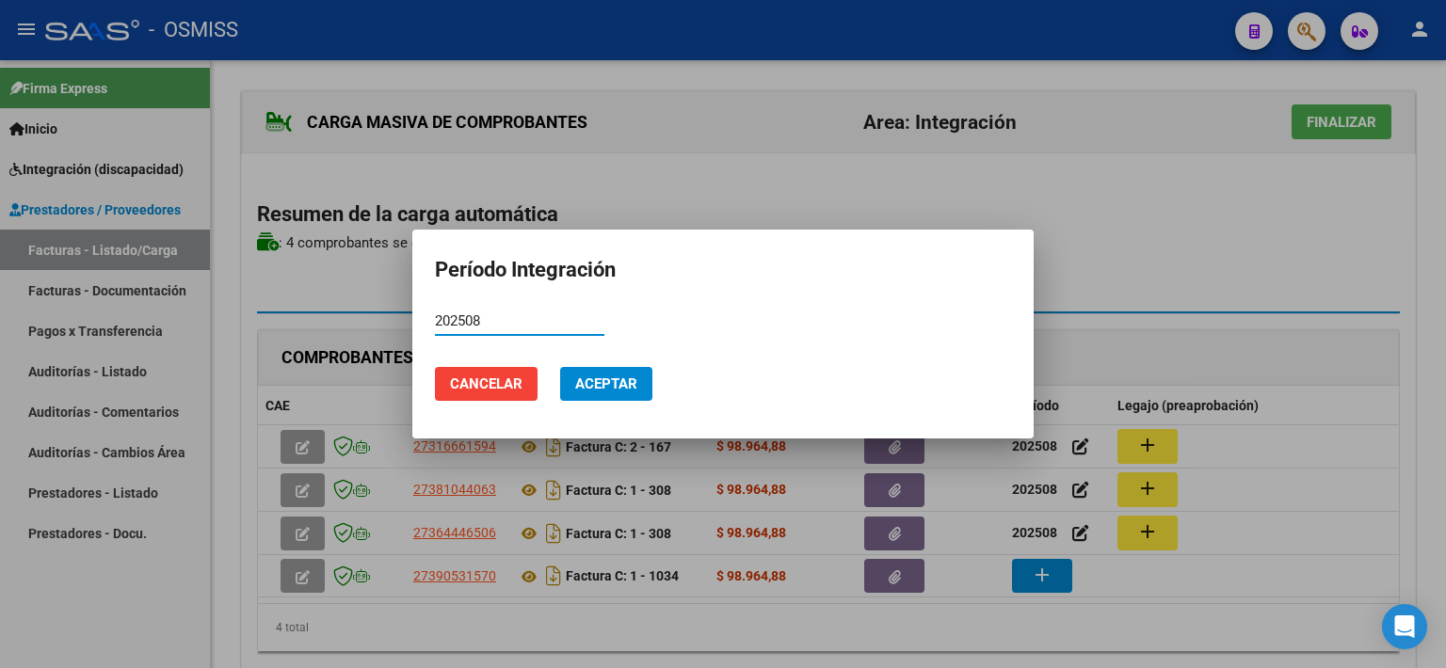
type input "202508"
click at [595, 379] on span "Aceptar" at bounding box center [606, 384] width 62 height 17
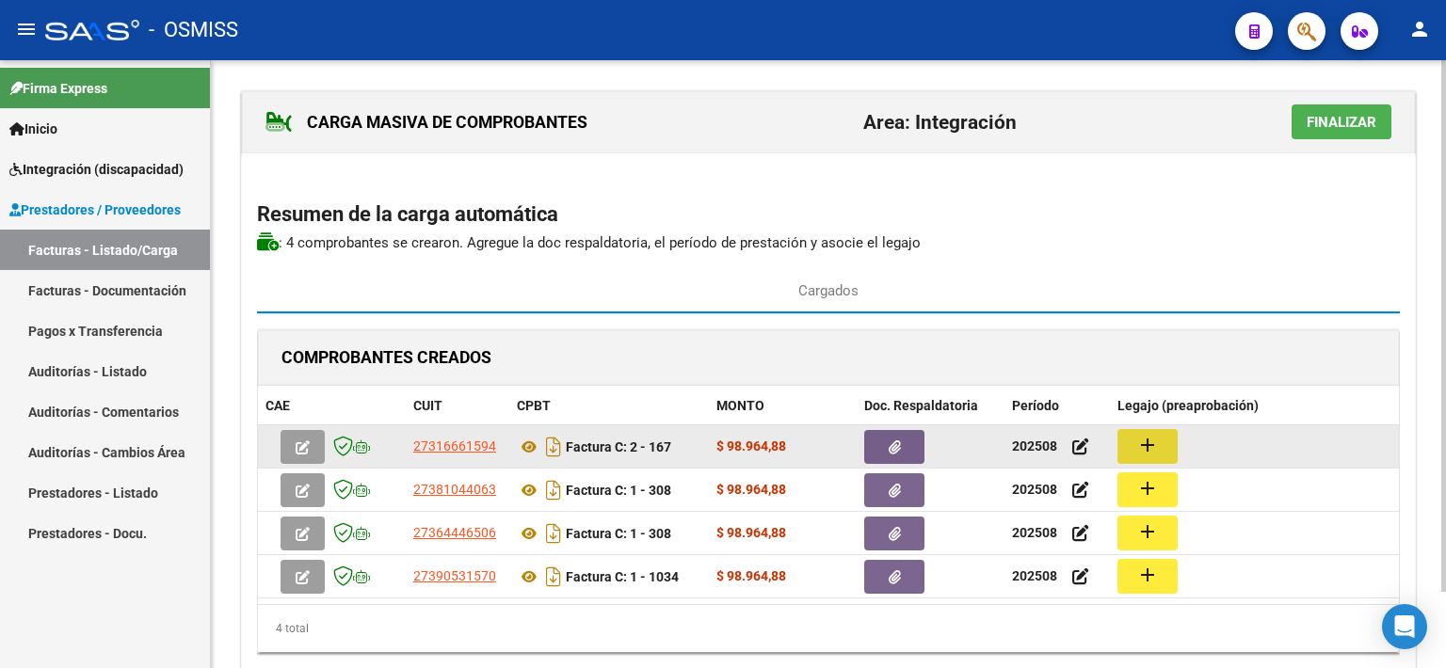
click at [1132, 443] on button "add" at bounding box center [1147, 446] width 60 height 35
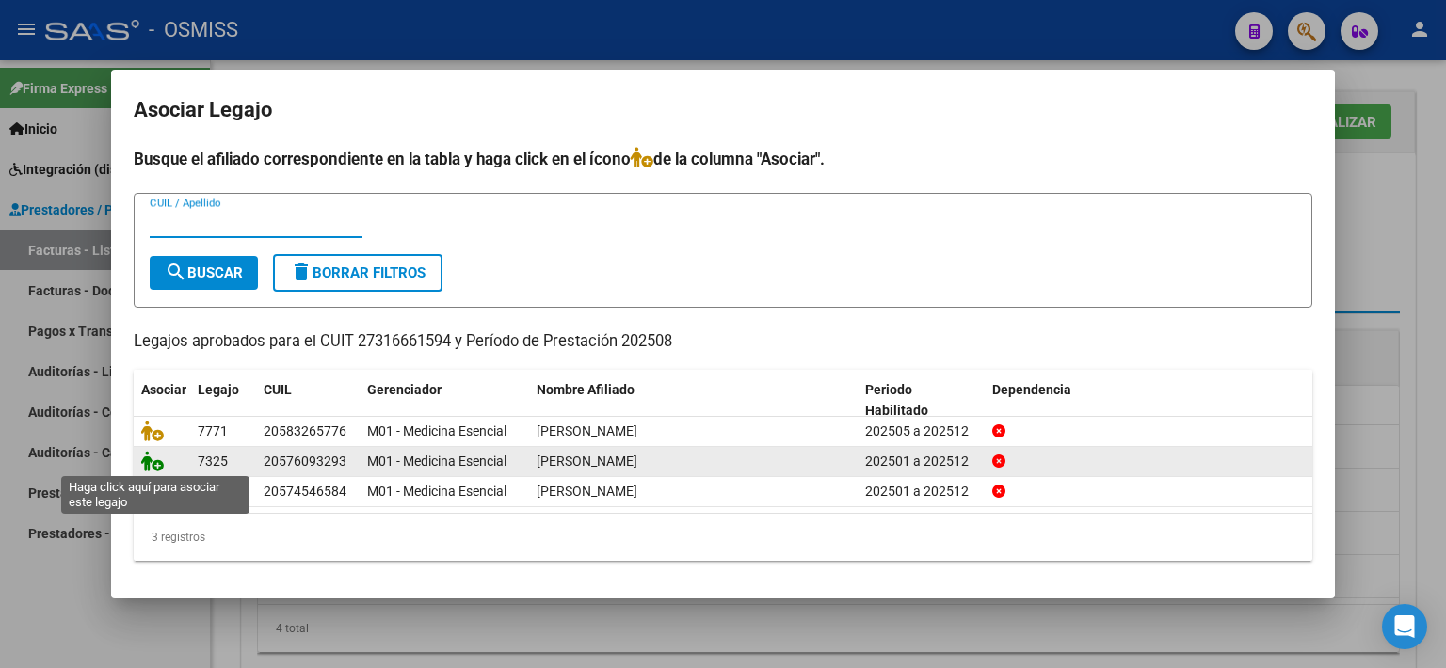
click at [147, 465] on icon at bounding box center [152, 461] width 23 height 21
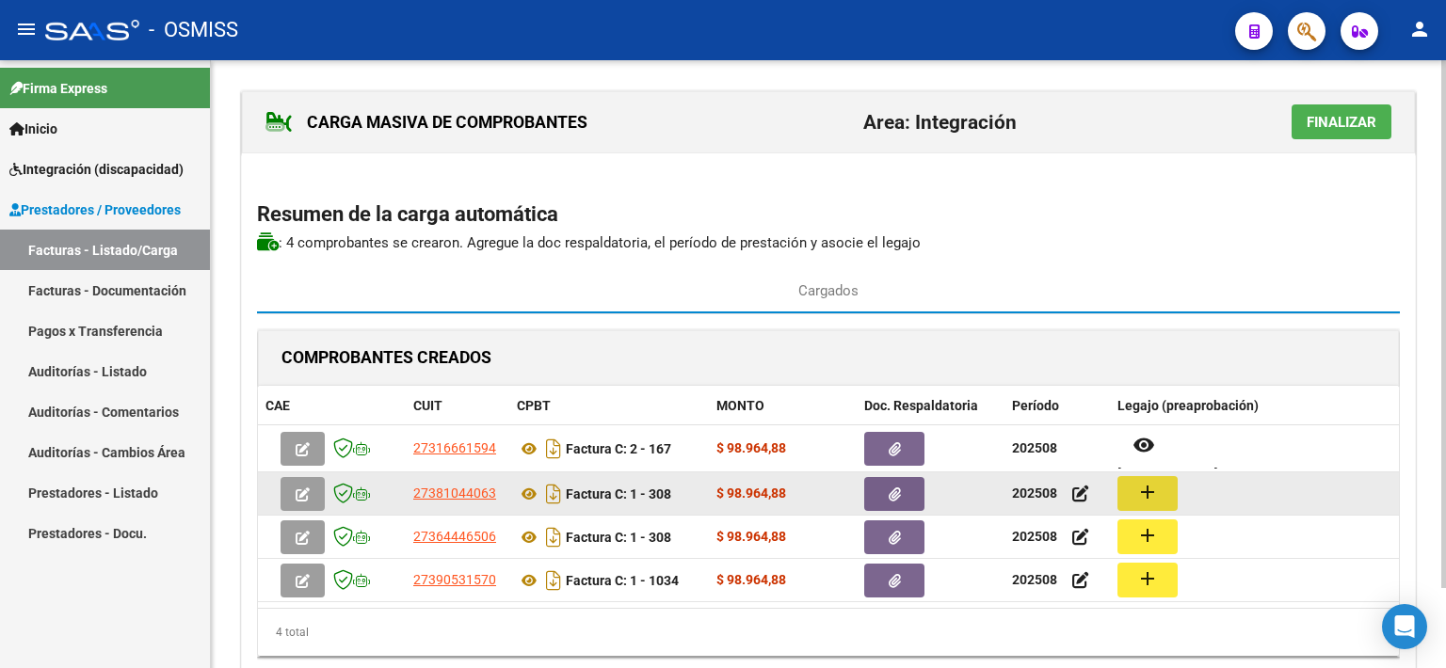
click at [1143, 498] on mat-icon "add" at bounding box center [1147, 492] width 23 height 23
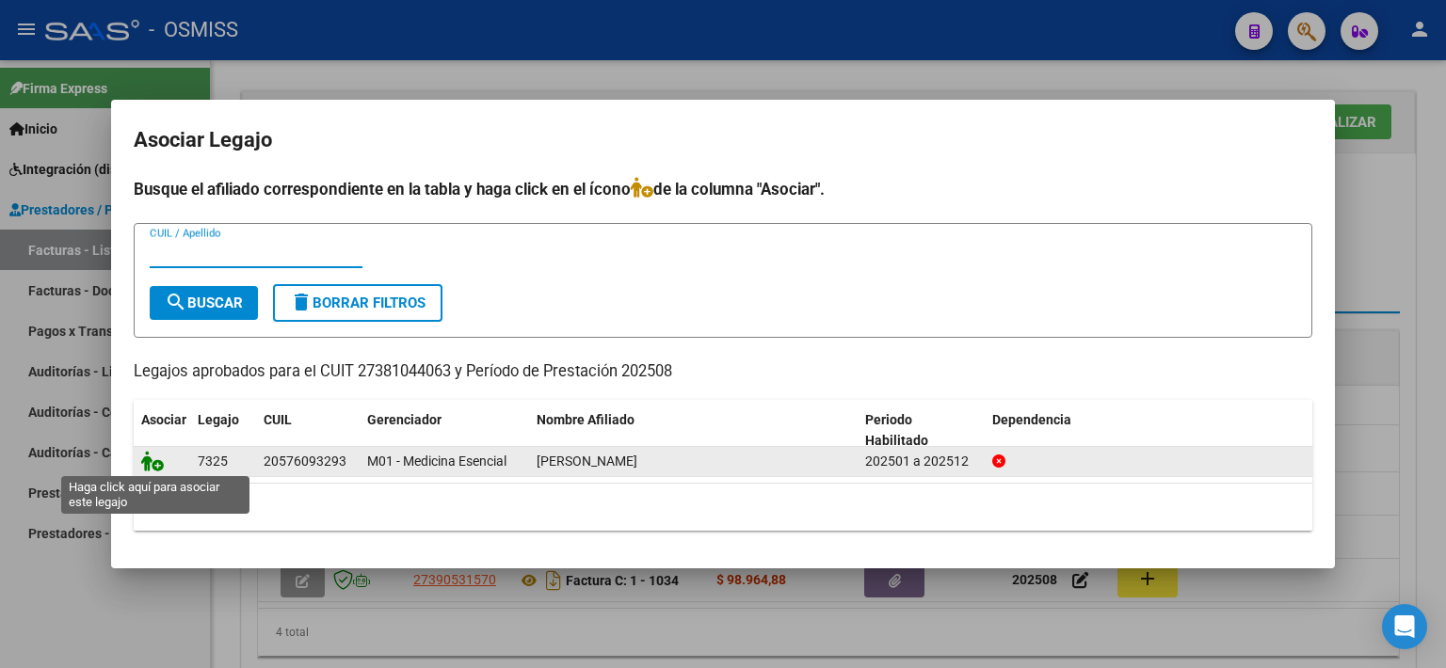
click at [142, 464] on icon at bounding box center [152, 461] width 23 height 21
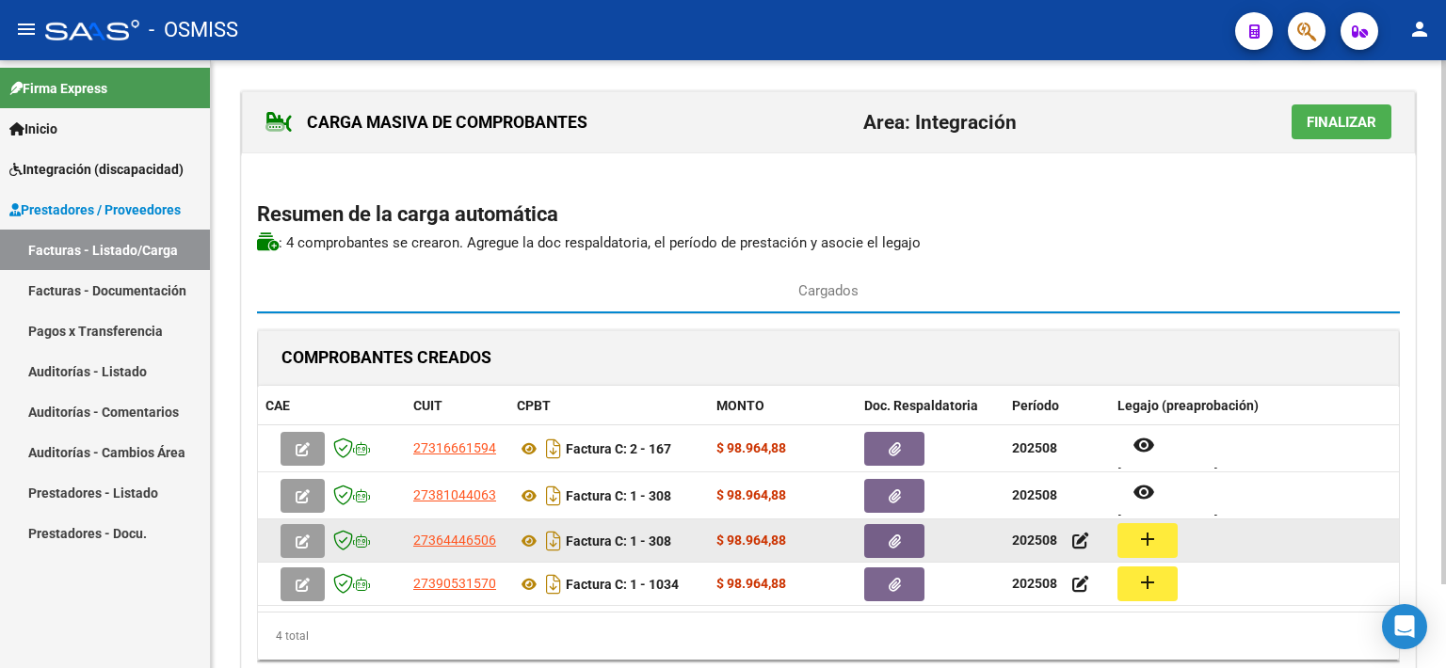
click at [1163, 535] on button "add" at bounding box center [1147, 540] width 60 height 35
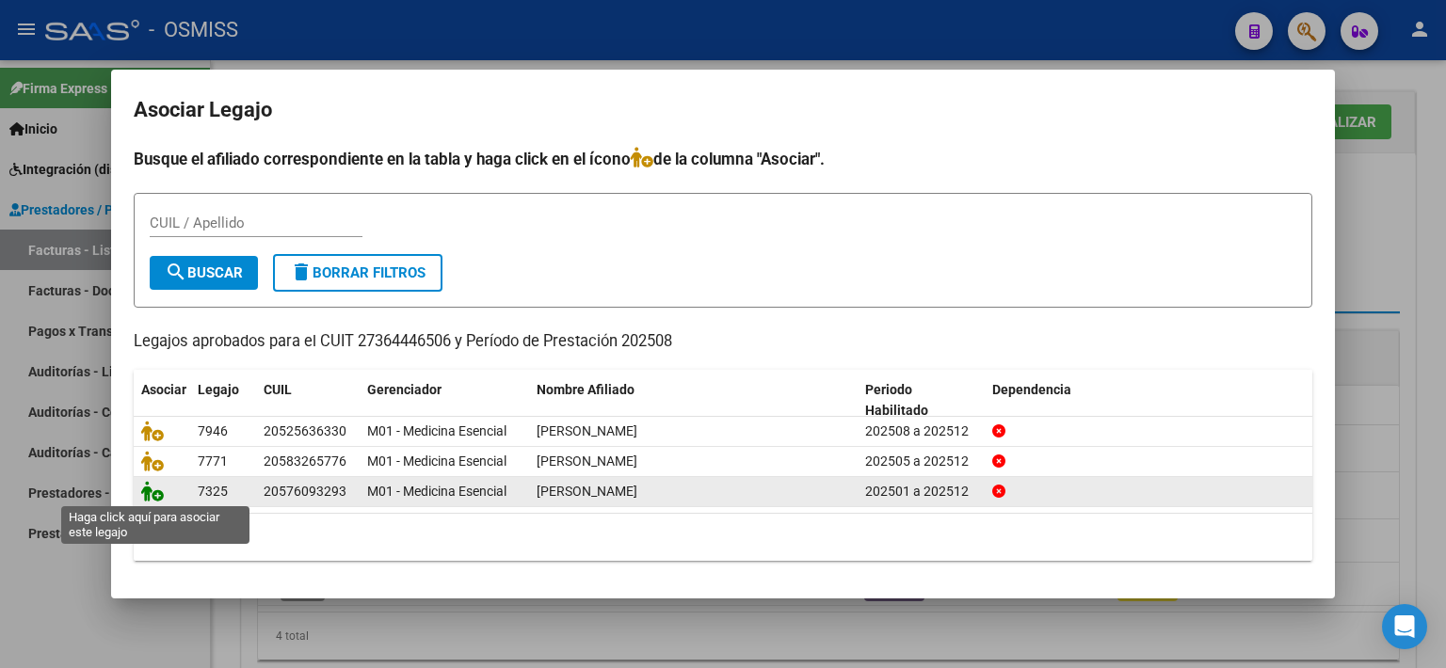
click at [150, 498] on icon at bounding box center [152, 491] width 23 height 21
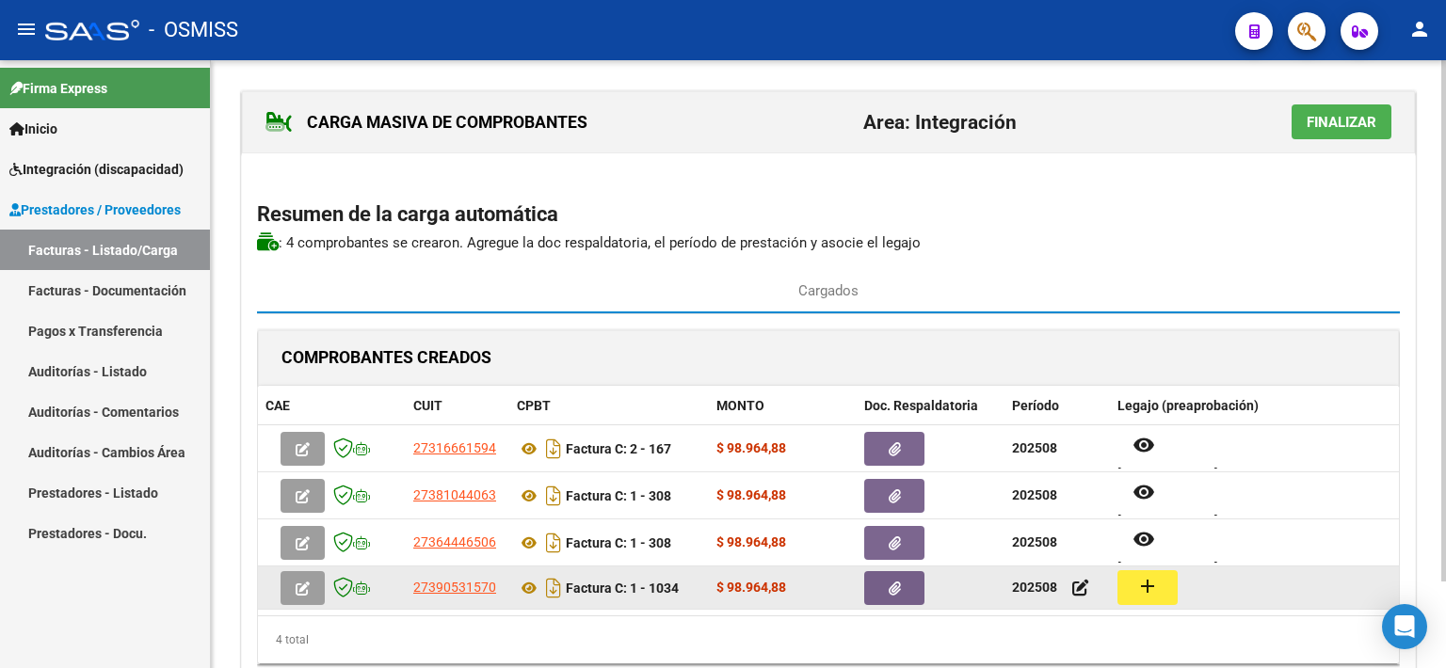
click at [1137, 584] on mat-icon "add" at bounding box center [1147, 586] width 23 height 23
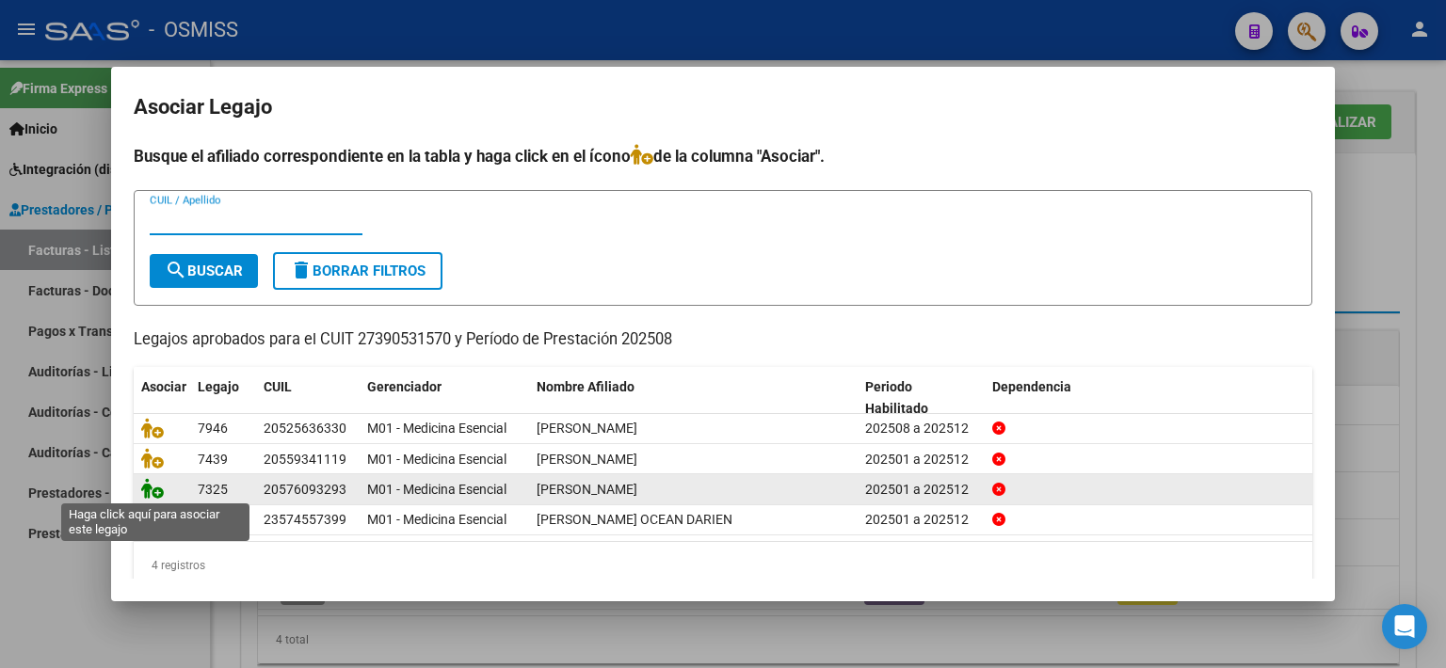
click at [154, 487] on icon at bounding box center [152, 488] width 23 height 21
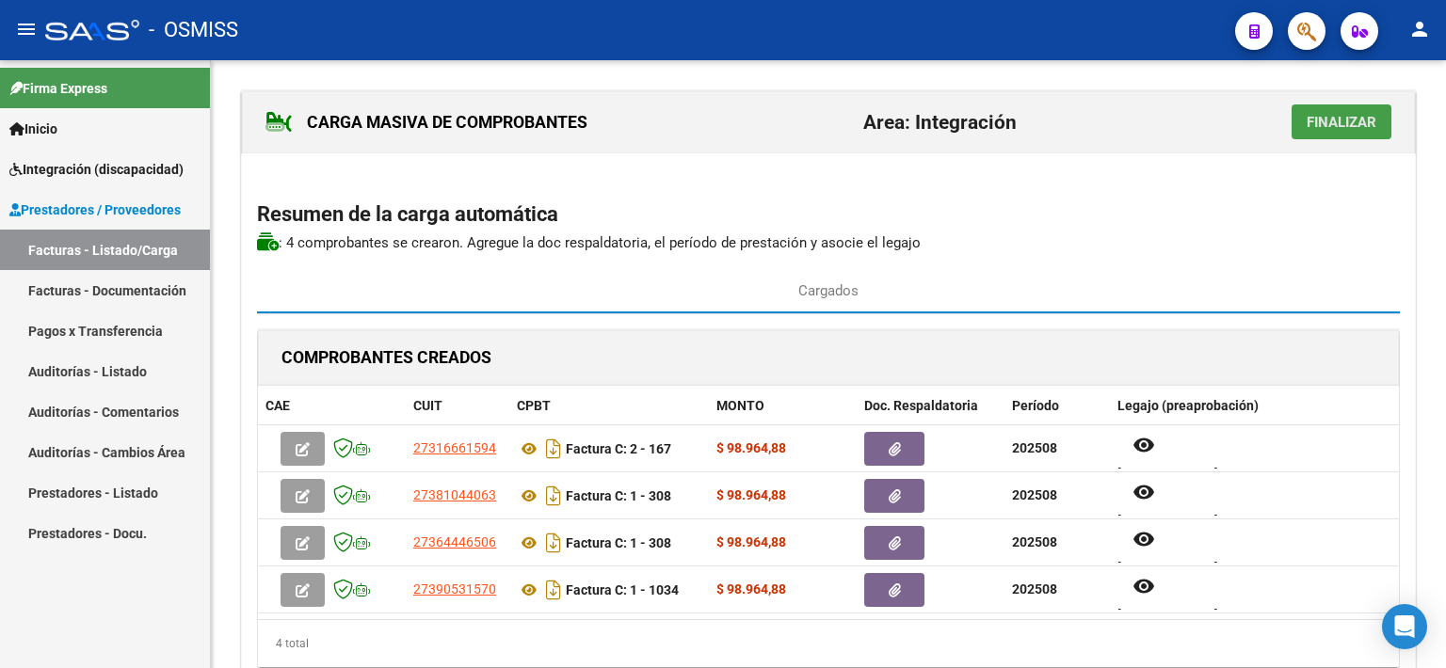
drag, startPoint x: 1347, startPoint y: 121, endPoint x: 1259, endPoint y: 138, distance: 89.2
click at [1347, 121] on span "Finalizar" at bounding box center [1341, 122] width 70 height 17
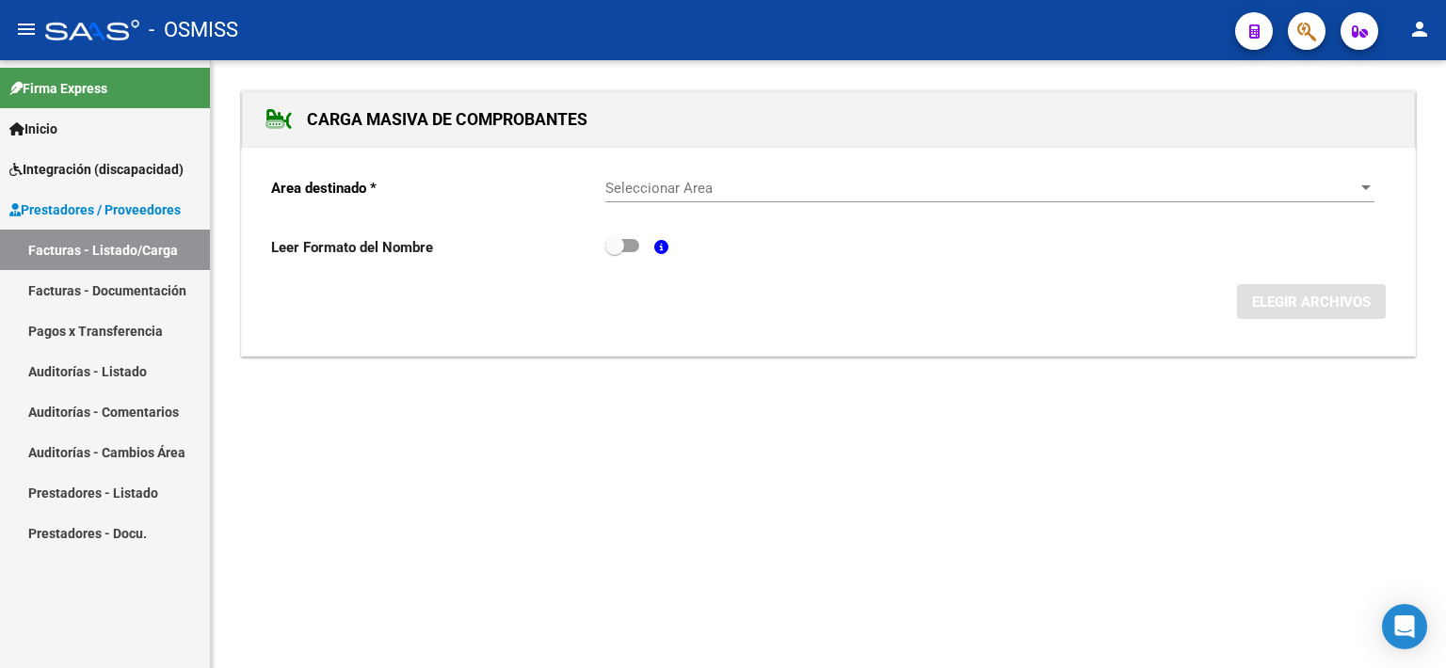
click at [768, 193] on span "Seleccionar Area" at bounding box center [981, 188] width 752 height 17
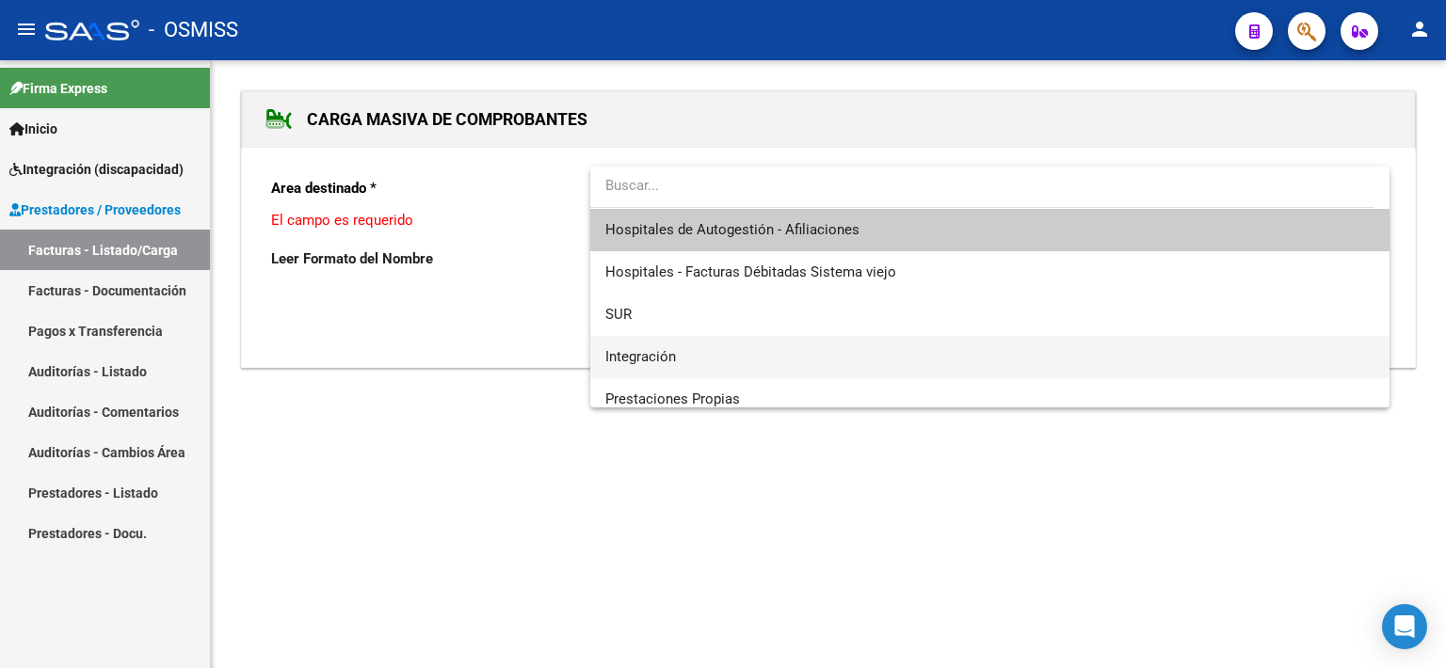
click at [681, 349] on span "Integración" at bounding box center [989, 357] width 769 height 42
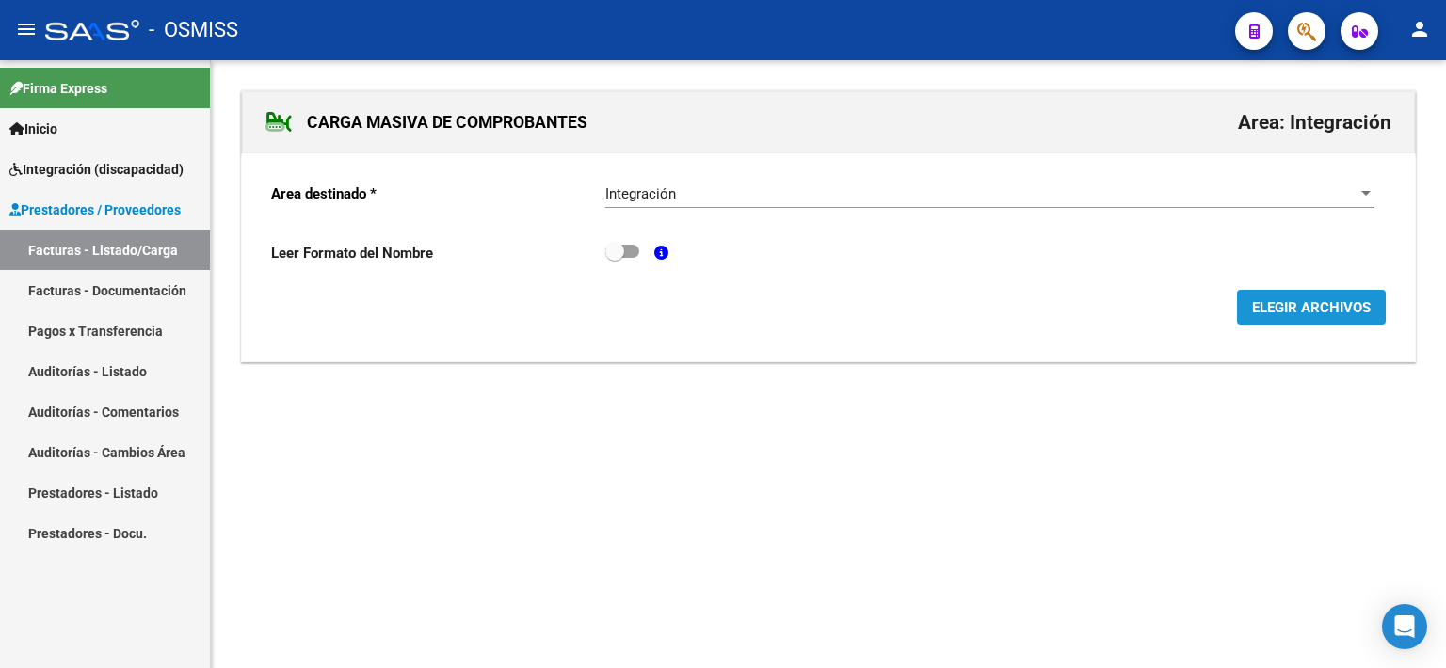
click at [1342, 306] on span "ELEGIR ARCHIVOS" at bounding box center [1311, 307] width 119 height 17
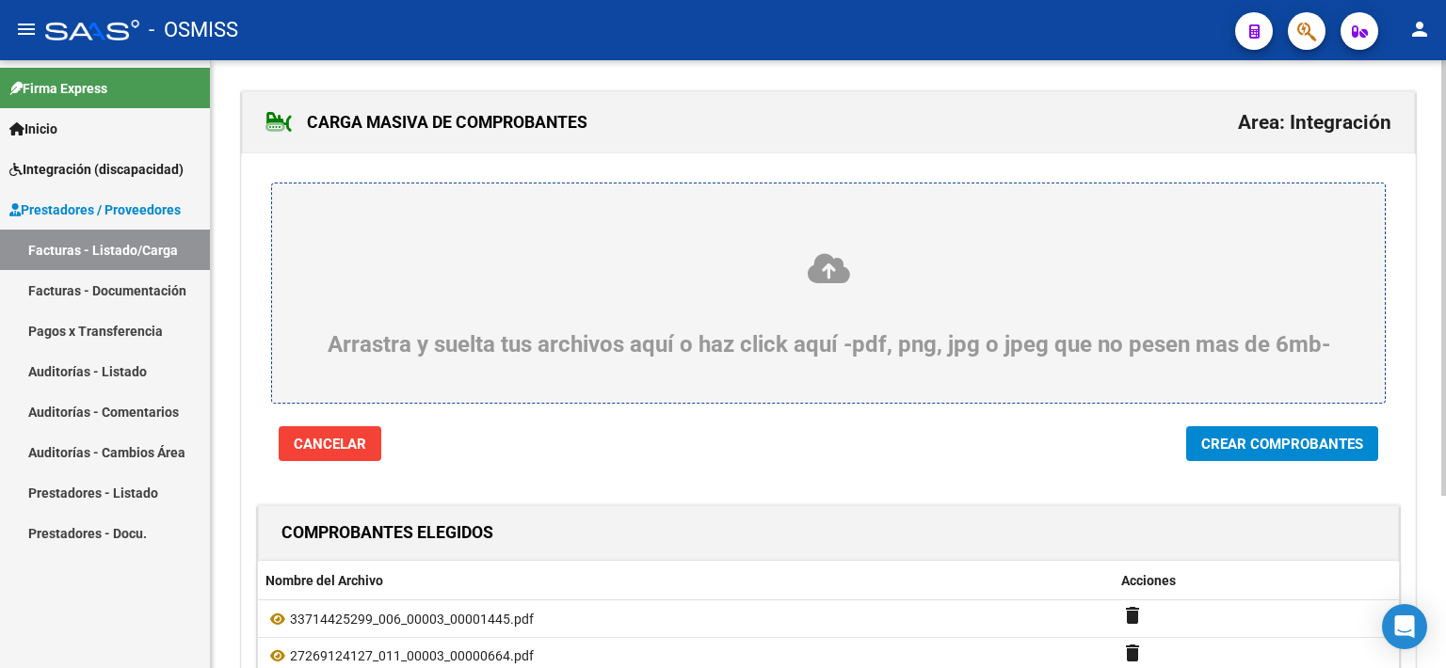
click at [1336, 456] on button "Crear Comprobantes" at bounding box center [1282, 443] width 192 height 35
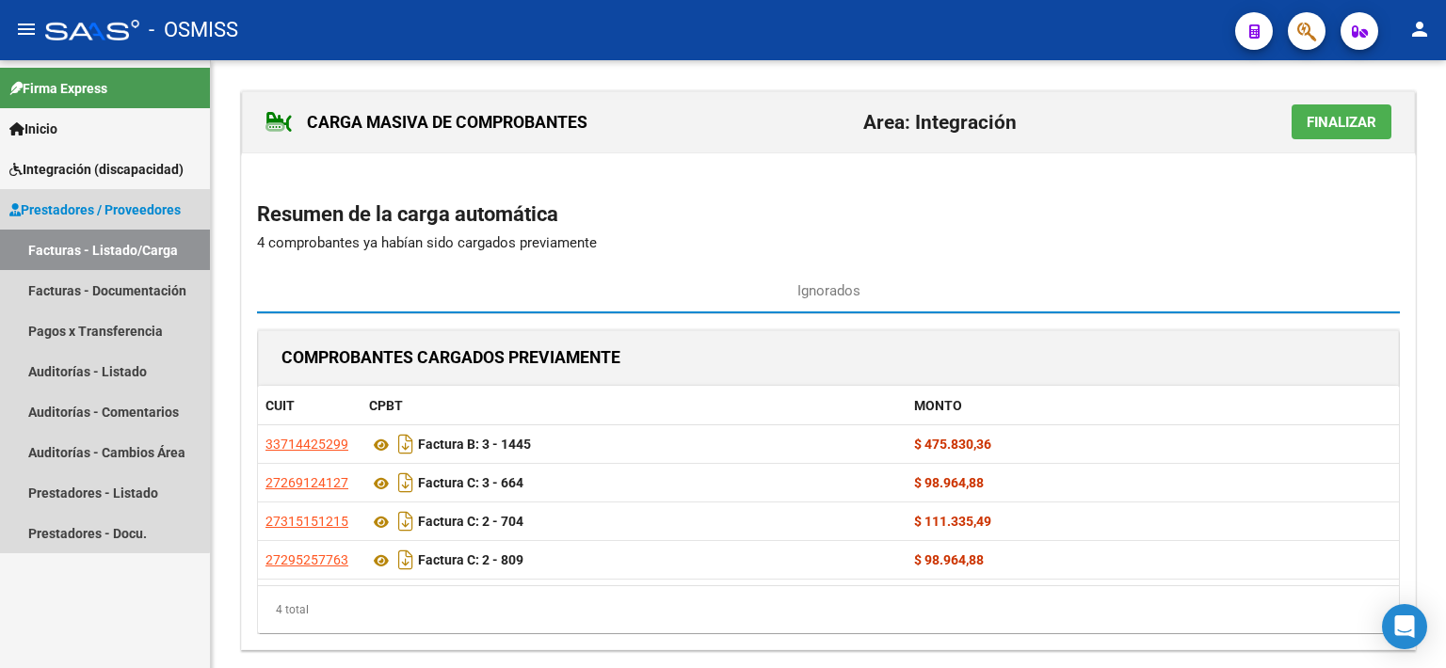
click at [97, 246] on link "Facturas - Listado/Carga" at bounding box center [105, 250] width 210 height 40
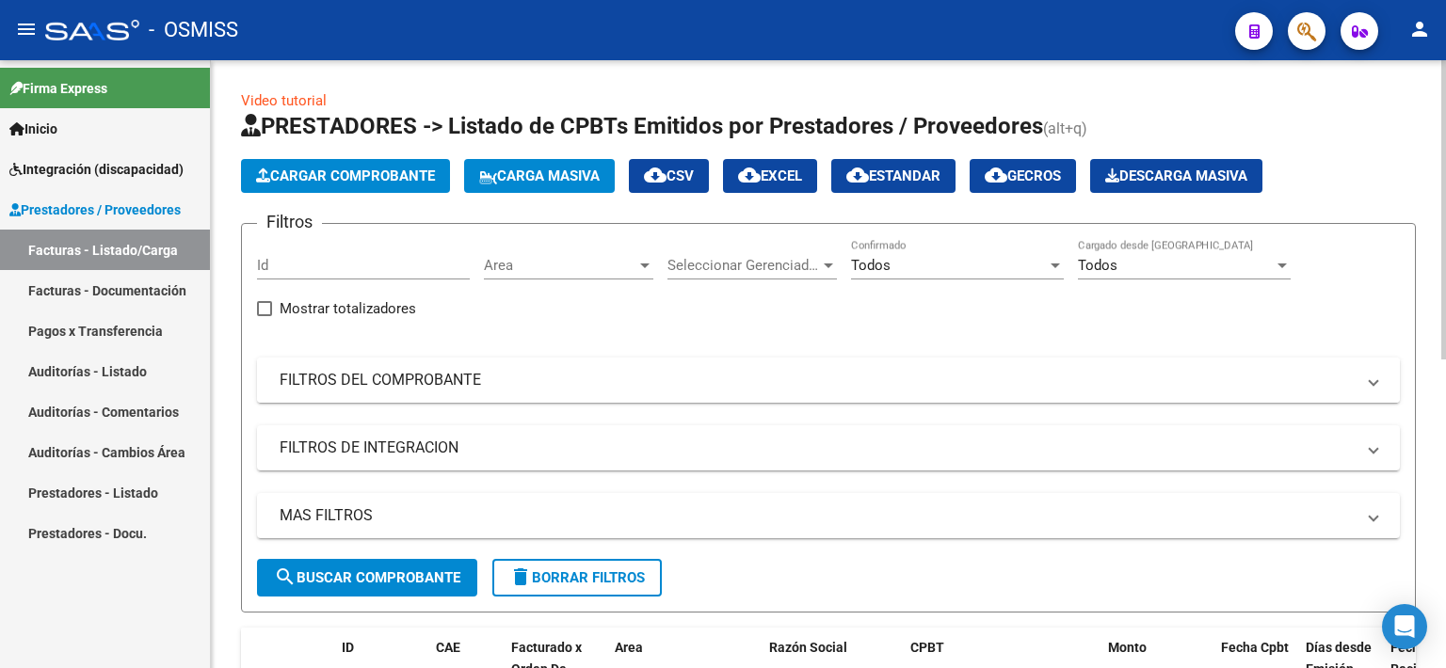
click at [405, 382] on mat-panel-title "FILTROS DEL COMPROBANTE" at bounding box center [817, 380] width 1075 height 21
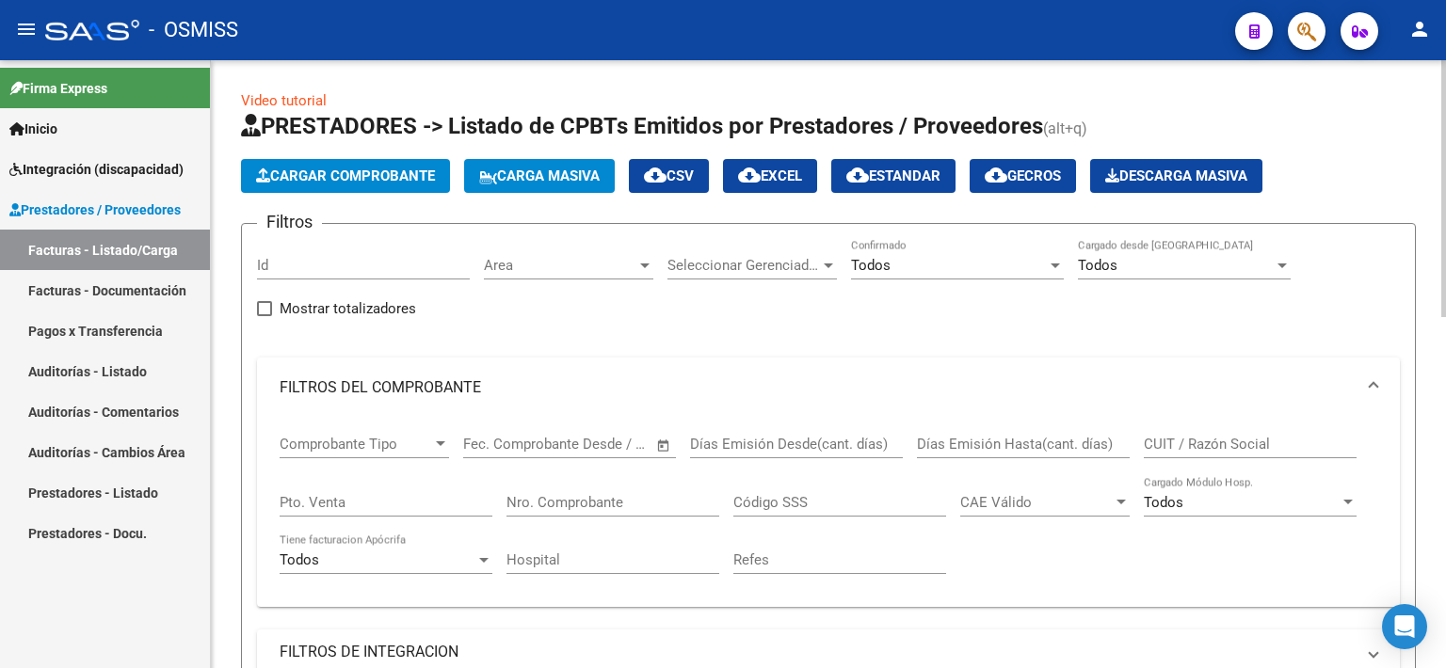
click at [362, 438] on span "Comprobante Tipo" at bounding box center [356, 444] width 152 height 17
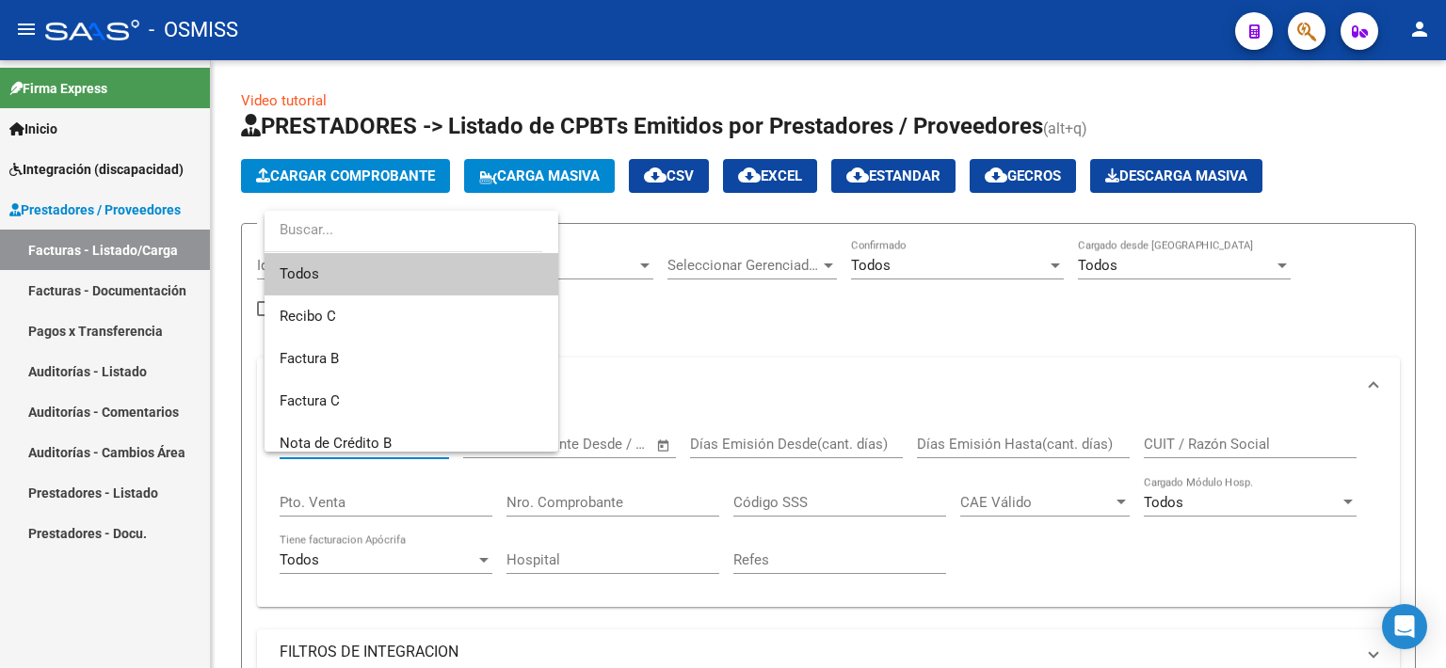
click at [747, 347] on div at bounding box center [723, 334] width 1446 height 668
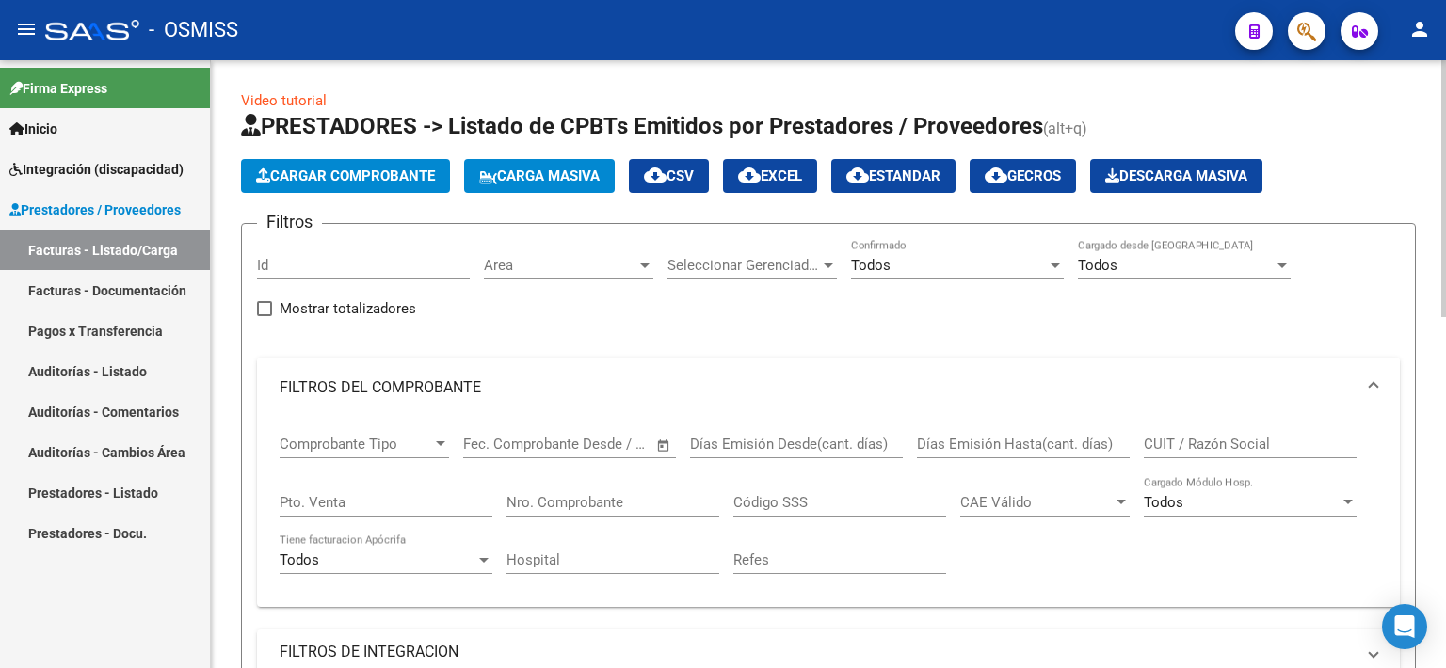
click at [374, 377] on mat-panel-title "FILTROS DEL COMPROBANTE" at bounding box center [817, 387] width 1075 height 21
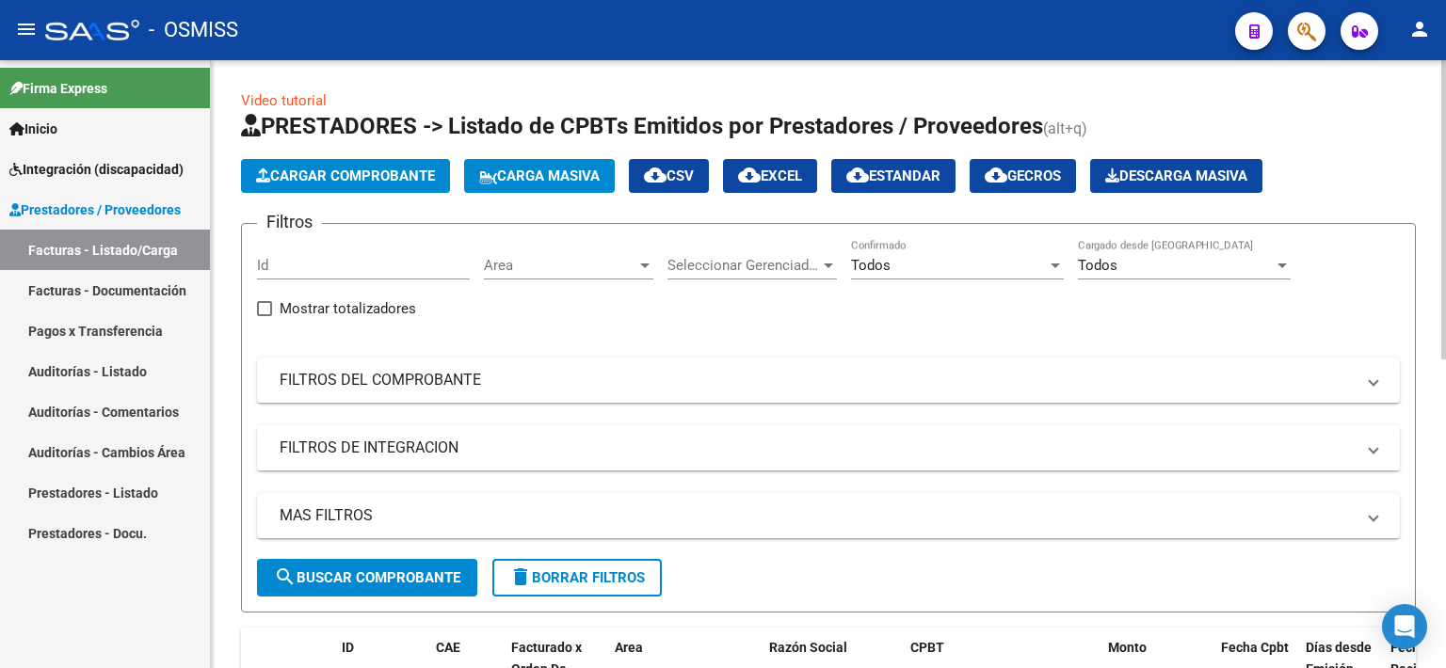
click at [368, 457] on mat-expansion-panel-header "FILTROS DE INTEGRACION" at bounding box center [828, 447] width 1143 height 45
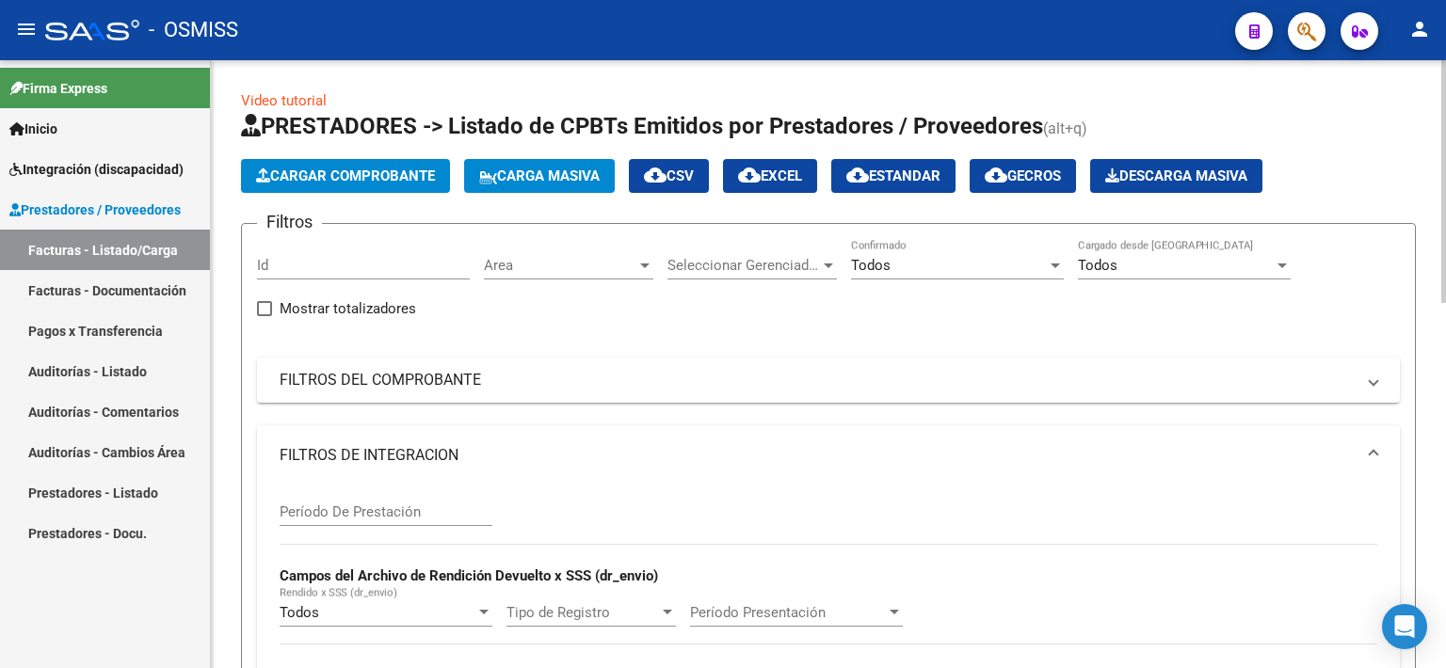
click at [346, 515] on input "Período De Prestación" at bounding box center [386, 512] width 213 height 17
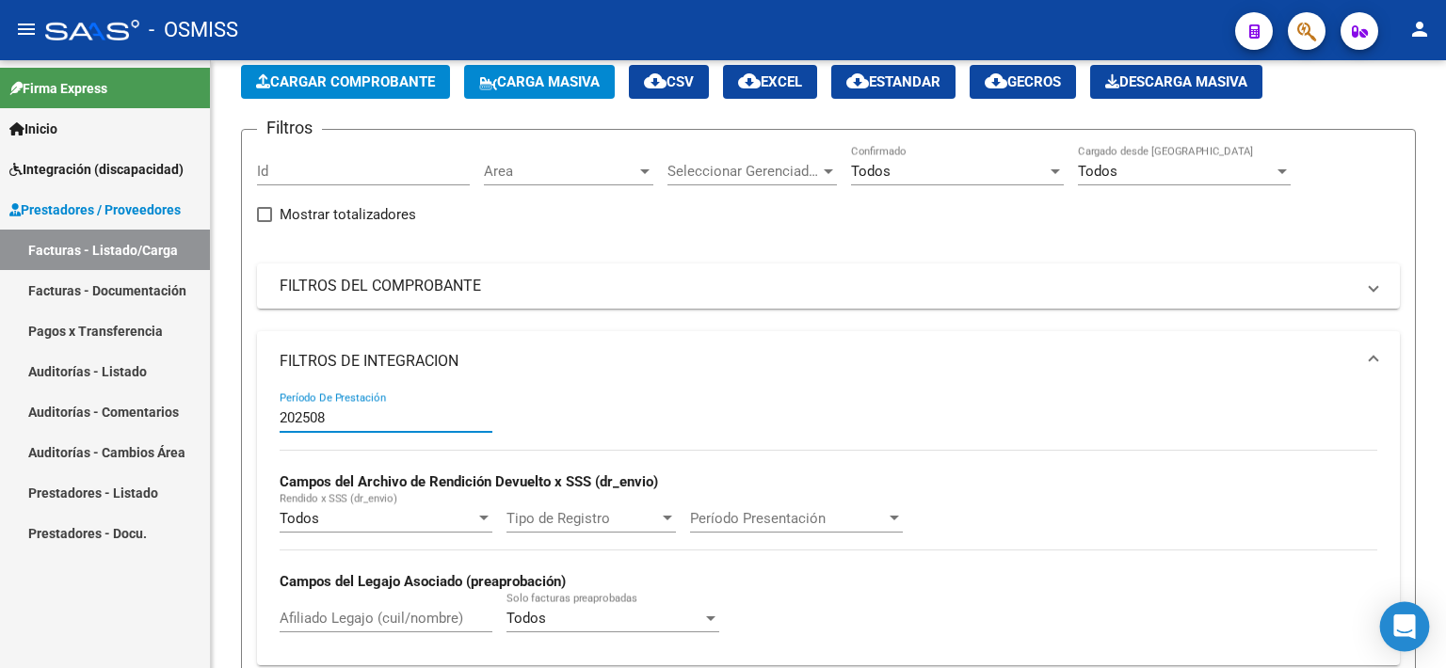
type input "202508"
click at [1405, 626] on icon "Open Intercom Messenger" at bounding box center [1404, 627] width 22 height 24
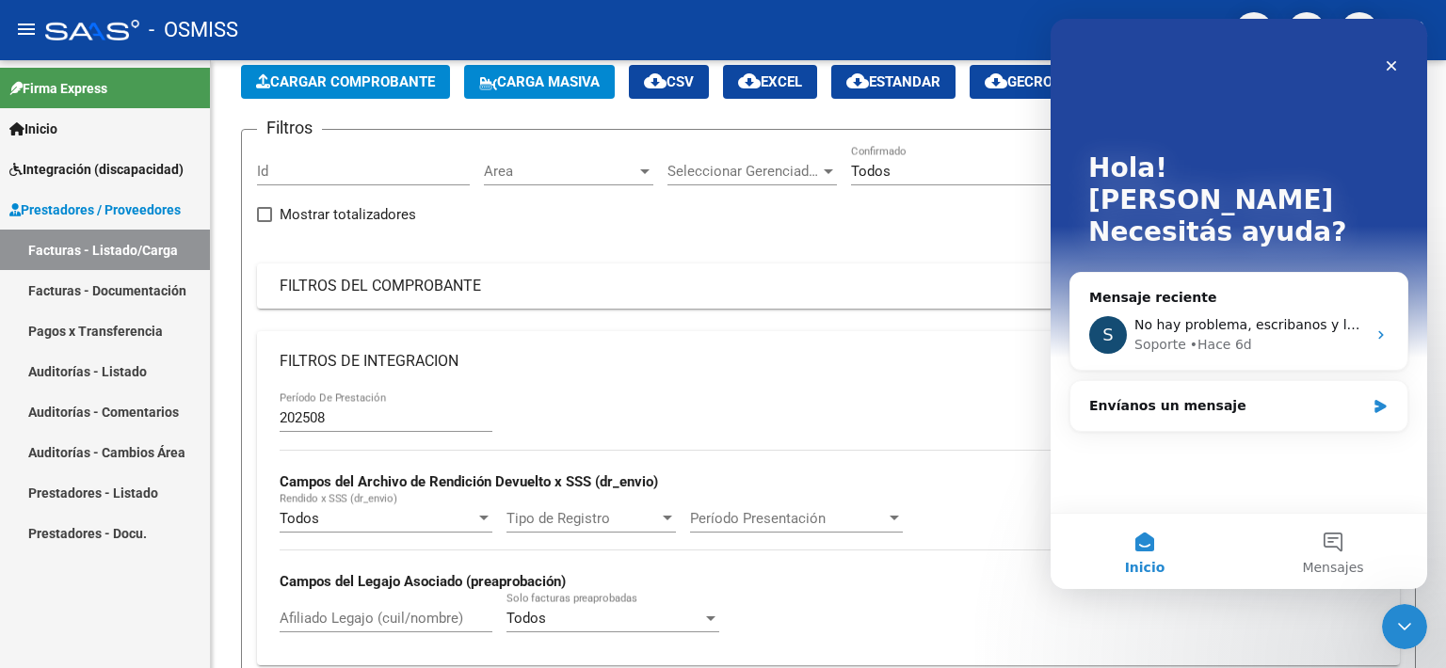
scroll to position [0, 0]
click at [1175, 396] on div "Envíanos un mensaje" at bounding box center [1227, 406] width 276 height 20
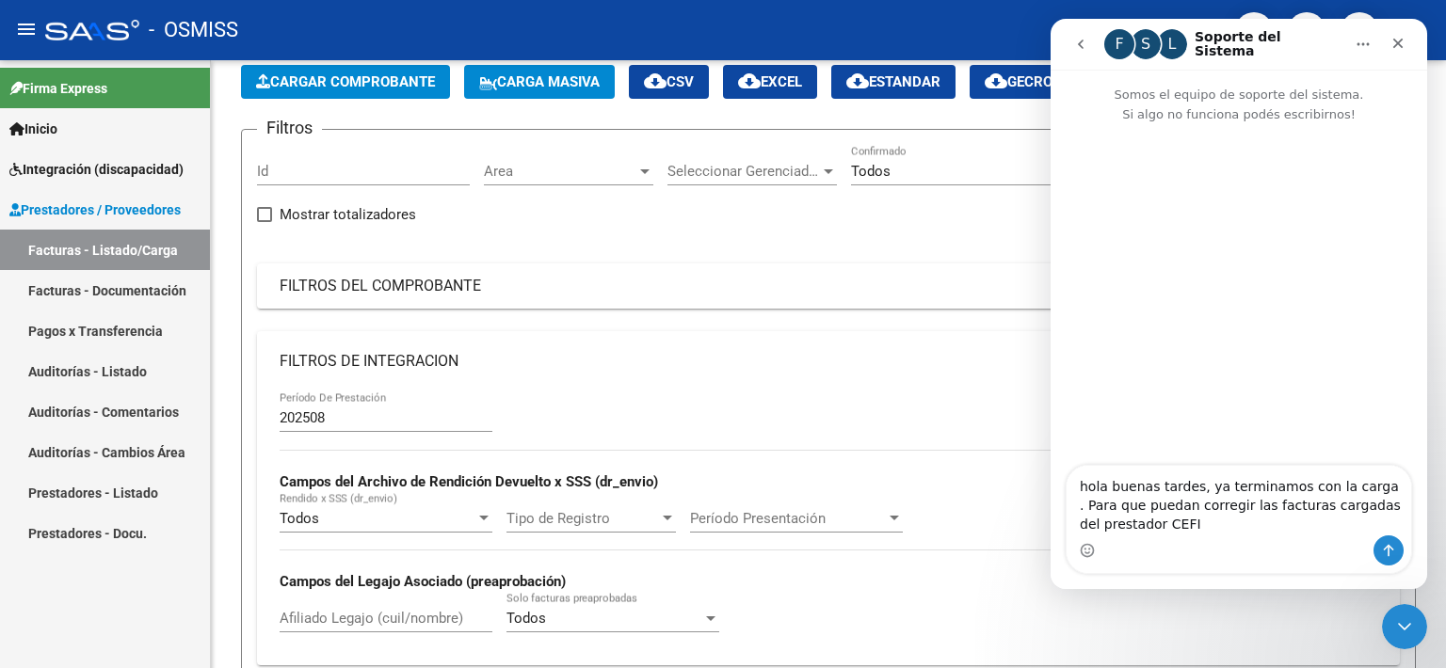
type textarea "hola buenas tardes, ya terminamos con la carga . Para que puedan corregir las f…"
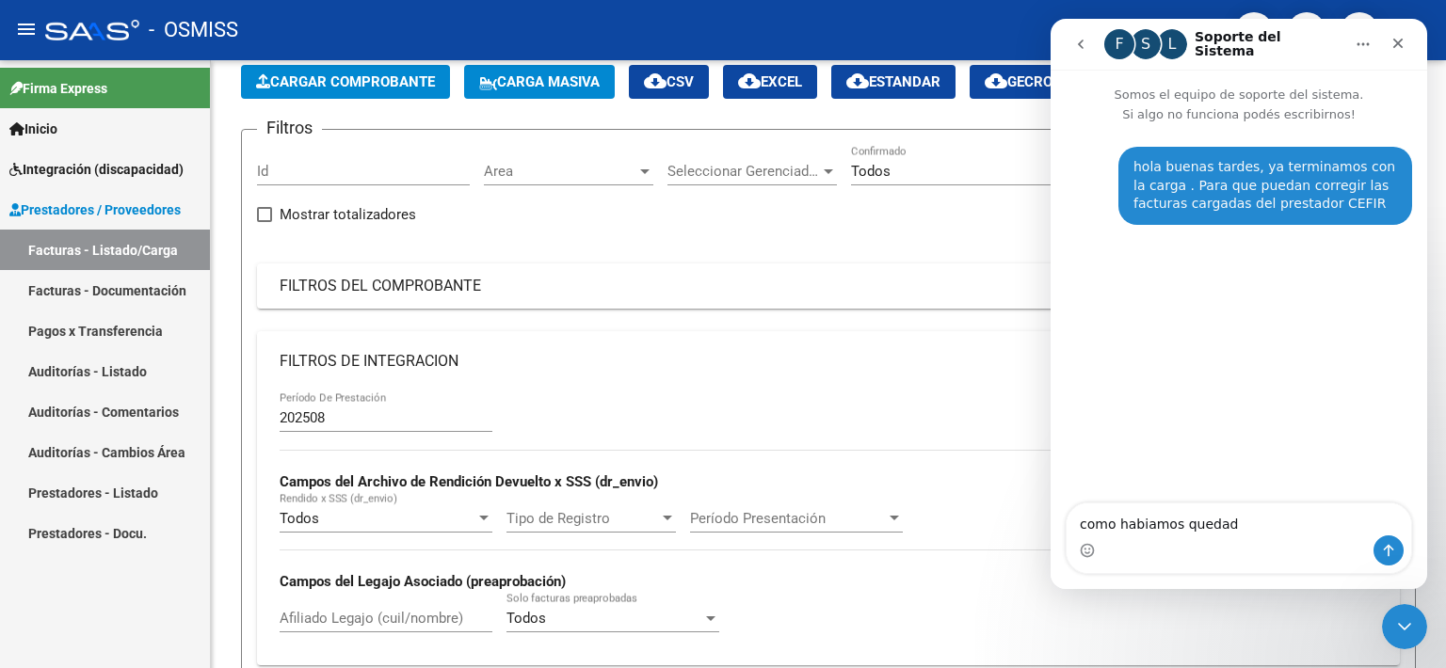
type textarea "como habiamos quedado"
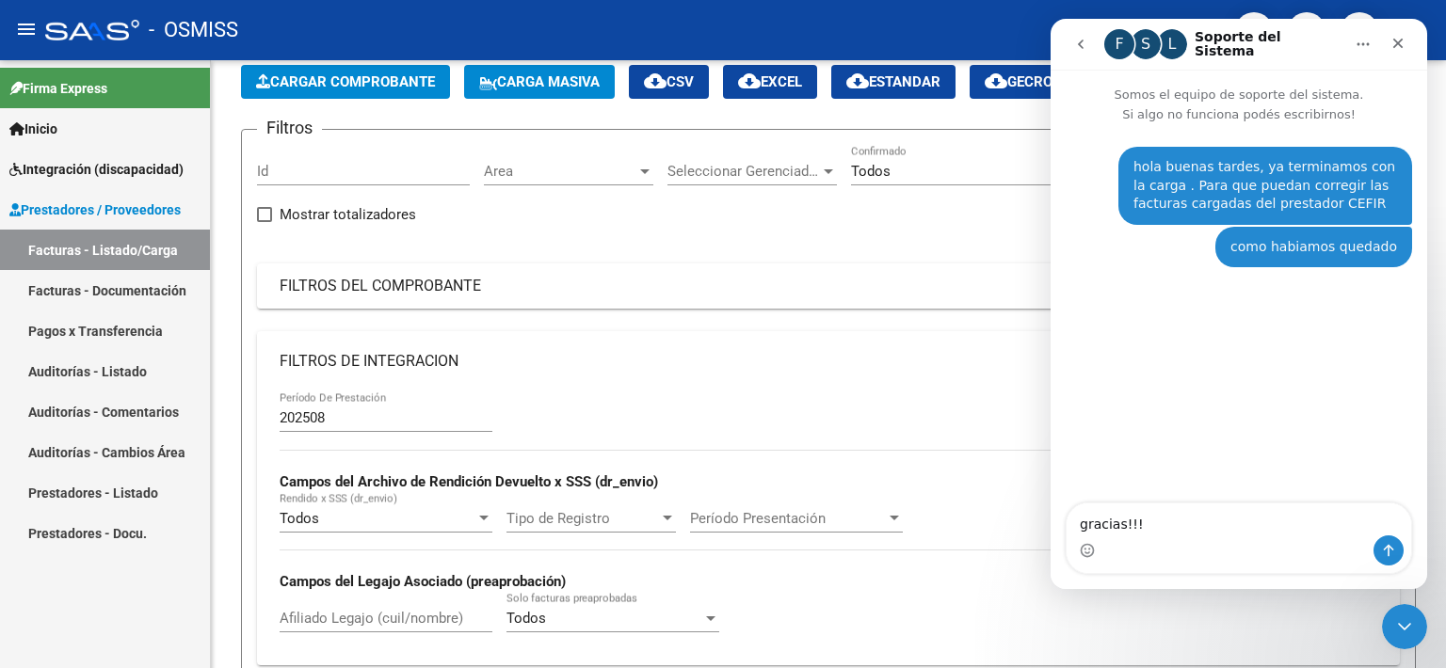
type textarea "gracias!!!!"
click at [1393, 48] on icon "Cerrar" at bounding box center [1397, 43] width 15 height 15
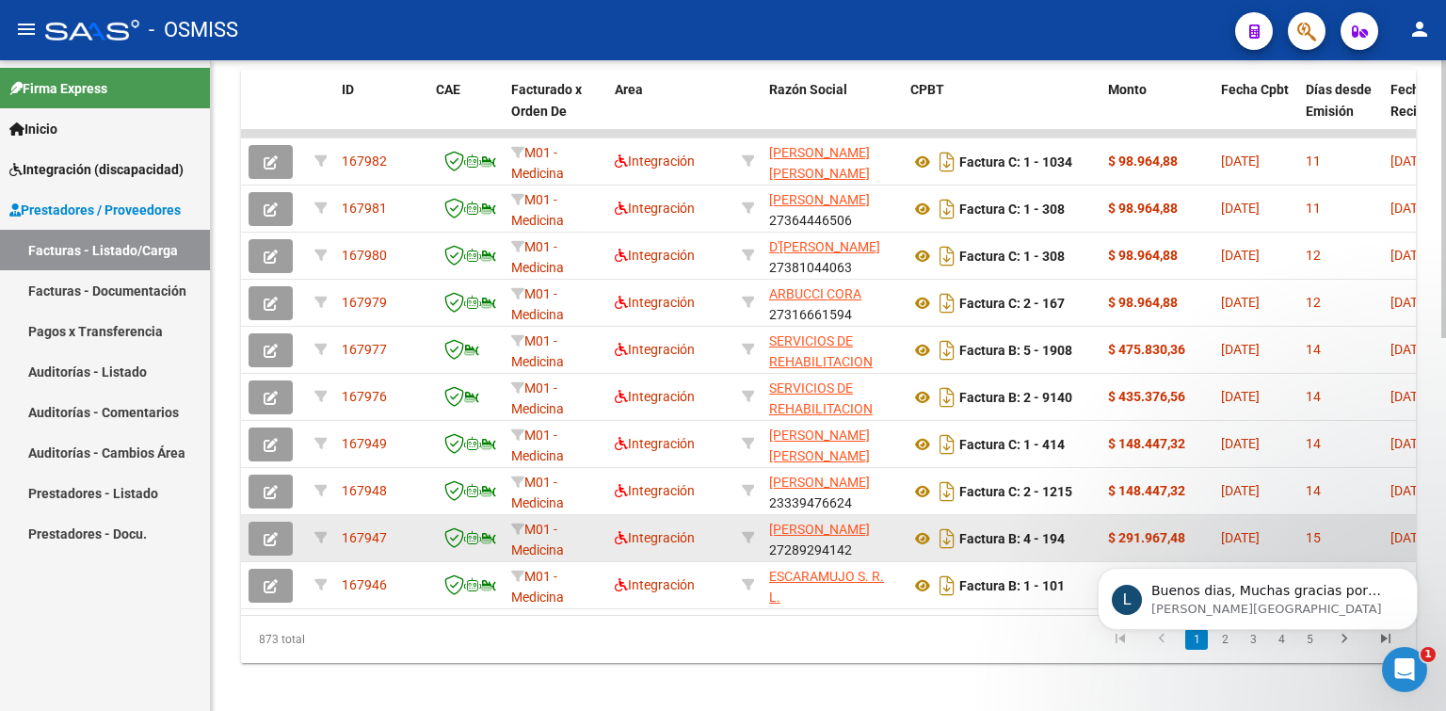
scroll to position [12, 0]
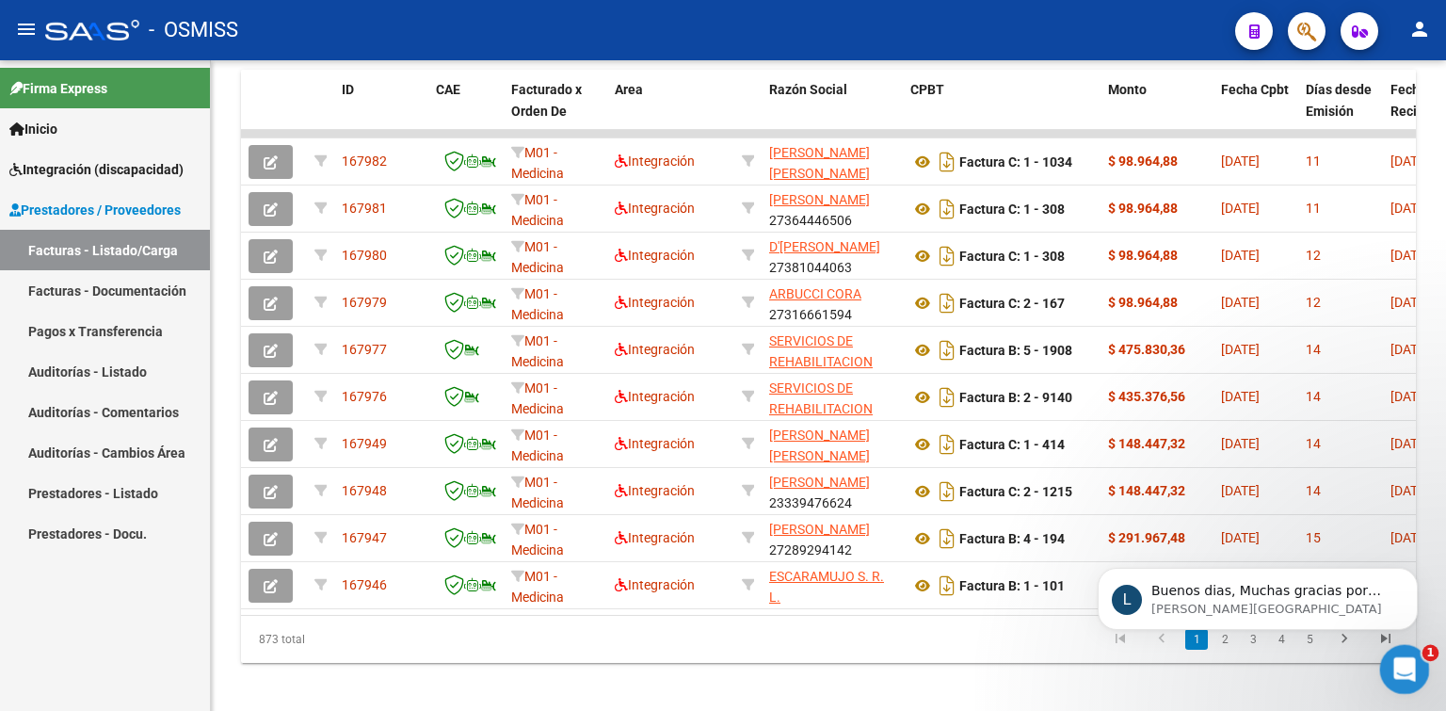
click at [1391, 667] on icon "Abrir Intercom Messenger" at bounding box center [1401, 666] width 31 height 31
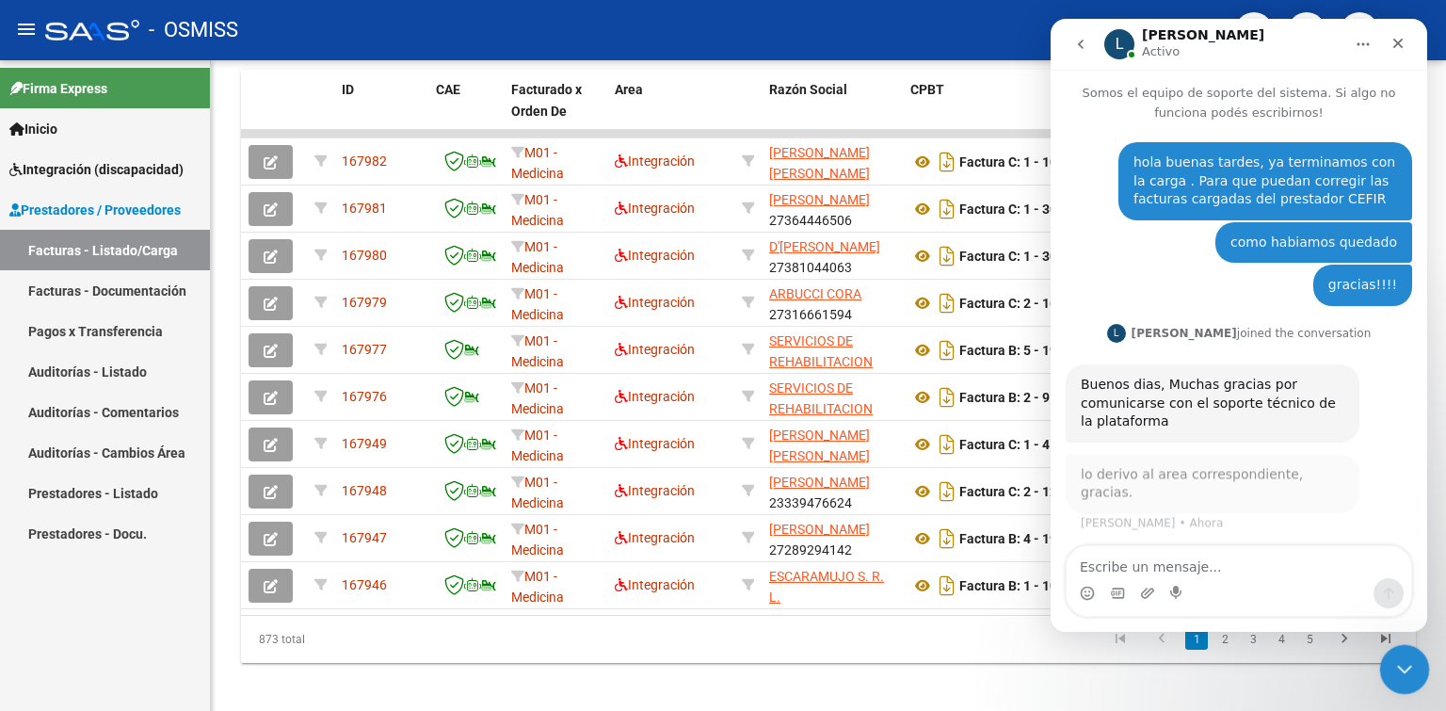
scroll to position [2, 0]
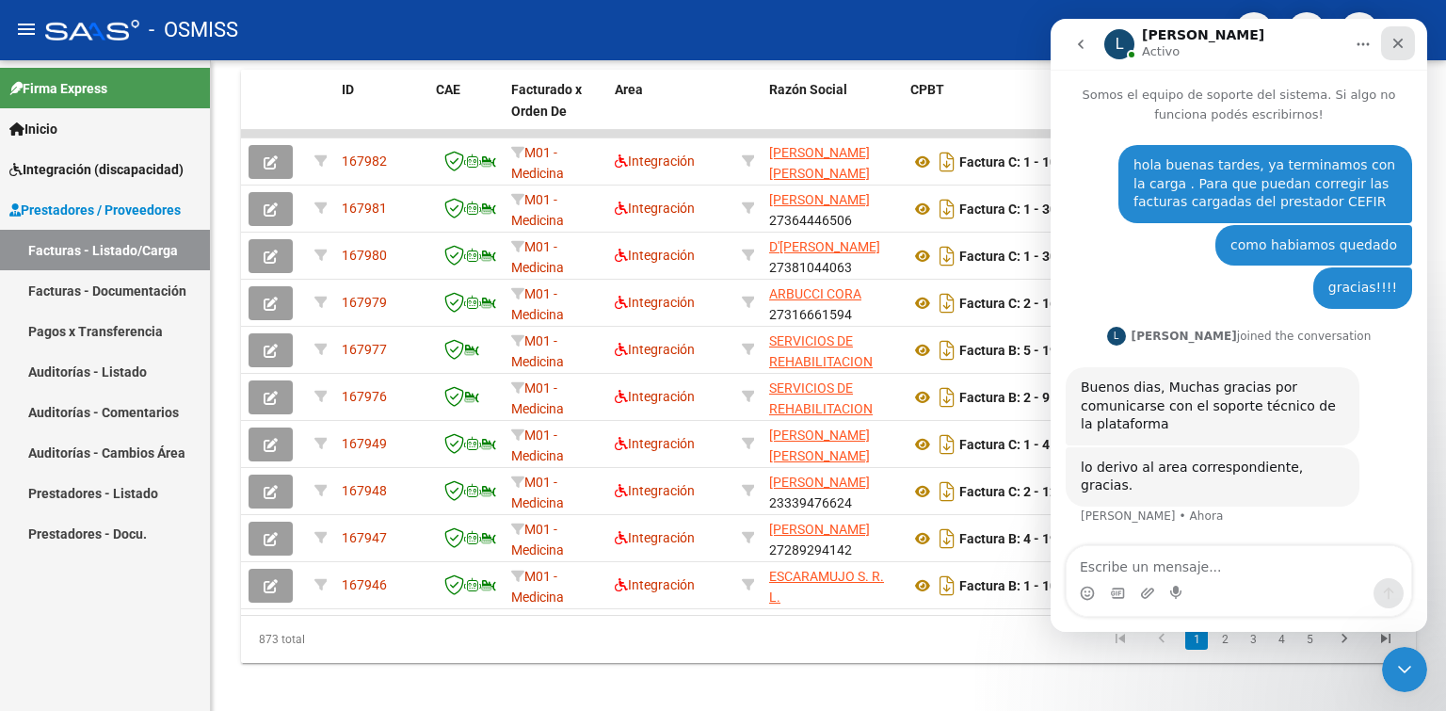
click at [1395, 51] on div "Cerrar" at bounding box center [1398, 43] width 34 height 34
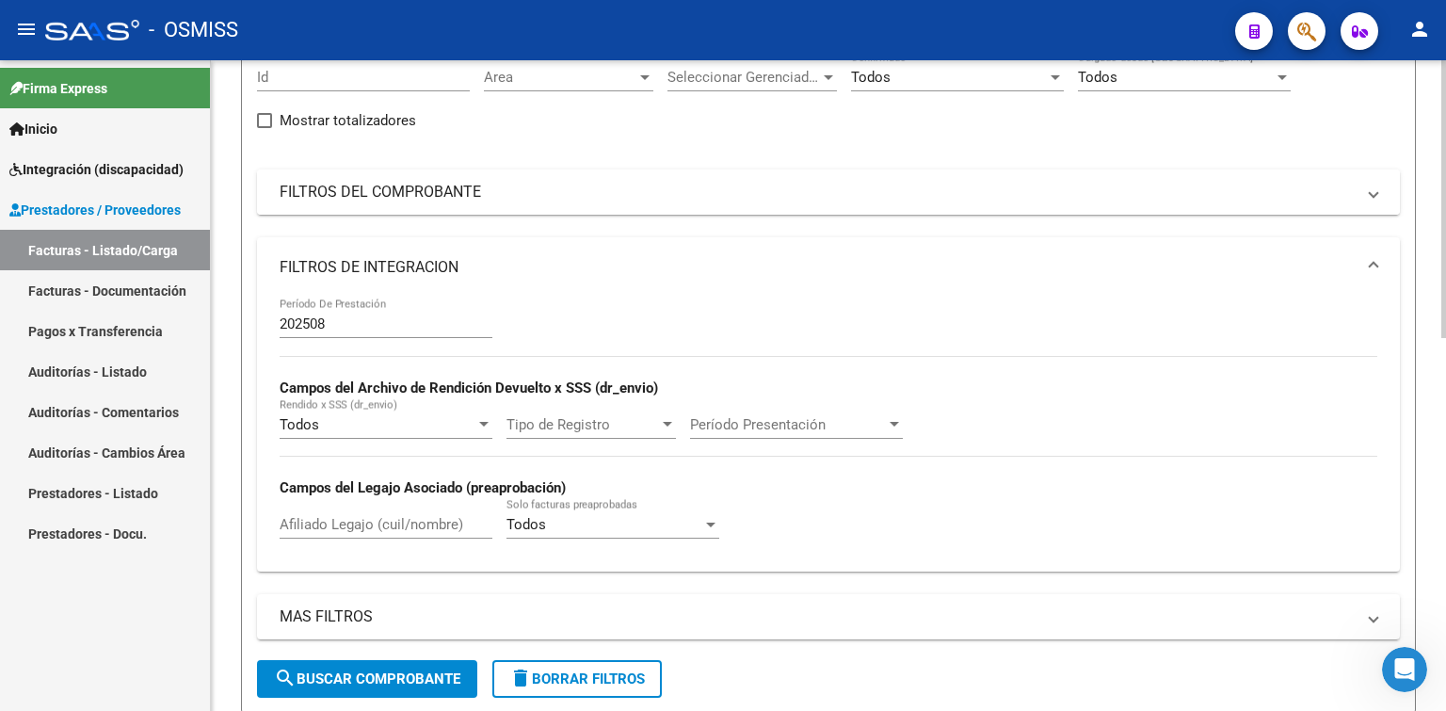
scroll to position [0, 0]
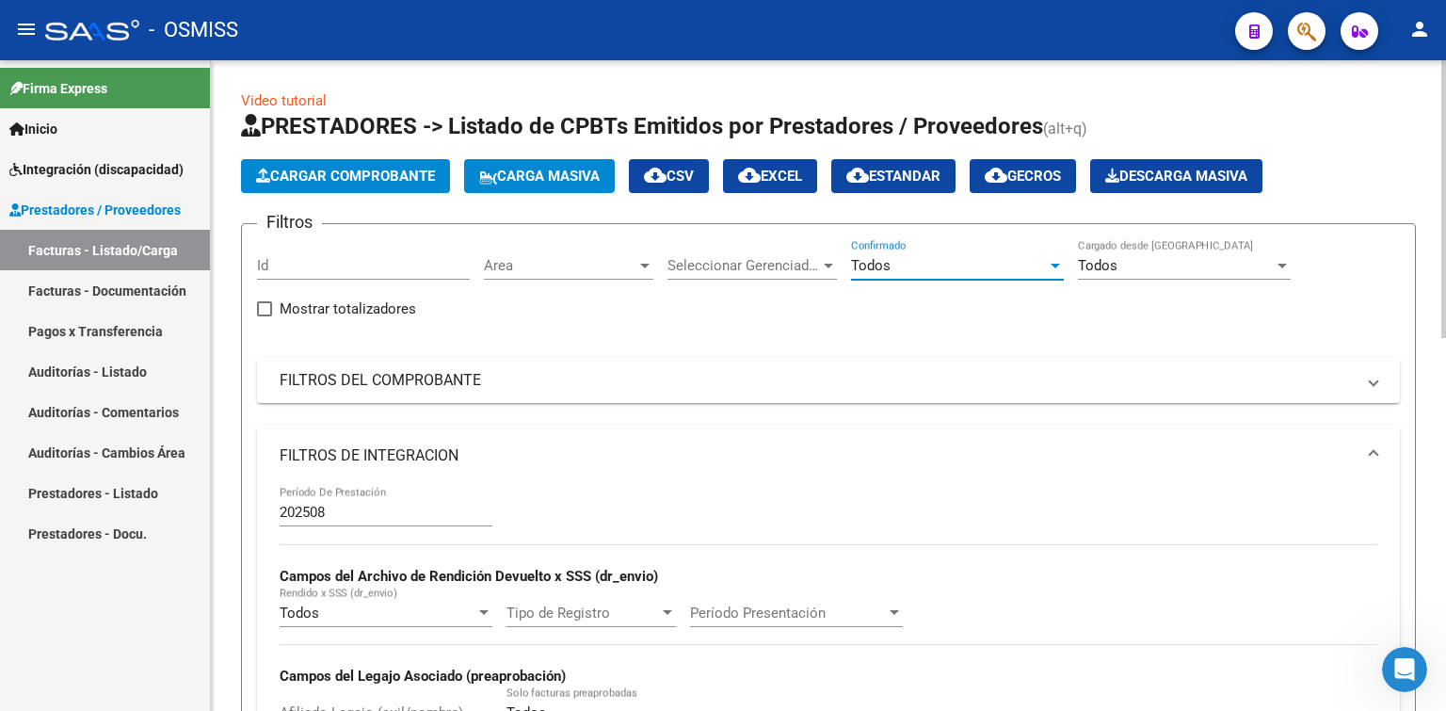
click at [887, 264] on span "Todos" at bounding box center [871, 265] width 40 height 17
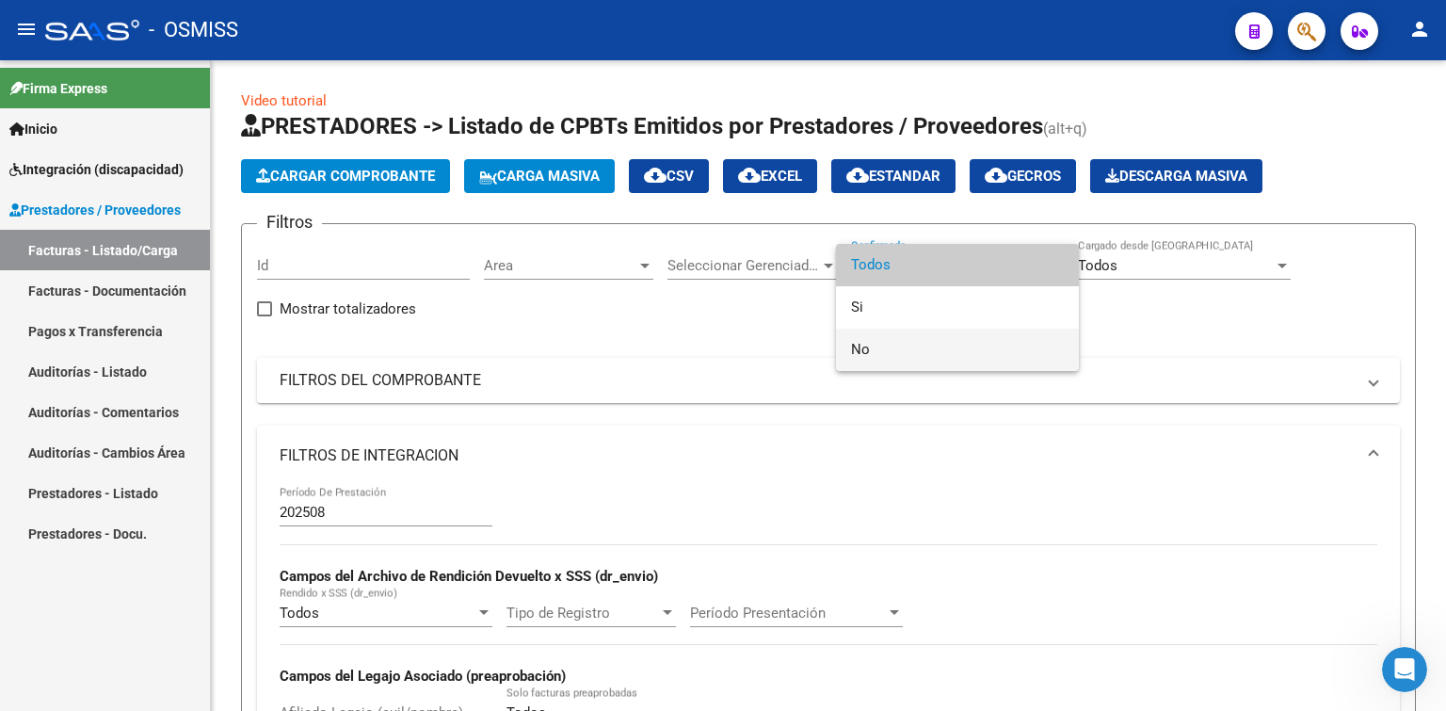
click at [900, 355] on span "No" at bounding box center [957, 349] width 213 height 42
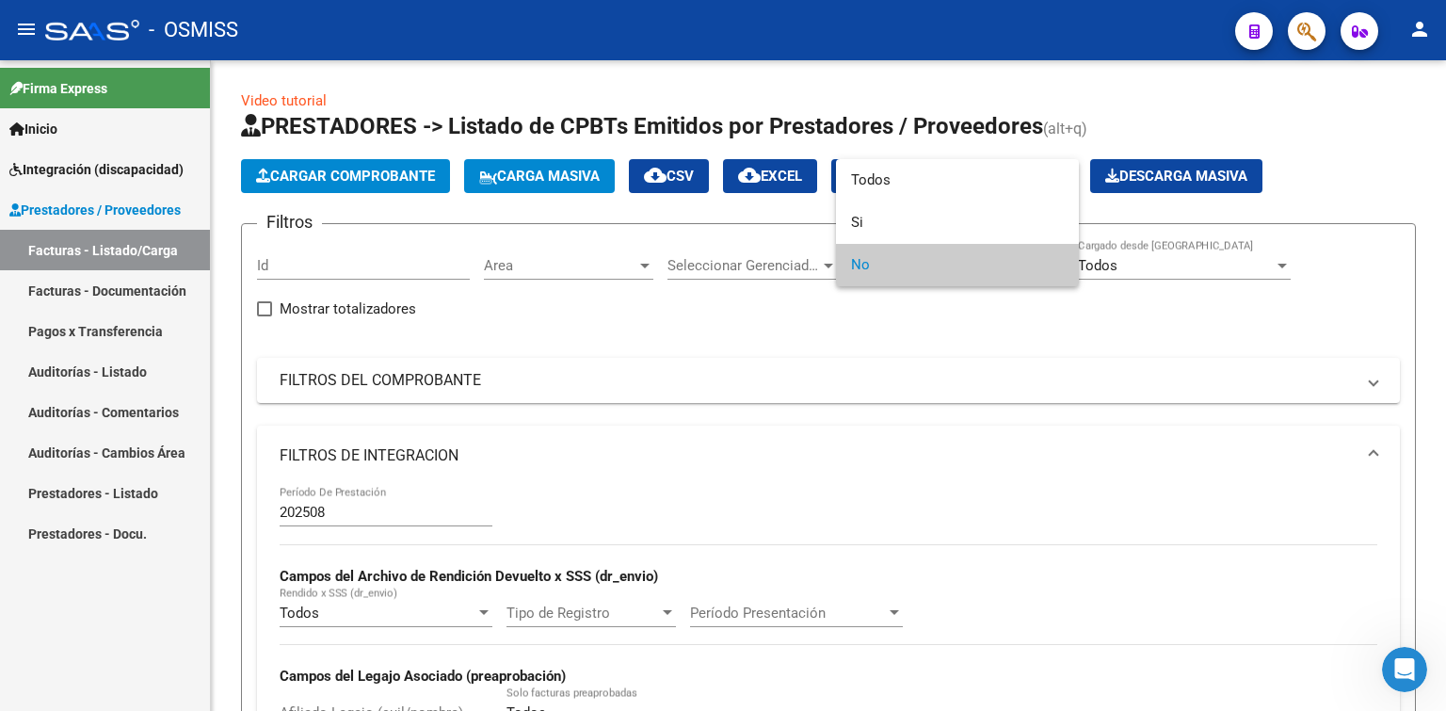
click at [943, 329] on div at bounding box center [723, 355] width 1446 height 711
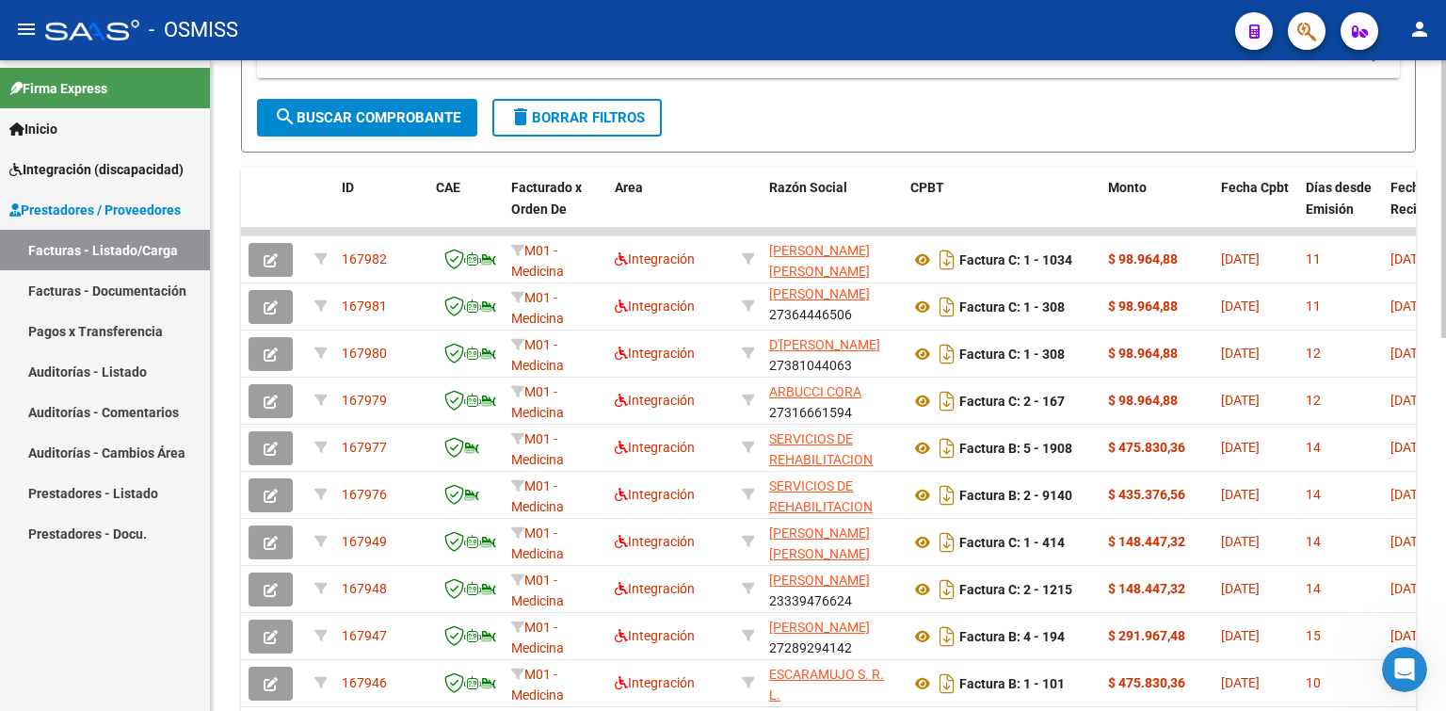
scroll to position [797, 0]
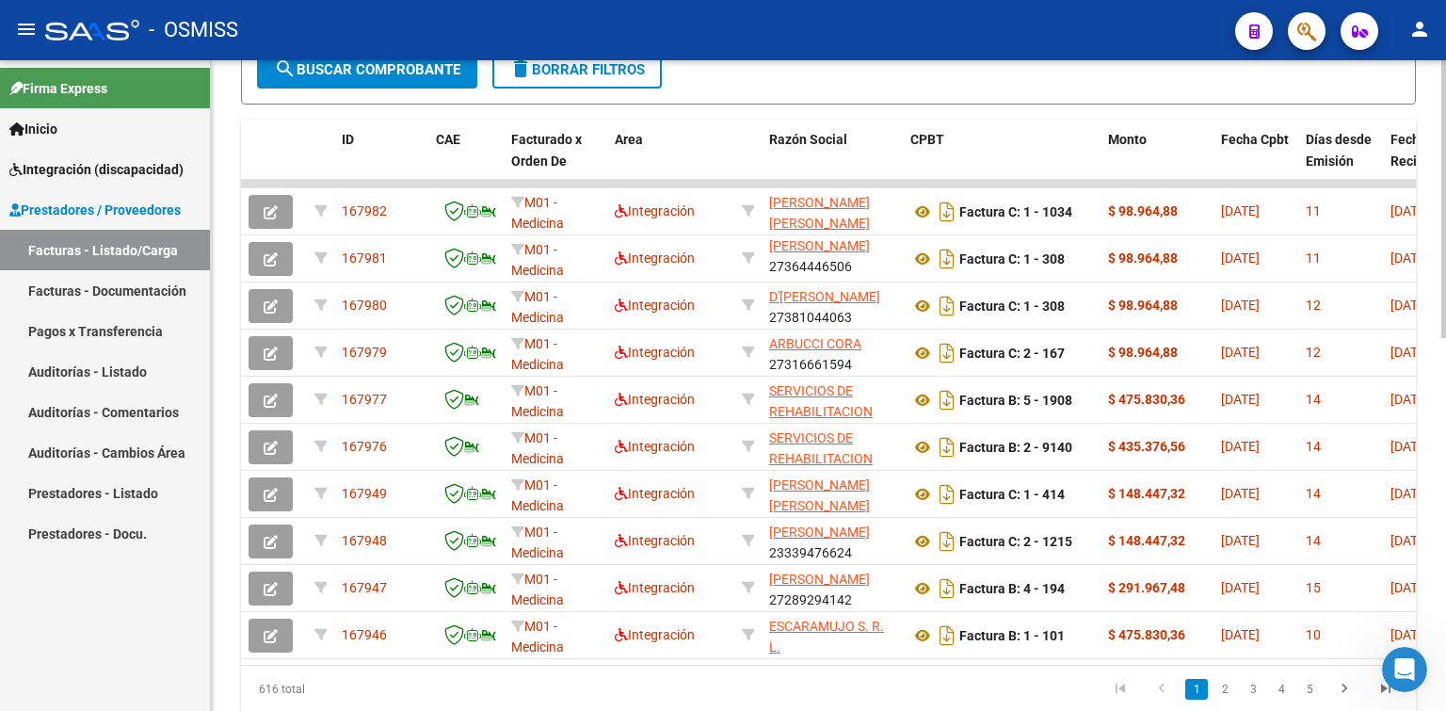
click at [1436, 533] on div "Video tutorial PRESTADORES -> Listado de CPBTs Emitidos por Prestadores / Prove…" at bounding box center [830, 18] width 1239 height 1510
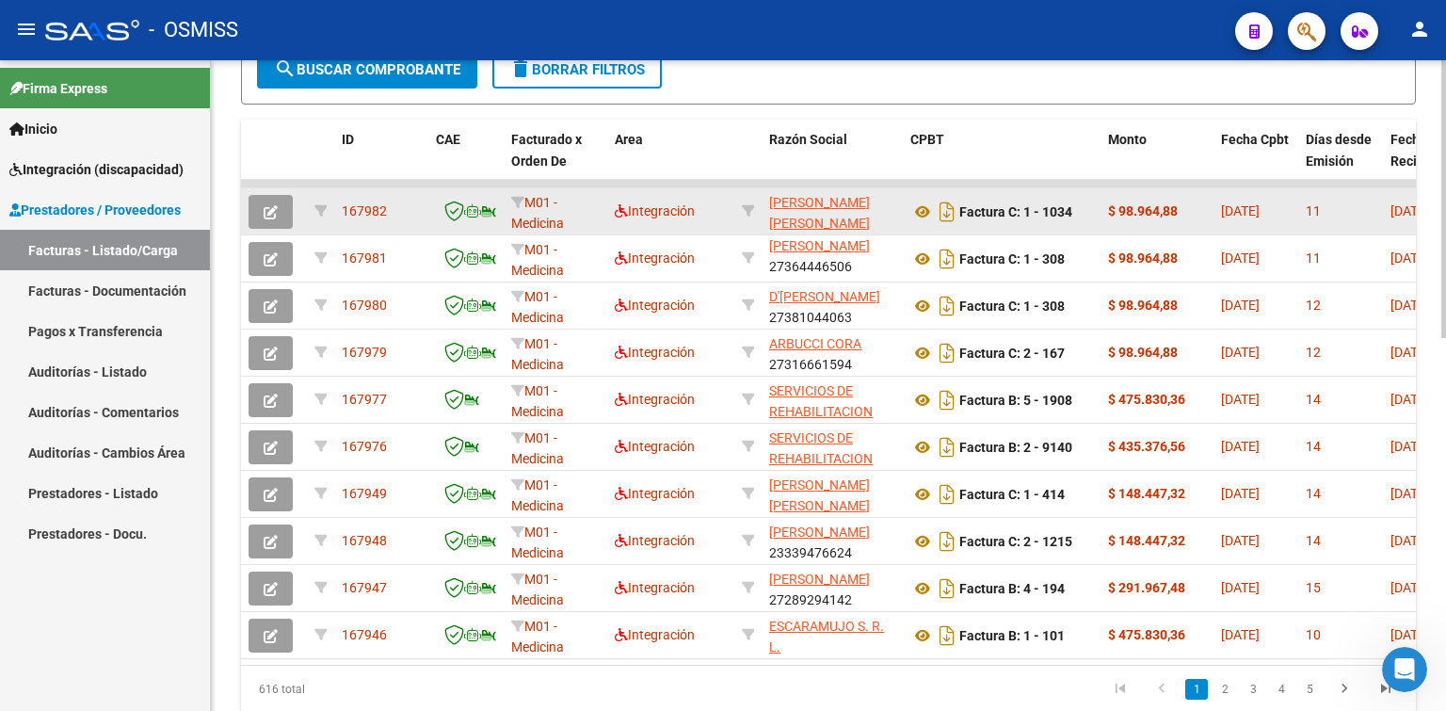
click at [267, 208] on icon "button" at bounding box center [271, 212] width 14 height 14
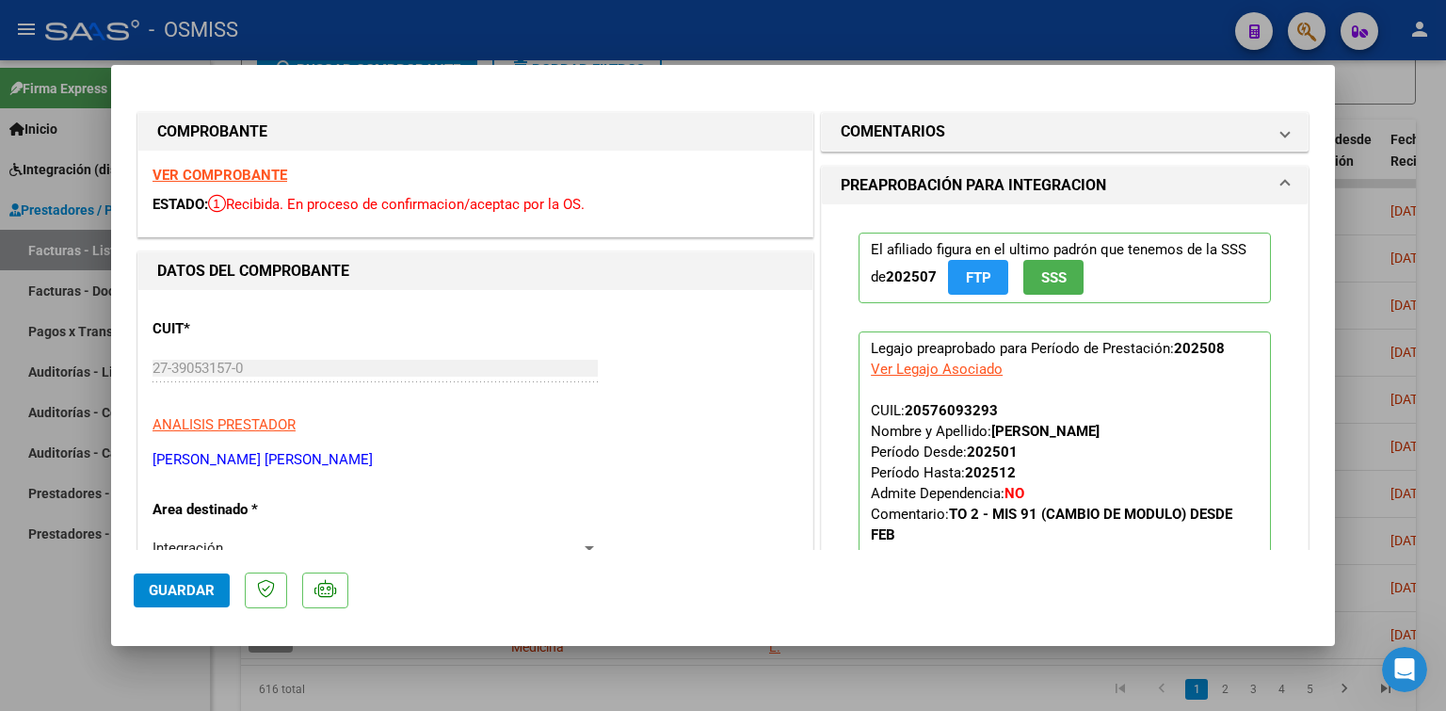
scroll to position [282, 0]
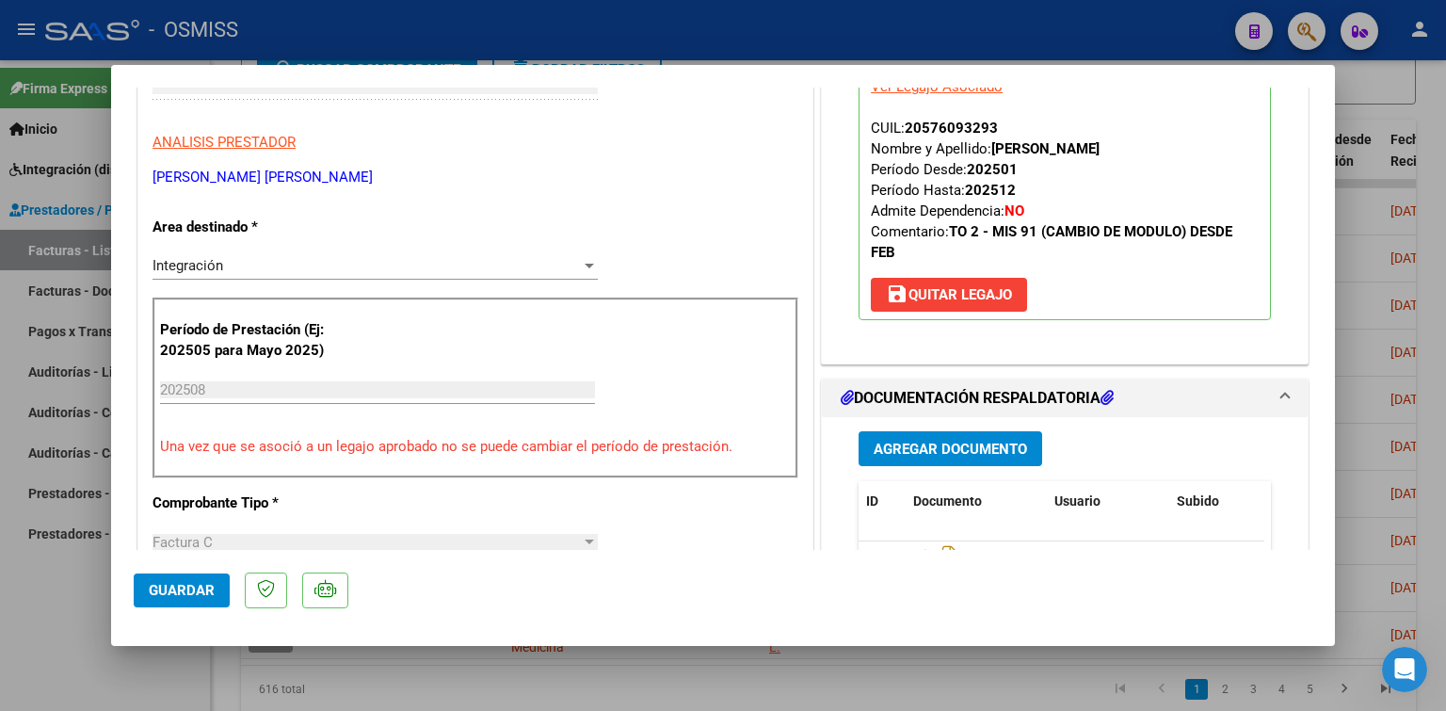
type input "$ 0,00"
